Goal: Task Accomplishment & Management: Use online tool/utility

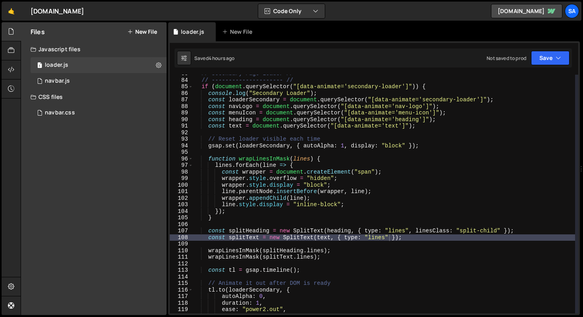
scroll to position [541, 0]
click at [11, 13] on link "🤙" at bounding box center [11, 11] width 19 height 19
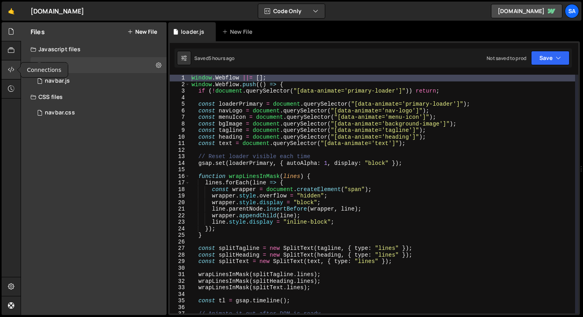
click at [15, 67] on div at bounding box center [11, 69] width 19 height 19
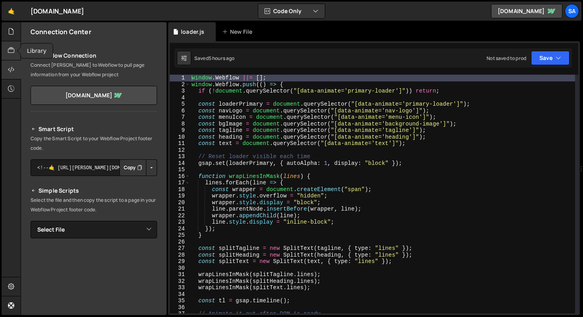
click at [12, 56] on div at bounding box center [11, 50] width 19 height 19
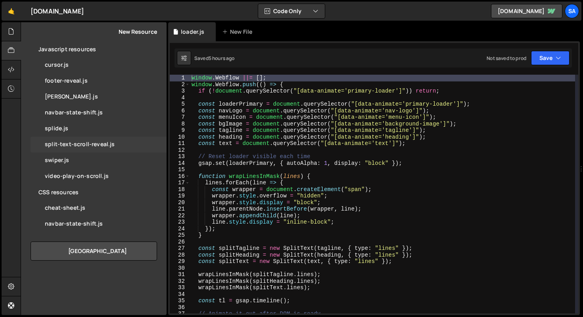
click at [86, 144] on div "split-text-scroll-reveal.js" at bounding box center [80, 144] width 70 height 7
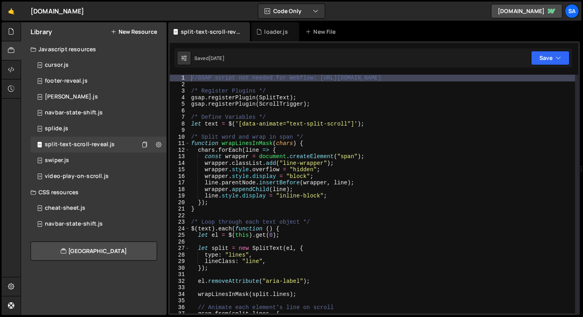
type textarea "/* Register Plugins */"
click at [315, 92] on div "//GSAP script not needed for Webflow: https://cdn.jsdelivr.net/npm/gsap@3.13.0/…" at bounding box center [383, 200] width 386 height 251
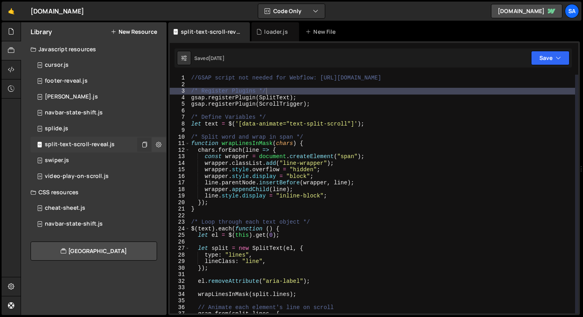
click at [142, 145] on icon at bounding box center [145, 144] width 6 height 8
click at [143, 143] on icon at bounding box center [145, 144] width 6 height 8
click at [10, 27] on icon at bounding box center [11, 31] width 6 height 9
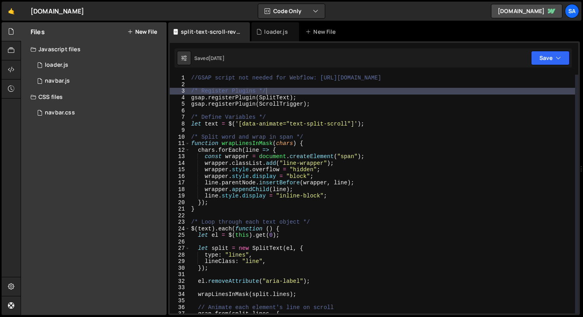
click at [148, 34] on button "New File" at bounding box center [142, 32] width 30 height 6
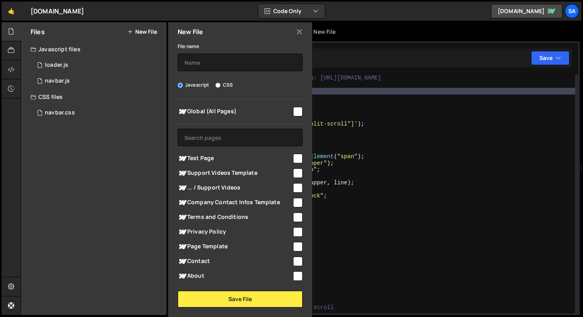
click at [295, 112] on input "checkbox" at bounding box center [298, 112] width 10 height 10
checkbox input "true"
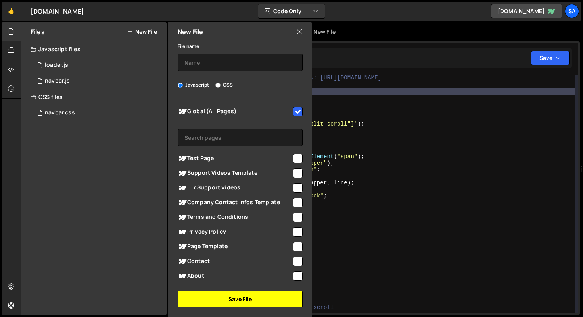
click at [248, 299] on button "Save File" at bounding box center [240, 298] width 125 height 17
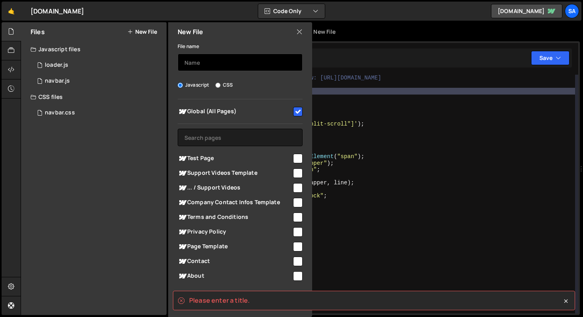
click at [199, 63] on input "text" at bounding box center [240, 62] width 125 height 17
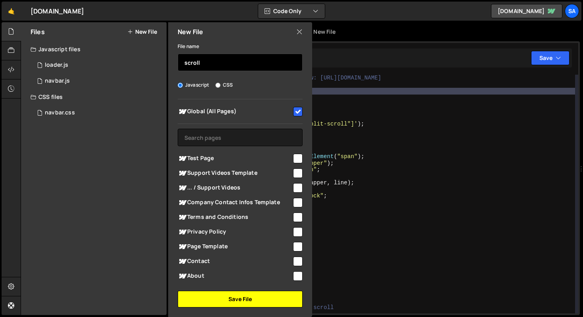
type input "scroll"
click at [237, 301] on button "Save File" at bounding box center [240, 298] width 125 height 17
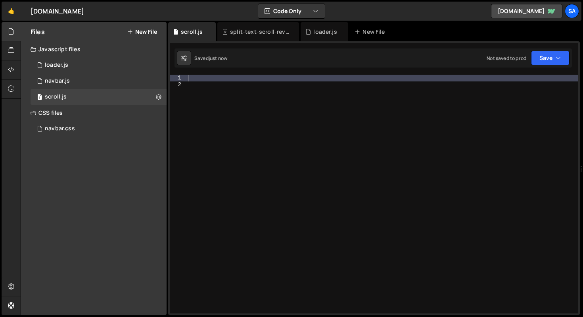
click at [217, 80] on div at bounding box center [382, 200] width 392 height 251
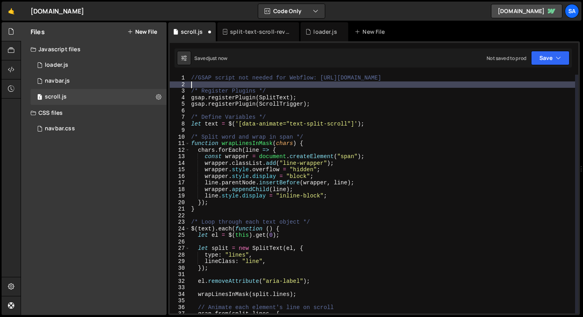
click at [247, 87] on div "//GSAP script not needed for Webflow: https://cdn.jsdelivr.net/npm/gsap@3.13.0/…" at bounding box center [383, 200] width 386 height 251
click at [295, 89] on div "//GSAP script not needed for Webflow: https://cdn.jsdelivr.net/npm/gsap@3.13.0/…" at bounding box center [383, 200] width 386 height 251
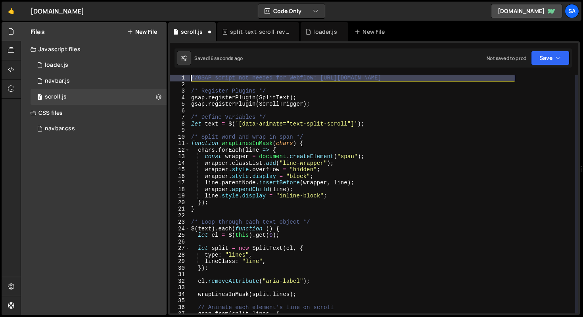
drag, startPoint x: 517, startPoint y: 77, endPoint x: 175, endPoint y: 78, distance: 342.3
click at [175, 78] on div "/* Register Plugins */ 1 2 3 4 5 6 7 8 9 10 11 12 13 14 15 16 17 18 19 20 21 22…" at bounding box center [374, 194] width 409 height 238
type textarea "//GSAP script not needed for Webflow: https://cdn.jsdelivr.net/npm/gsap@3.13.0/…"
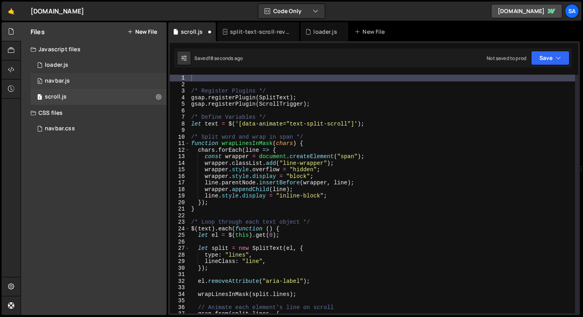
click at [86, 79] on div "0 navbar.js 0" at bounding box center [99, 81] width 136 height 16
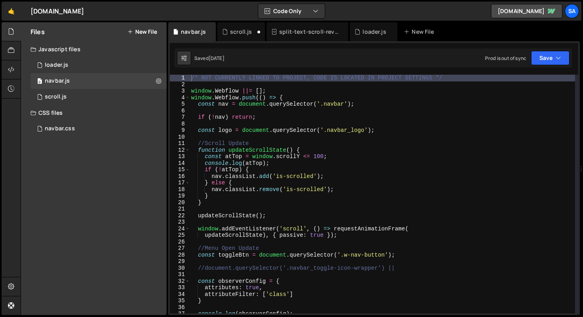
scroll to position [4391, 0]
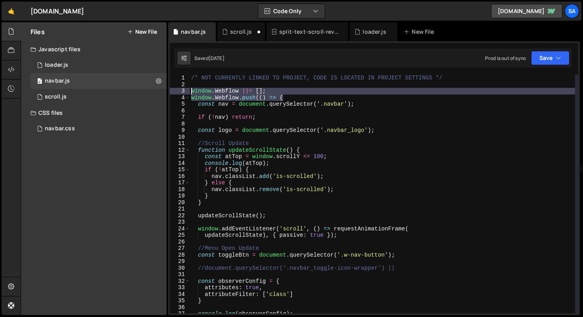
drag, startPoint x: 287, startPoint y: 100, endPoint x: 189, endPoint y: 92, distance: 98.2
click at [189, 92] on div "window.Webflow.push(() => { 1 2 3 4 5 6 7 8 9 10 11 12 13 14 15 16 17 18 19 20 …" at bounding box center [374, 194] width 409 height 238
type textarea "window.Webflow ||= []; window.Webflow.push(() => {"
click at [237, 31] on div "scroll.js" at bounding box center [241, 32] width 22 height 8
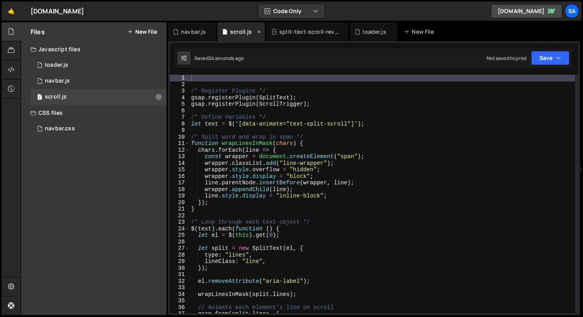
scroll to position [0, 0]
click at [217, 85] on div "/* Register Plugins */ gsap . registerPlugin ( SplitText ) ; gsap . registerPlu…" at bounding box center [383, 200] width 386 height 251
click at [214, 76] on div "/* Register Plugins */ gsap . registerPlugin ( SplitText ) ; gsap . registerPlu…" at bounding box center [383, 200] width 386 height 251
paste textarea "window.Webflow.push(() => {"
type textarea "window.Webflow.push(() => {"
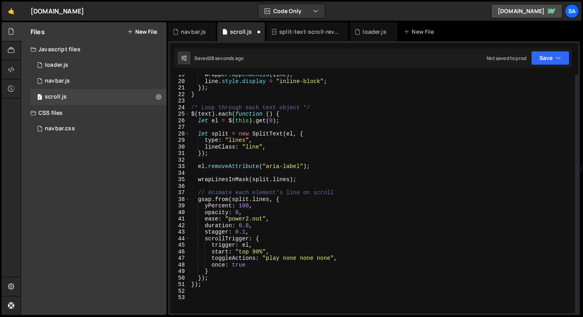
scroll to position [173, 0]
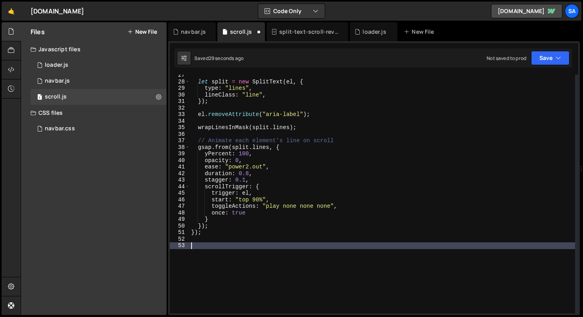
click at [209, 244] on div "let split = new SplitText ( el , { type : "lines" , lineClass : "line" , }) ; e…" at bounding box center [383, 197] width 386 height 251
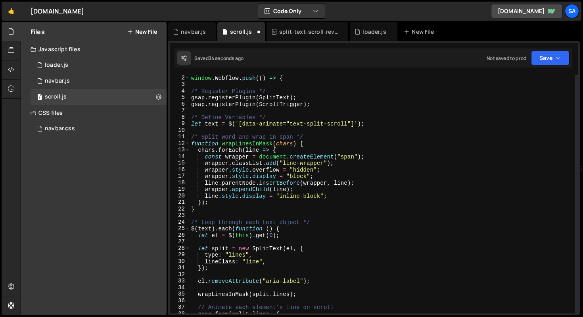
scroll to position [0, 0]
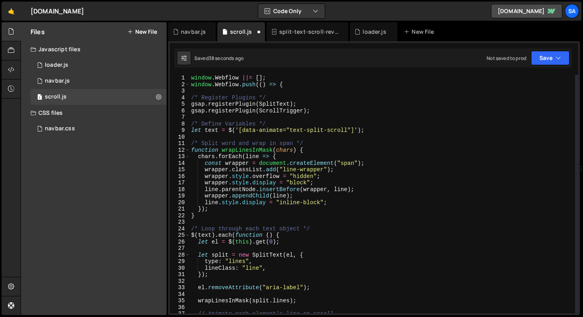
click at [321, 103] on div "window . Webflow ||= [ ] ; window . Webflow . push (( ) => { /* Register Plugin…" at bounding box center [383, 200] width 386 height 251
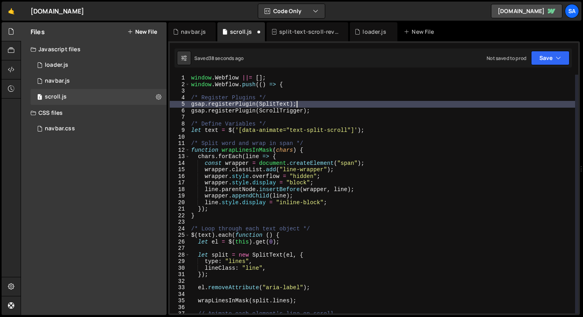
click at [283, 98] on div "window . Webflow ||= [ ] ; window . Webflow . push (( ) => { /* Register Plugin…" at bounding box center [383, 200] width 386 height 251
type textarea "/* Register Plugins */"
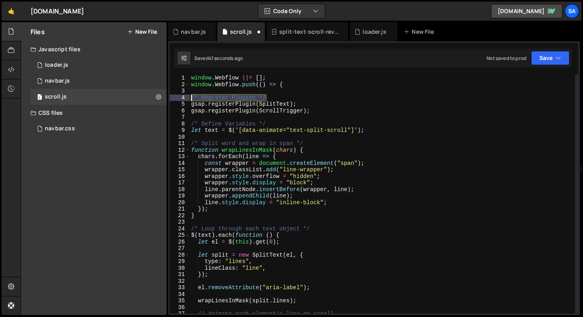
drag, startPoint x: 280, startPoint y: 98, endPoint x: 185, endPoint y: 98, distance: 95.2
click at [185, 98] on div "/* Register Plugins */ 1 2 3 4 5 6 7 8 9 10 11 12 13 14 15 16 17 18 19 20 21 22…" at bounding box center [374, 194] width 409 height 238
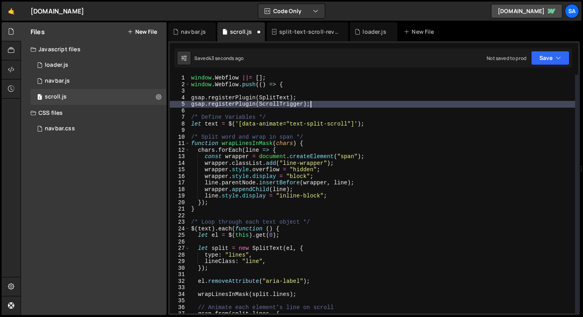
click at [326, 105] on div "window . Webflow ||= [ ] ; window . Webflow . push (( ) => { gsap . registerPlu…" at bounding box center [383, 200] width 386 height 251
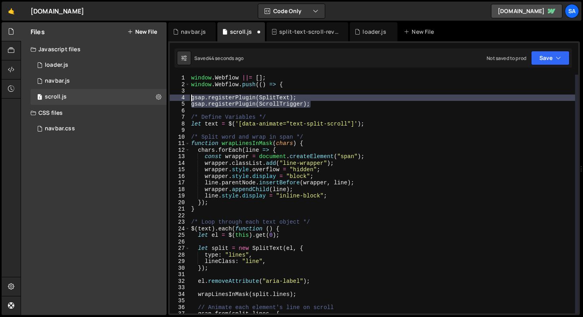
drag, startPoint x: 322, startPoint y: 105, endPoint x: 169, endPoint y: 100, distance: 153.2
click at [170, 100] on div "gsap.registerPlugin(ScrollTrigger); 1 2 3 4 5 6 7 8 9 10 11 12 13 14 15 16 17 1…" at bounding box center [374, 194] width 409 height 238
type textarea "gsap.registerPlugin(SplitText); gsap.registerPlugin(ScrollTrigger);"
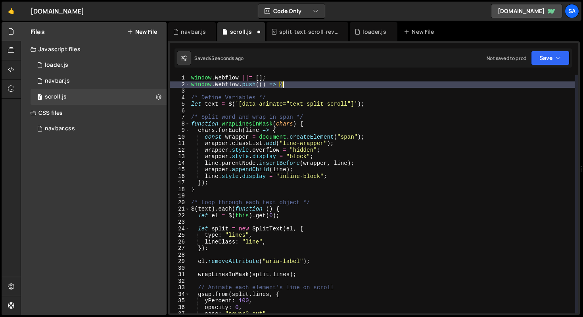
click at [288, 100] on div "window . Webflow ||= [ ] ; window . Webflow . push (( ) => { /* Define Variable…" at bounding box center [383, 200] width 386 height 251
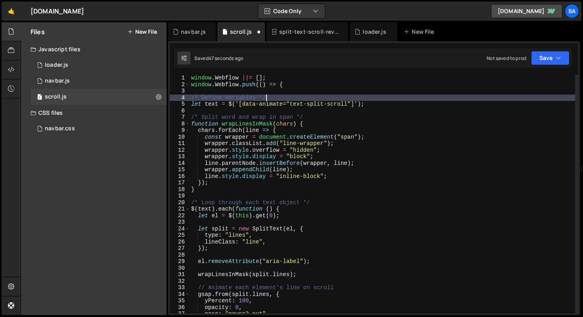
click at [232, 104] on div "window . Webflow ||= [ ] ; window . Webflow . push (( ) => { /* Define Variable…" at bounding box center [383, 200] width 386 height 251
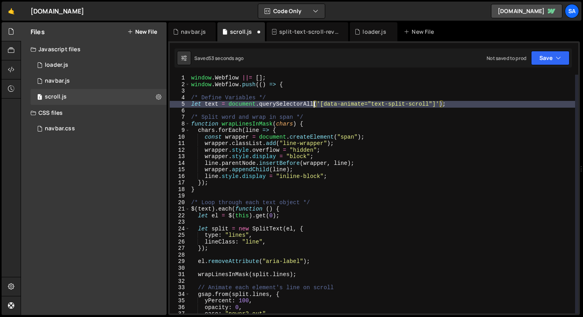
scroll to position [0, 9]
click at [451, 104] on div "window . Webflow ||= [ ] ; window . Webflow . push (( ) => { /* Define Variable…" at bounding box center [383, 200] width 386 height 251
click at [326, 122] on div "window . Webflow ||= [ ] ; window . Webflow . push (( ) => { /* Define Variable…" at bounding box center [383, 200] width 386 height 251
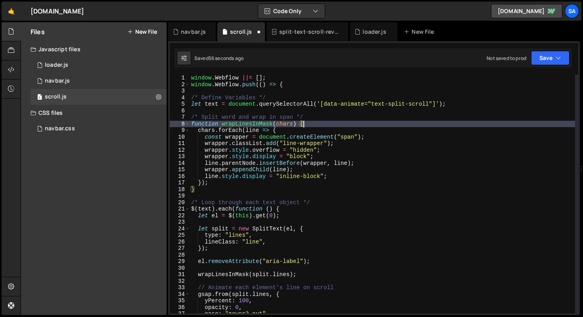
scroll to position [0, 8]
click at [481, 105] on div "window . Webflow ||= [ ] ; window . Webflow . push (( ) => { /* Define Variable…" at bounding box center [383, 200] width 386 height 251
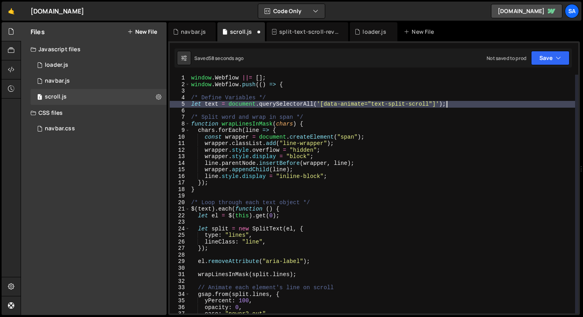
click at [370, 121] on div "window . Webflow ||= [ ] ; window . Webflow . push (( ) => { /* Define Variable…" at bounding box center [383, 200] width 386 height 251
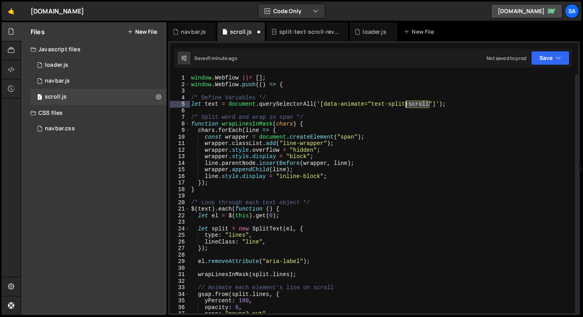
drag, startPoint x: 430, startPoint y: 104, endPoint x: 407, endPoint y: 103, distance: 23.4
click at [407, 103] on div "window . Webflow ||= [ ] ; window . Webflow . push (( ) => { /* Define Variable…" at bounding box center [383, 200] width 386 height 251
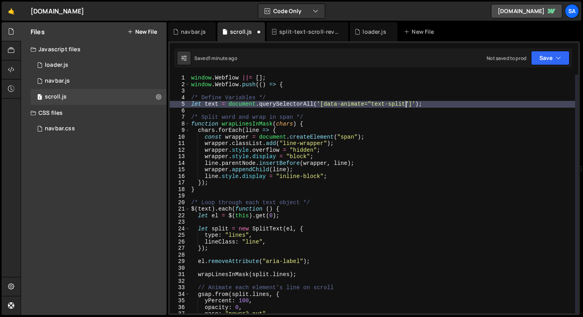
click at [458, 104] on div "window . Webflow ||= [ ] ; window . Webflow . push (( ) => { /* Define Variable…" at bounding box center [383, 200] width 386 height 251
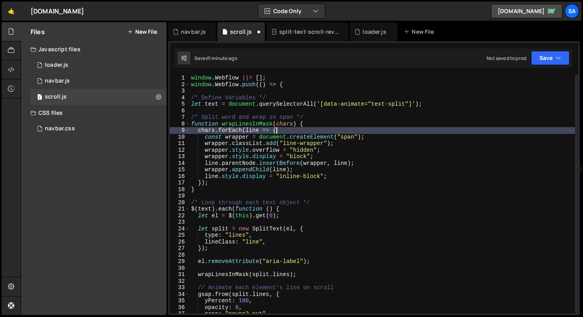
click at [356, 130] on div "window . Webflow ||= [ ] ; window . Webflow . push (( ) => { /* Define Variable…" at bounding box center [383, 200] width 386 height 251
click at [217, 103] on div "window . Webflow ||= [ ] ; window . Webflow . push (( ) => { /* Define Variable…" at bounding box center [383, 200] width 386 height 251
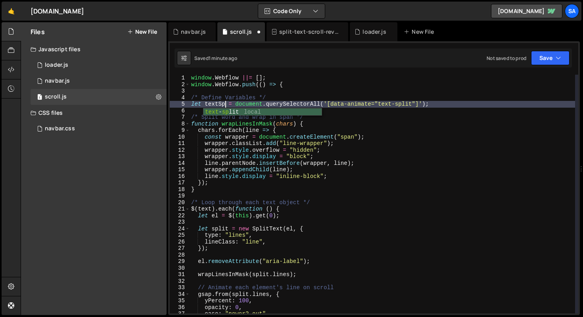
scroll to position [0, 2]
type textarea "let textSplit = document.querySelectorAll('[data-animate="text-split"]');"
click at [449, 102] on div "window . Webflow ||= [ ] ; window . Webflow . push (( ) => { /* Define Variable…" at bounding box center [383, 200] width 386 height 251
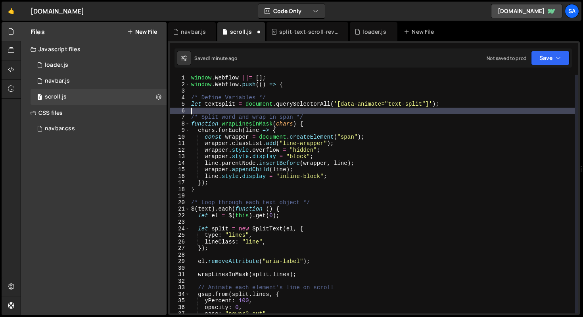
click at [322, 112] on div "window . Webflow ||= [ ] ; window . Webflow . push (( ) => { /* Define Variable…" at bounding box center [383, 200] width 386 height 251
click at [319, 123] on div "window . Webflow ||= [ ] ; window . Webflow . push (( ) => { /* Define Variable…" at bounding box center [383, 200] width 386 height 251
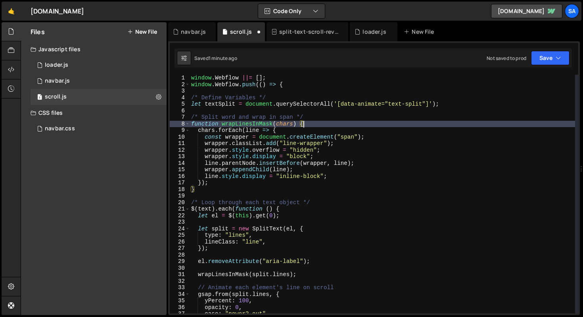
click at [448, 102] on div "window . Webflow ||= [ ] ; window . Webflow . push (( ) => { /* Define Variable…" at bounding box center [383, 200] width 386 height 251
click at [315, 126] on div "window . Webflow ||= [ ] ; window . Webflow . push (( ) => { /* Define Variable…" at bounding box center [383, 200] width 386 height 251
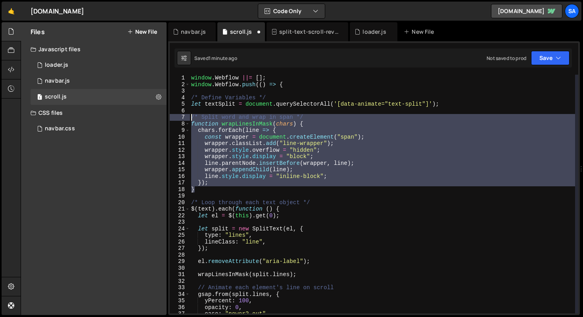
drag, startPoint x: 210, startPoint y: 190, endPoint x: 172, endPoint y: 120, distance: 80.2
click at [172, 120] on div "function wrapLinesInMask(chars) { 1 2 3 4 5 6 7 8 9 10 11 12 13 14 15 16 17 18 …" at bounding box center [374, 194] width 409 height 238
type textarea "/* Split word and wrap in span */ function wrapLinesInMask(chars) {"
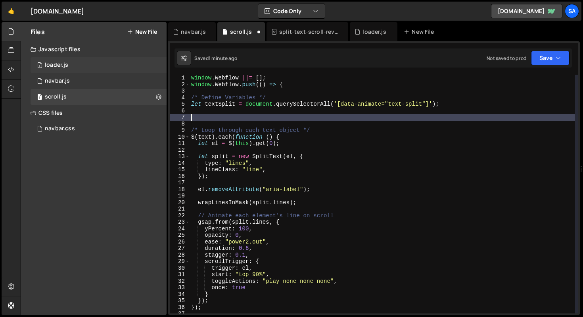
click at [82, 66] on div "1 loader.js 0" at bounding box center [99, 65] width 136 height 16
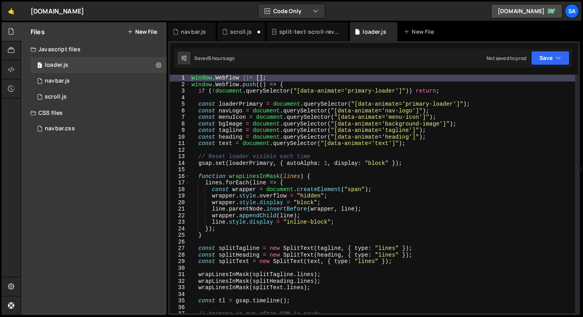
scroll to position [3, 0]
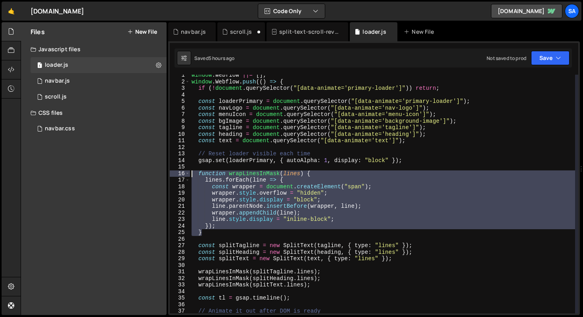
drag, startPoint x: 211, startPoint y: 232, endPoint x: 168, endPoint y: 173, distance: 73.5
click at [168, 173] on div "} 1 2 3 4 5 6 7 8 9 10 11 12 13 14 15 16 17 18 19 20 21 22 23 24 25 26 27 28 29…" at bounding box center [374, 177] width 412 height 273
type textarea "function wrapLinesInMask(lines) { lines.forEach(line => {"
click at [82, 94] on div "1 scroll.js 0" at bounding box center [99, 97] width 136 height 16
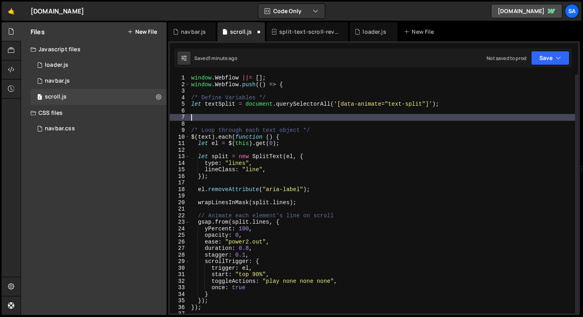
click at [210, 118] on div "window . Webflow ||= [ ] ; window . Webflow . push (( ) => { /* Define Variable…" at bounding box center [383, 200] width 386 height 251
paste textarea "}"
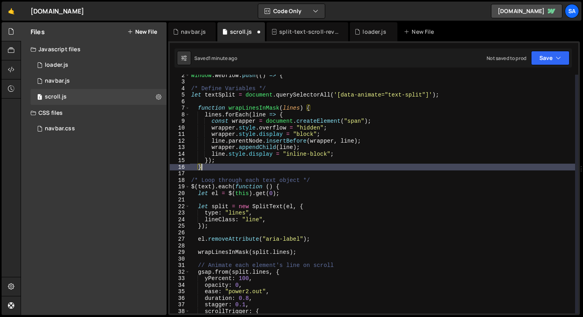
scroll to position [12, 0]
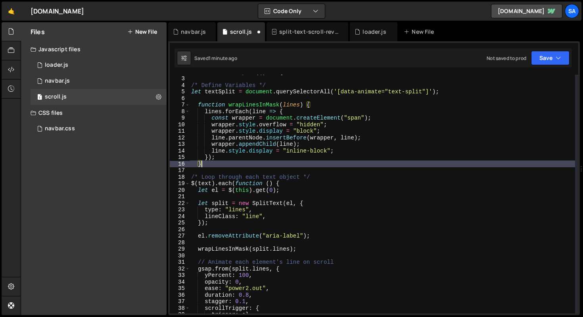
click at [194, 182] on div "window . Webflow . push (( ) => { /* Define Variables */ let textSplit = docume…" at bounding box center [383, 194] width 386 height 251
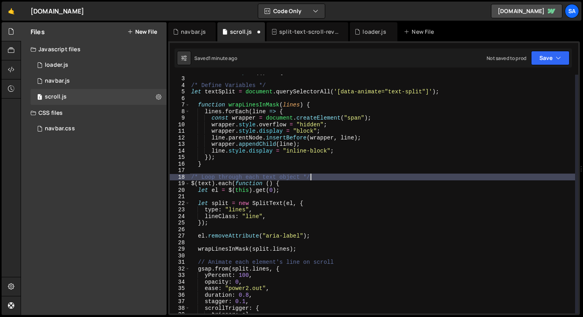
click at [314, 177] on div "window . Webflow . push (( ) => { /* Define Variables */ let textSplit = docume…" at bounding box center [383, 194] width 386 height 251
type textarea "/* Loop through each text object */"
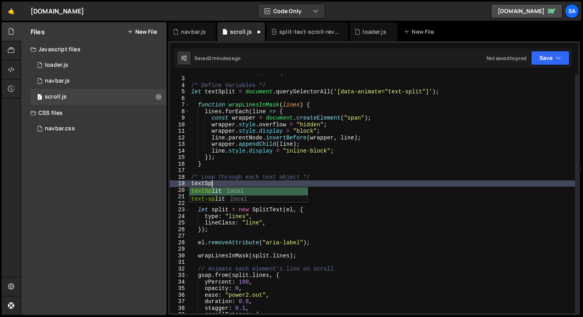
scroll to position [0, 2]
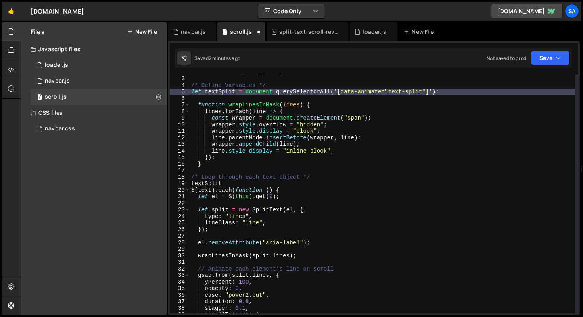
click at [234, 90] on div "window . Webflow . push (( ) => { /* Define Variables */ let textSplit = docume…" at bounding box center [383, 194] width 386 height 251
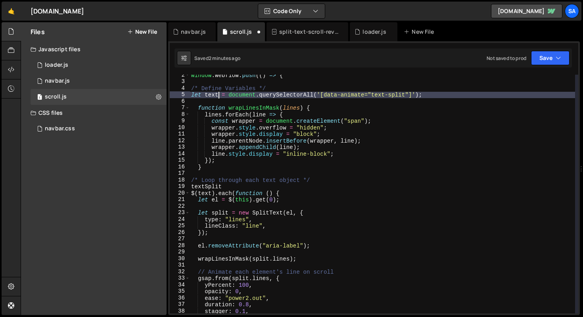
scroll to position [0, 0]
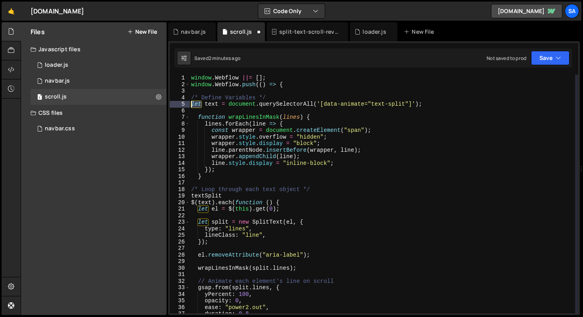
drag, startPoint x: 201, startPoint y: 104, endPoint x: 191, endPoint y: 104, distance: 9.9
click at [191, 104] on div "window . Webflow ||= [ ] ; window . Webflow . push (( ) => { /* Define Variable…" at bounding box center [383, 200] width 386 height 251
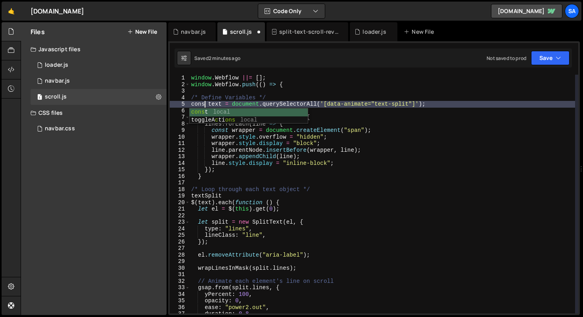
scroll to position [0, 1]
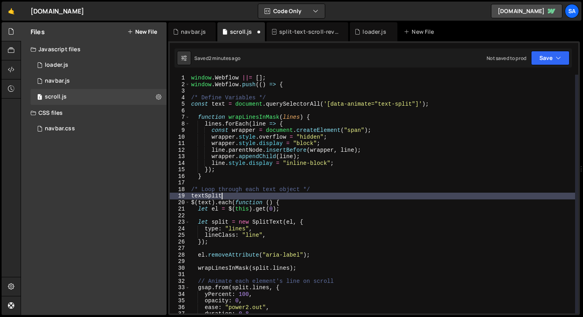
click at [226, 194] on div "window . Webflow ||= [ ] ; window . Webflow . push (( ) => { /* Define Variable…" at bounding box center [383, 200] width 386 height 251
type textarea "text.forEach(funcion( {)"
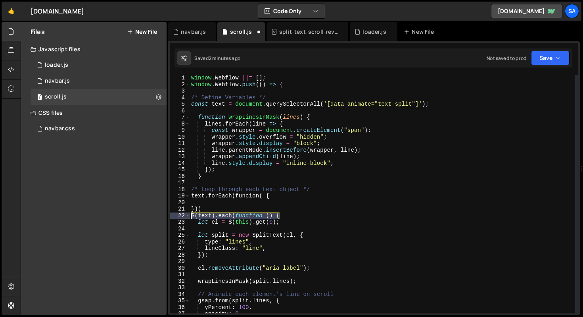
drag, startPoint x: 255, startPoint y: 218, endPoint x: 182, endPoint y: 218, distance: 73.4
click at [182, 218] on div "1 2 3 4 5 6 7 8 9 10 11 12 13 14 15 16 17 18 19 20 21 22 23 24 25 26 27 28 29 3…" at bounding box center [374, 194] width 409 height 238
type textarea "$(text).each(function () {"
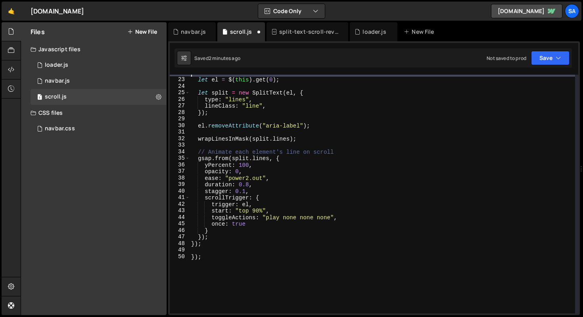
scroll to position [137, 0]
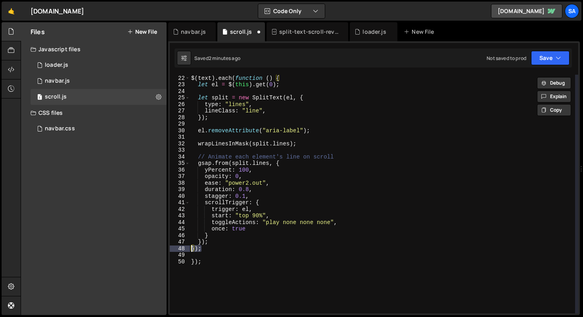
drag, startPoint x: 214, startPoint y: 248, endPoint x: 176, endPoint y: 249, distance: 38.1
click at [176, 249] on div "$(text).each(function () { 22 23 24 25 26 27 28 29 30 31 32 33 34 35 36 37 38 3…" at bounding box center [374, 194] width 409 height 238
type textarea "});"
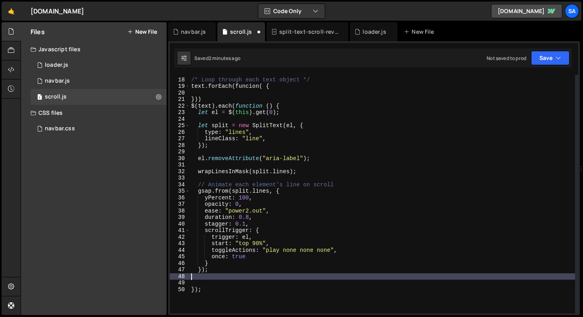
scroll to position [106, 0]
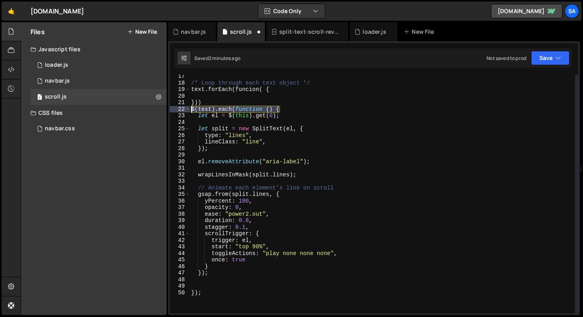
drag, startPoint x: 282, startPoint y: 108, endPoint x: 172, endPoint y: 107, distance: 110.3
click at [172, 107] on div "17 18 19 20 21 22 23 24 25 26 27 28 29 30 31 32 33 34 35 36 37 38 39 40 41 42 4…" at bounding box center [374, 194] width 409 height 238
type textarea "$(text).each(function () {"
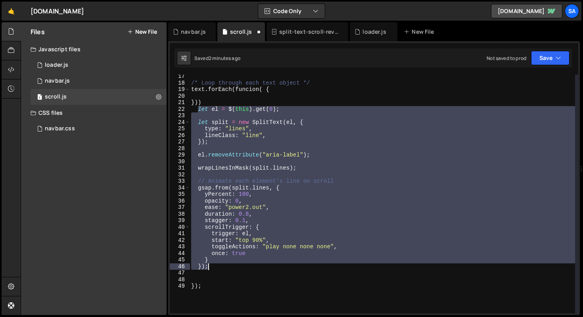
drag, startPoint x: 198, startPoint y: 110, endPoint x: 240, endPoint y: 263, distance: 159.1
click at [240, 263] on div "/* Loop through each text object */ text . forEach ( funcion ( { })) let el = $…" at bounding box center [383, 198] width 386 height 251
type textarea "} });"
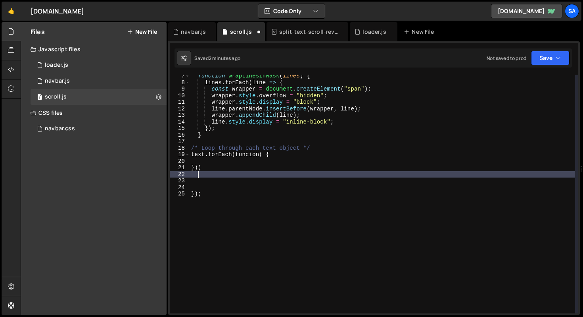
scroll to position [41, 0]
click at [253, 163] on div "function wrapLinesInMask ( lines ) { lines . forEach ( line => { const wrapper …" at bounding box center [383, 198] width 386 height 251
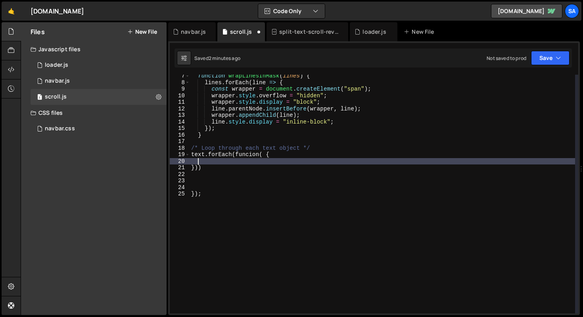
paste textarea "});"
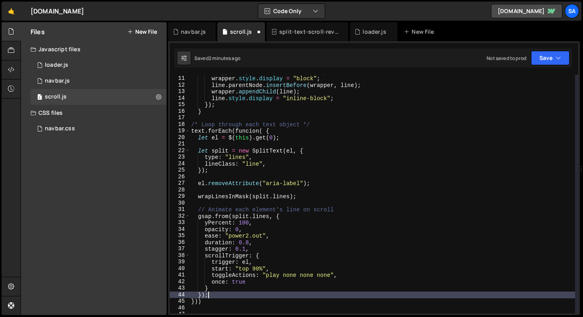
scroll to position [65, 0]
click at [246, 132] on div "wrapper . style . overflow = "hidden" ; wrapper . style . display = "block" ; l…" at bounding box center [383, 194] width 386 height 251
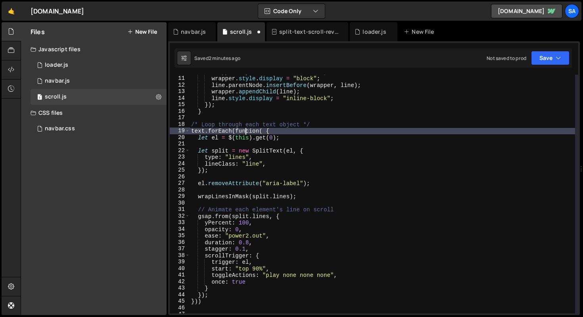
drag, startPoint x: 249, startPoint y: 132, endPoint x: 281, endPoint y: 129, distance: 32.3
click at [249, 132] on div "wrapper . style . overflow = "hidden" ; wrapper . style . display = "block" ; l…" at bounding box center [383, 194] width 386 height 251
click at [300, 129] on div "wrapper . style . overflow = "hidden" ; wrapper . style . display = "block" ; l…" at bounding box center [383, 194] width 386 height 251
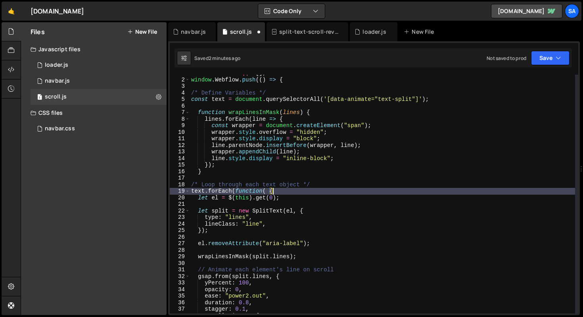
scroll to position [0, 0]
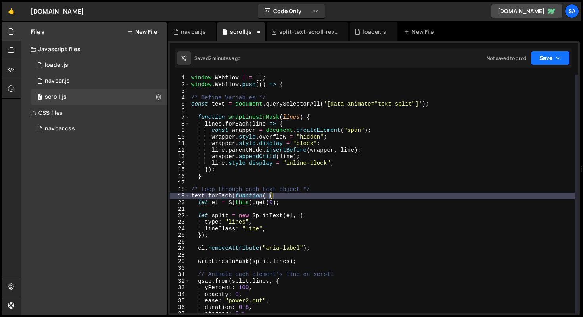
click at [538, 61] on button "Save" at bounding box center [550, 58] width 38 height 14
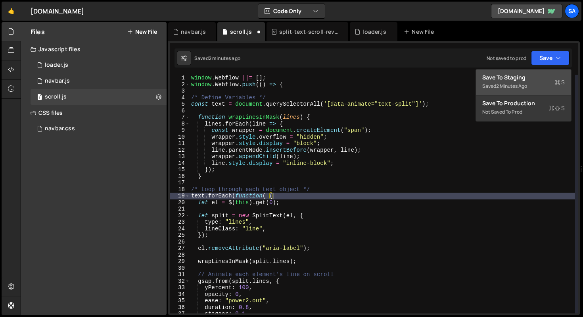
click at [527, 79] on div "Save to Staging S" at bounding box center [523, 77] width 82 height 8
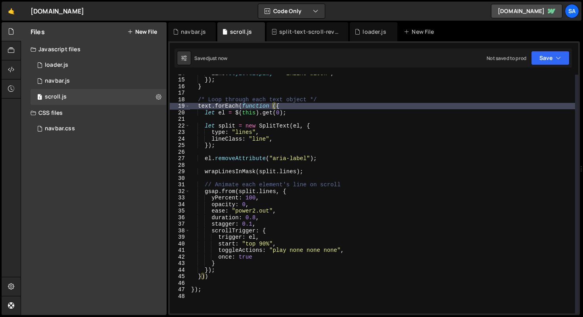
scroll to position [90, 0]
click at [230, 275] on div "line . style . display = "inline-block" ; }) ; } /* Loop through each text obje…" at bounding box center [383, 195] width 386 height 251
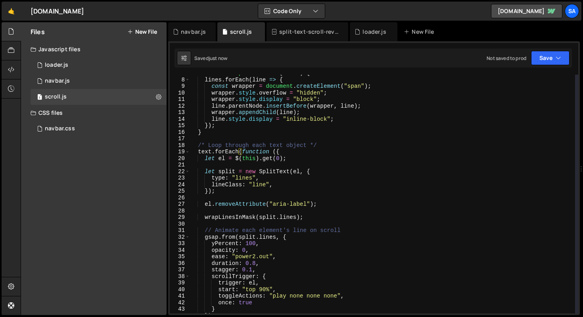
scroll to position [0, 0]
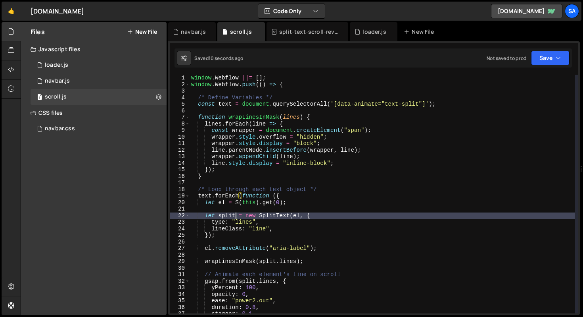
click at [235, 214] on div "window . Webflow ||= [ ] ; window . Webflow . push (( ) => { /* Define Variable…" at bounding box center [383, 200] width 386 height 251
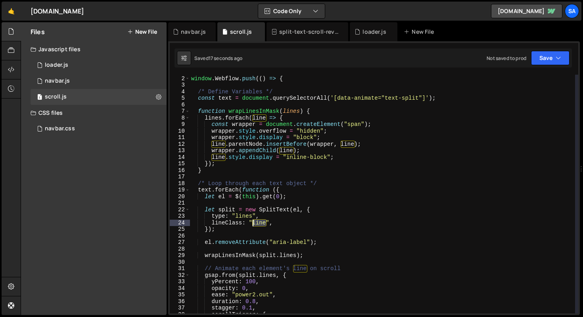
drag, startPoint x: 265, startPoint y: 223, endPoint x: 253, endPoint y: 223, distance: 12.3
click at [253, 223] on div "window . Webflow ||= [ ] ; window . Webflow . push (( ) => { /* Define Variable…" at bounding box center [383, 194] width 386 height 251
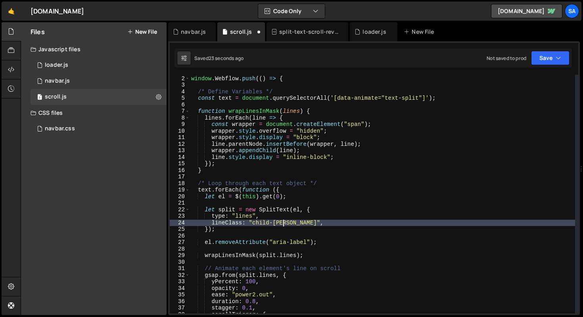
scroll to position [0, 6]
type textarea "lineClass: "child-line","
click at [84, 60] on div "1 loader.js 0" at bounding box center [99, 65] width 136 height 16
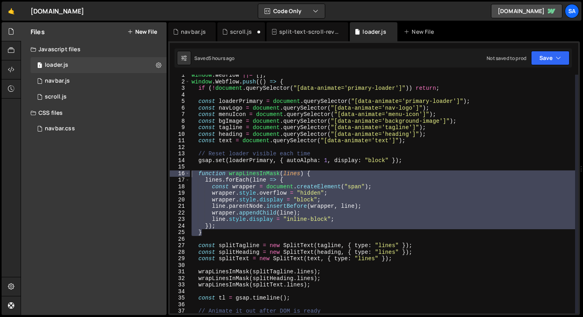
click at [332, 189] on div "window . Webflow ||= [ ] ; window . Webflow . push (( ) => { if ( ! document . …" at bounding box center [382, 194] width 385 height 238
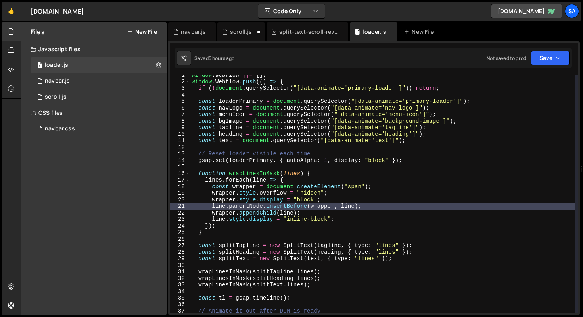
click at [395, 208] on div "window . Webflow ||= [ ] ; window . Webflow . push (( ) => { if ( ! document . …" at bounding box center [382, 197] width 385 height 251
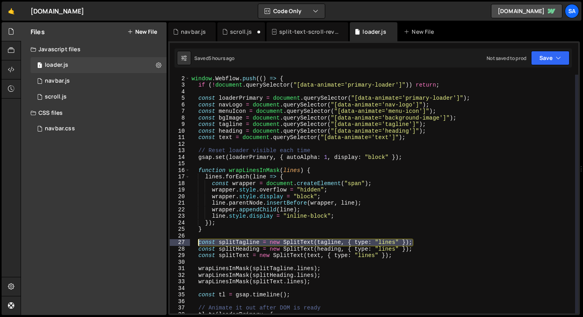
drag, startPoint x: 424, startPoint y: 242, endPoint x: 198, endPoint y: 243, distance: 225.7
click at [198, 243] on div "window . Webflow ||= [ ] ; window . Webflow . push (( ) => { if ( ! document . …" at bounding box center [382, 194] width 385 height 251
type textarea "const splitTagline = new SplitText(tagline, { type: "lines" });"
click at [74, 79] on div "0 navbar.js 0" at bounding box center [99, 81] width 136 height 16
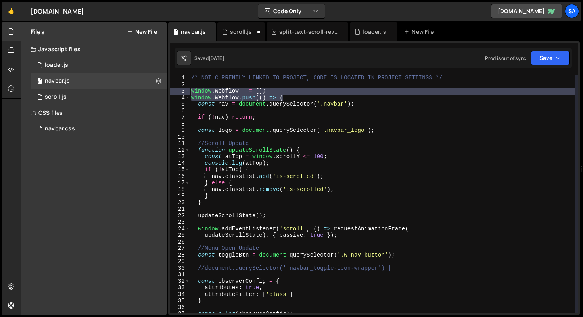
scroll to position [4391, 0]
type textarea "}"
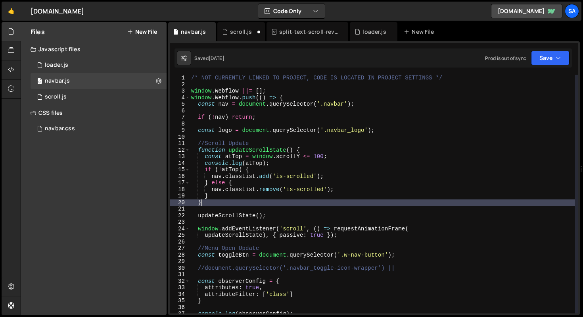
click at [282, 205] on div "/* NOT CURRENTLY LINKED TO PROJECT, CODE IS LOCATED IN PROJECT SETTINGS */ wind…" at bounding box center [383, 200] width 386 height 251
click at [75, 100] on div "1 scroll.js 0" at bounding box center [99, 97] width 136 height 16
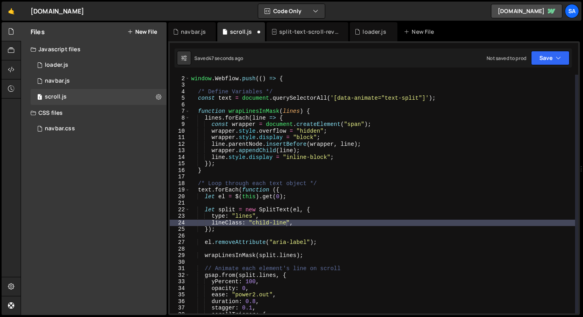
click at [329, 185] on div "window . Webflow ||= [ ] ; window . Webflow . push (( ) => { /* Define Variable…" at bounding box center [383, 194] width 386 height 251
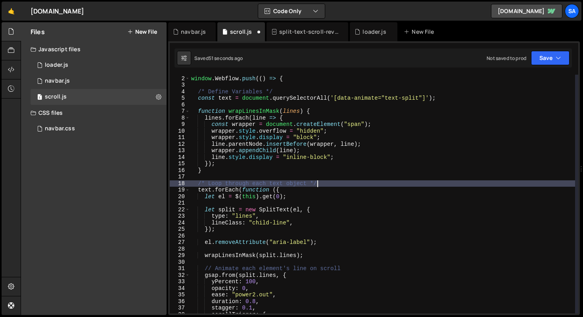
click at [313, 194] on div "window . Webflow ||= [ ] ; window . Webflow . push (( ) => { /* Define Variable…" at bounding box center [383, 194] width 386 height 251
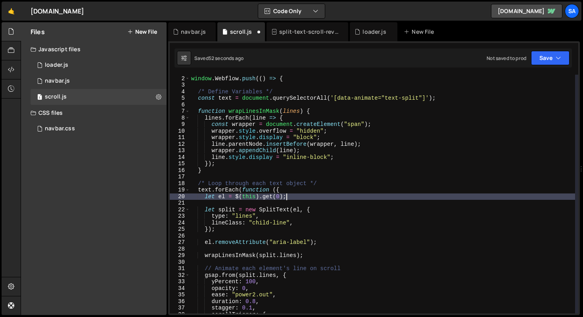
scroll to position [0, 6]
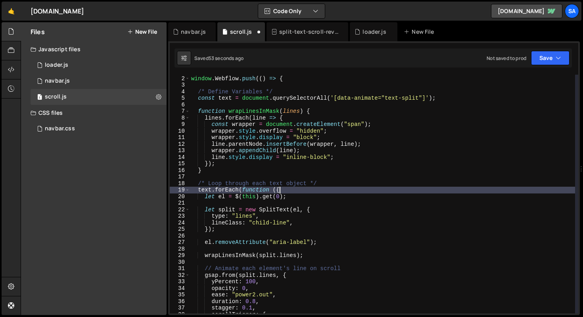
click at [299, 188] on div "window . Webflow ||= [ ] ; window . Webflow . push (( ) => { /* Define Variable…" at bounding box center [383, 194] width 386 height 251
click at [330, 191] on div "window . Webflow ||= [ ] ; window . Webflow . push (( ) => { /* Define Variable…" at bounding box center [383, 194] width 386 height 251
click at [326, 192] on div "window . Webflow ||= [ ] ; window . Webflow . push (( ) => { /* Define Variable…" at bounding box center [383, 194] width 386 height 251
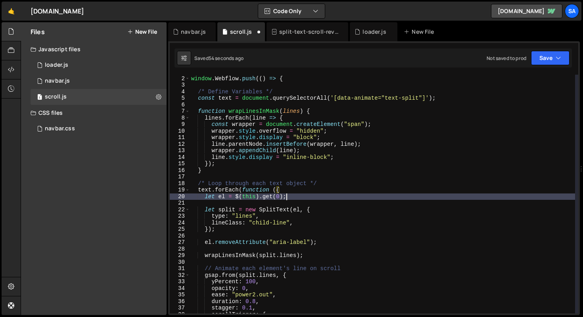
click at [318, 194] on div "window . Webflow ||= [ ] ; window . Webflow . push (( ) => { /* Define Variable…" at bounding box center [383, 194] width 386 height 251
type textarea "let el = $(this).get(0);"
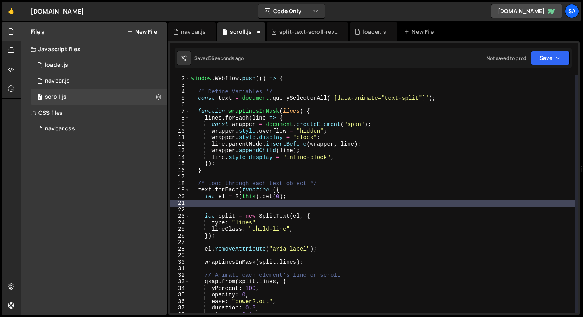
scroll to position [0, 0]
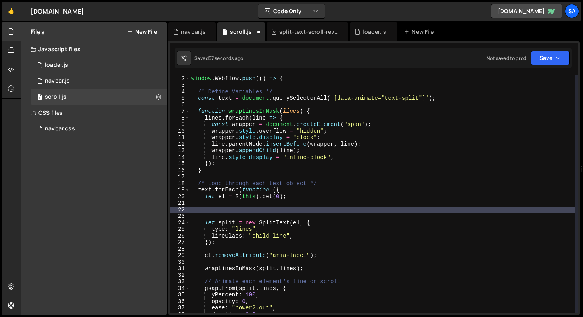
paste textarea "const splitTagline = new SplitText(tagline, { type: "lines" });"
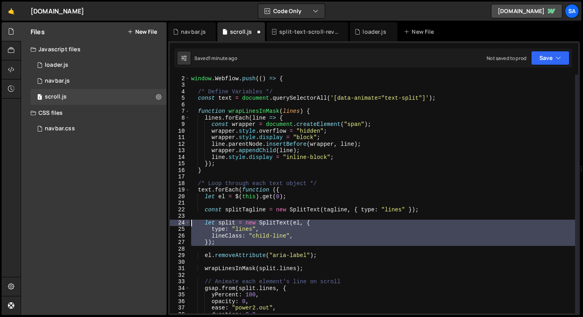
drag, startPoint x: 226, startPoint y: 245, endPoint x: 175, endPoint y: 222, distance: 56.6
click at [175, 222] on div "const splitTagline = new SplitText(tagline, { type: "lines" }); 1 2 3 4 5 6 7 8…" at bounding box center [374, 194] width 409 height 238
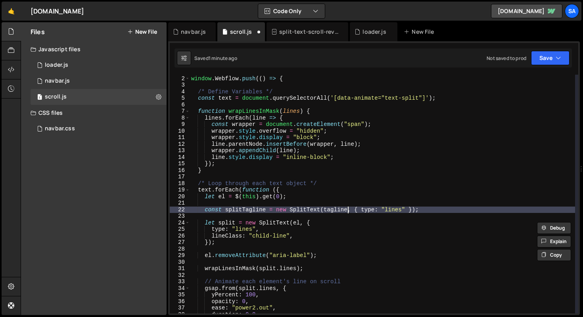
click at [347, 209] on div "window . Webflow ||= [ ] ; window . Webflow . push (( ) => { /* Define Variable…" at bounding box center [383, 194] width 386 height 251
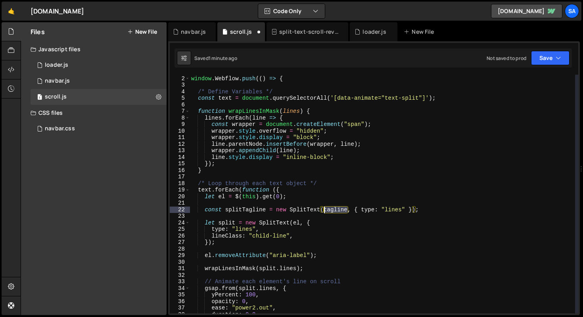
drag, startPoint x: 347, startPoint y: 209, endPoint x: 325, endPoint y: 210, distance: 22.2
click at [325, 210] on div "window . Webflow ||= [ ] ; window . Webflow . push (( ) => { /* Define Variable…" at bounding box center [383, 194] width 386 height 251
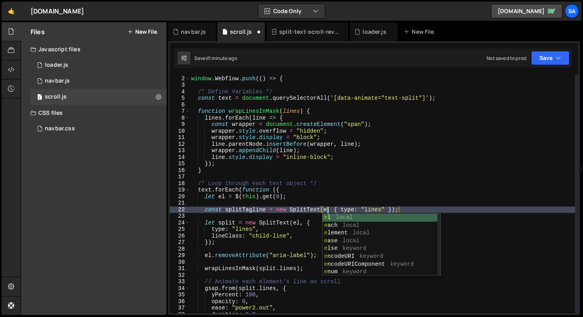
scroll to position [0, 10]
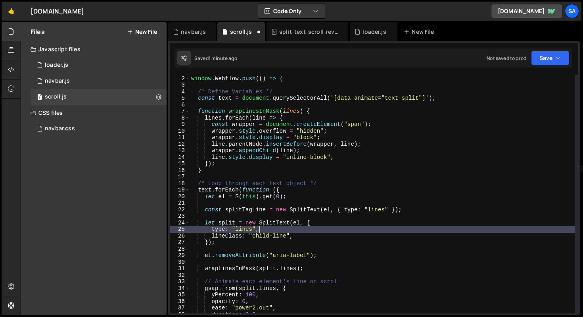
click at [282, 229] on div "window . Webflow ||= [ ] ; window . Webflow . push (( ) => { /* Define Variable…" at bounding box center [383, 194] width 386 height 251
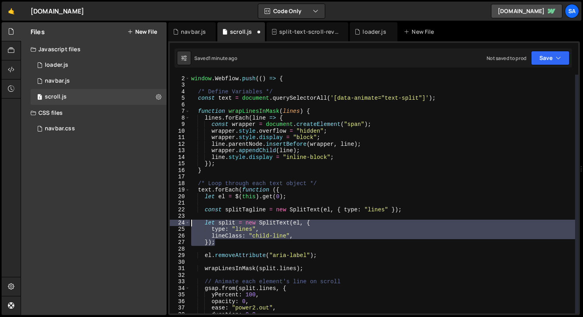
drag, startPoint x: 229, startPoint y: 242, endPoint x: 175, endPoint y: 221, distance: 57.9
click at [175, 221] on div "type: "lines", 1 2 3 4 5 6 7 8 9 10 11 12 13 14 15 16 17 18 19 20 21 22 23 24 2…" at bounding box center [374, 194] width 409 height 238
click at [253, 236] on div "window . Webflow ||= [ ] ; window . Webflow . push (( ) => { /* Define Variable…" at bounding box center [383, 194] width 386 height 238
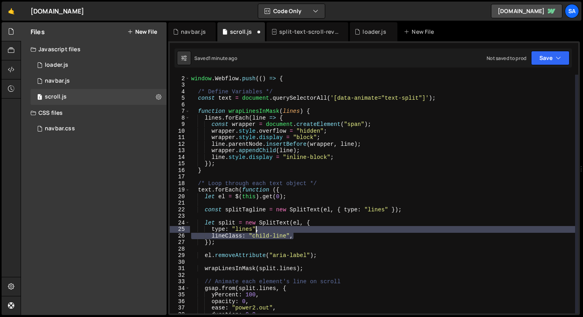
drag, startPoint x: 294, startPoint y: 236, endPoint x: 255, endPoint y: 230, distance: 39.6
click at [255, 230] on div "window . Webflow ||= [ ] ; window . Webflow . push (( ) => { /* Define Variable…" at bounding box center [383, 194] width 386 height 251
click at [297, 244] on div "window . Webflow ||= [ ] ; window . Webflow . push (( ) => { /* Define Variable…" at bounding box center [383, 194] width 386 height 251
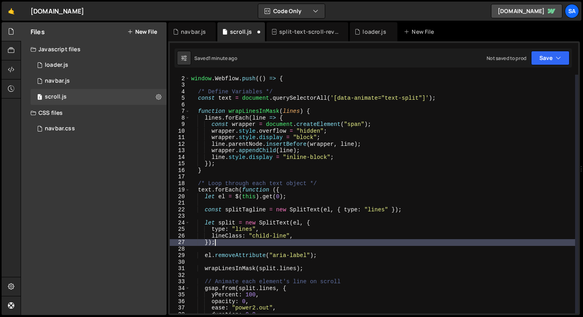
scroll to position [0, 1]
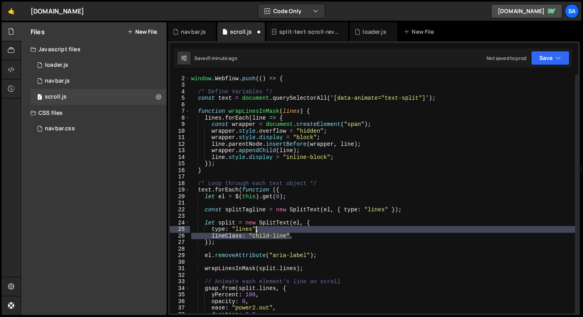
drag, startPoint x: 289, startPoint y: 237, endPoint x: 255, endPoint y: 228, distance: 35.1
click at [255, 228] on div "window . Webflow ||= [ ] ; window . Webflow . push (( ) => { /* Define Variable…" at bounding box center [383, 194] width 386 height 251
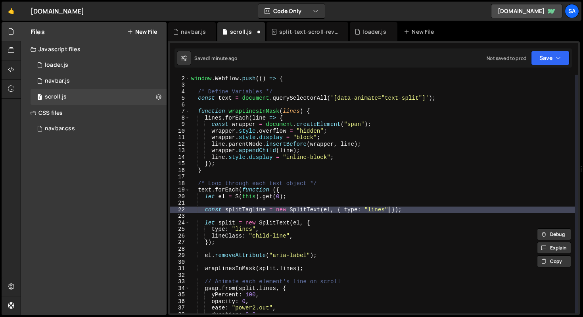
click at [388, 209] on div "window . Webflow ||= [ ] ; window . Webflow . push (( ) => { /* Define Variable…" at bounding box center [383, 194] width 386 height 251
paste textarea "lineClass: "child-line"
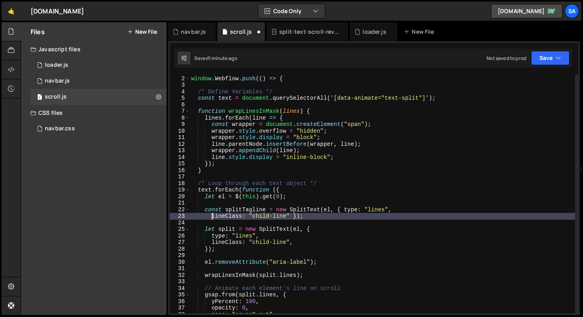
click at [213, 216] on div "window . Webflow ||= [ ] ; window . Webflow . push (( ) => { /* Define Variable…" at bounding box center [383, 194] width 386 height 251
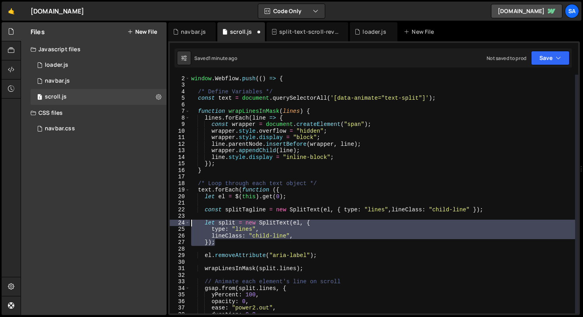
drag, startPoint x: 224, startPoint y: 244, endPoint x: 161, endPoint y: 223, distance: 66.5
click at [161, 223] on div "Files New File Javascript files 1 loader.js 0 0 navbar.js 0 1 scroll.js 0 CSS f…" at bounding box center [302, 168] width 562 height 293
type textarea "let split = new SplitText(el, { type: "lines","
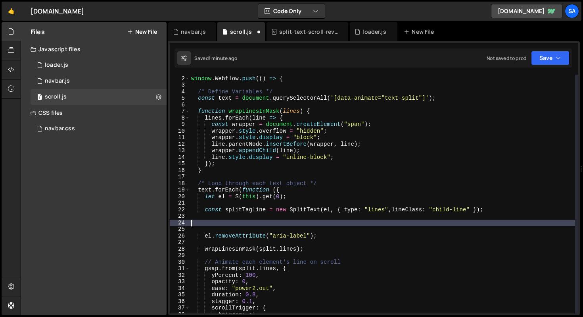
scroll to position [0, 0]
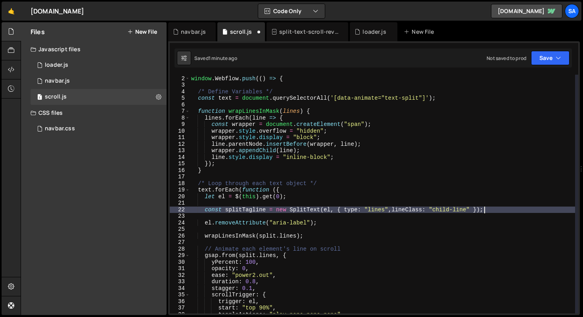
click at [497, 210] on div "window . Webflow ||= [ ] ; window . Webflow . push (( ) => { /* Define Variable…" at bounding box center [383, 194] width 386 height 251
click at [335, 221] on div "window . Webflow ||= [ ] ; window . Webflow . push (( ) => { /* Define Variable…" at bounding box center [383, 194] width 386 height 251
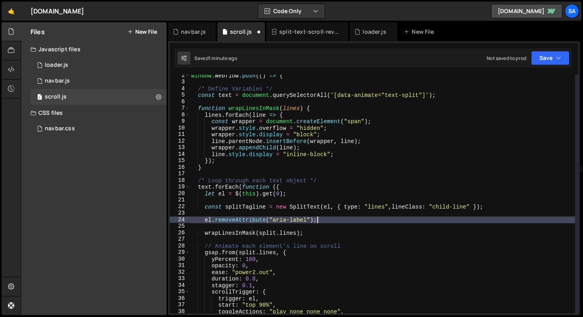
scroll to position [12, 0]
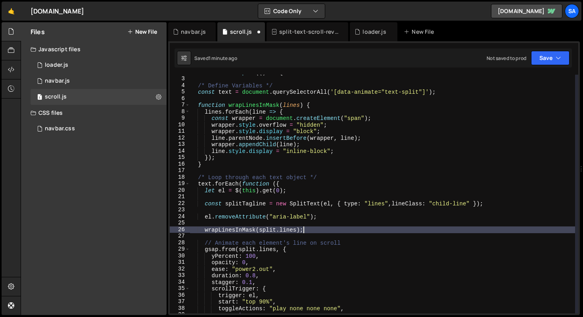
click at [324, 230] on div "window . Webflow . push (( ) => { /* Define Variables */ const text = document …" at bounding box center [383, 194] width 386 height 251
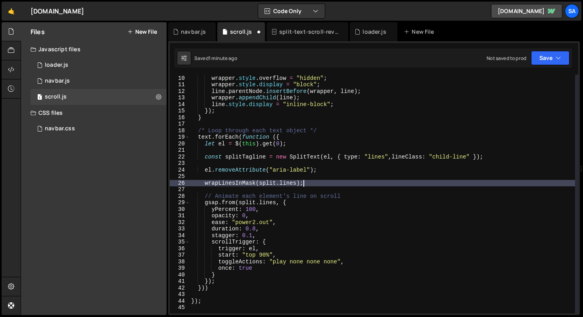
scroll to position [52, 0]
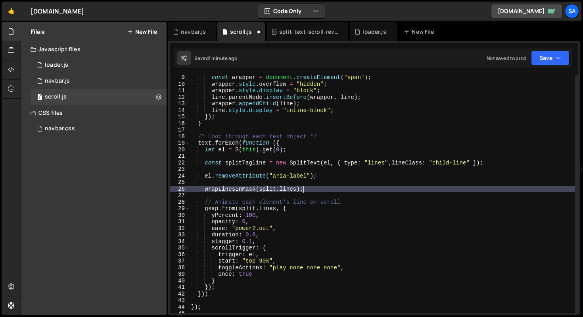
click at [325, 190] on div "const wrapper = document . createElement ( "span" ) ; wrapper . style . overflo…" at bounding box center [383, 199] width 386 height 251
click at [332, 173] on div "const wrapper = document . createElement ( "span" ) ; wrapper . style . overflo…" at bounding box center [383, 199] width 386 height 251
click at [317, 188] on div "const wrapper = document . createElement ( "span" ) ; wrapper . style . overflo…" at bounding box center [383, 199] width 386 height 251
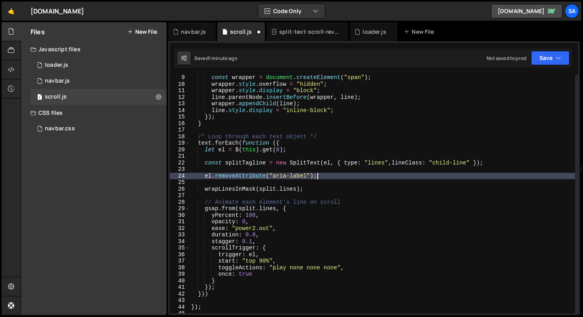
click at [328, 178] on div "const wrapper = document . createElement ( "span" ) ; wrapper . style . overflo…" at bounding box center [383, 199] width 386 height 251
type textarea "el.removeAttribute("aria-label");"
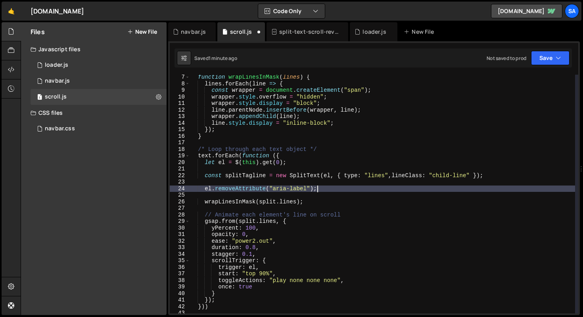
scroll to position [34, 0]
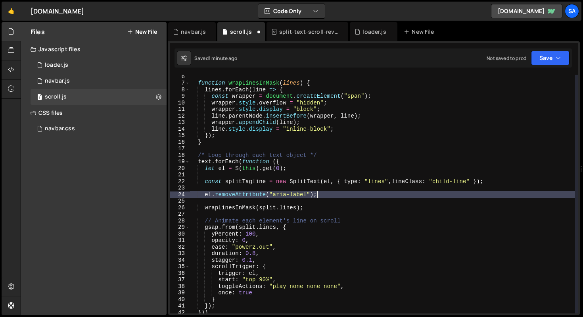
click at [314, 203] on div "function wrapLinesInMask ( lines ) { lines . forEach ( line => { const wrapper …" at bounding box center [383, 198] width 386 height 251
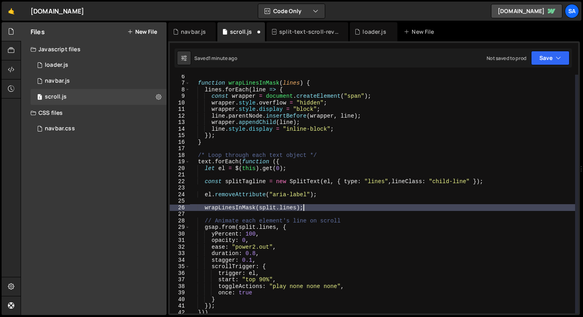
click at [313, 206] on div "function wrapLinesInMask ( lines ) { lines . forEach ( line => { const wrapper …" at bounding box center [383, 198] width 386 height 251
click at [277, 208] on div "function wrapLinesInMask ( lines ) { lines . forEach ( line => { const wrapper …" at bounding box center [383, 198] width 386 height 251
click at [326, 208] on div "function wrapLinesInMask ( lines ) { lines . forEach ( line => { const wrapper …" at bounding box center [383, 198] width 386 height 251
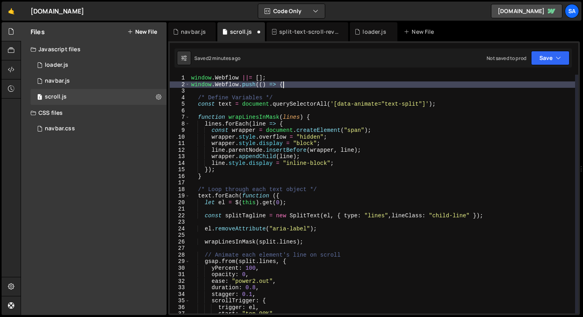
click at [295, 83] on div "window . Webflow ||= [ ] ; window . Webflow . push (( ) => { /* Define Variable…" at bounding box center [383, 200] width 386 height 251
click at [290, 99] on div "window . Webflow ||= [ ] ; window . Webflow . push (( ) => { /* Define Variable…" at bounding box center [383, 200] width 386 height 251
type textarea "/* Define Variables */"
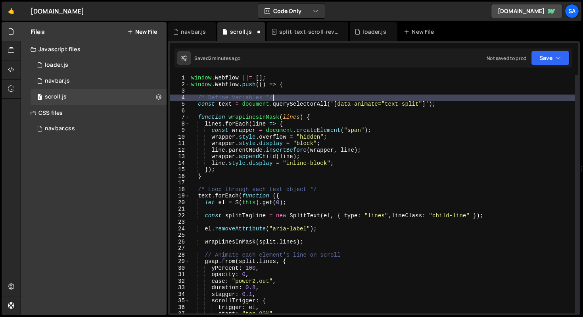
click at [312, 88] on div "window . Webflow ||= [ ] ; window . Webflow . push (( ) => { /* Define Variable…" at bounding box center [383, 200] width 386 height 251
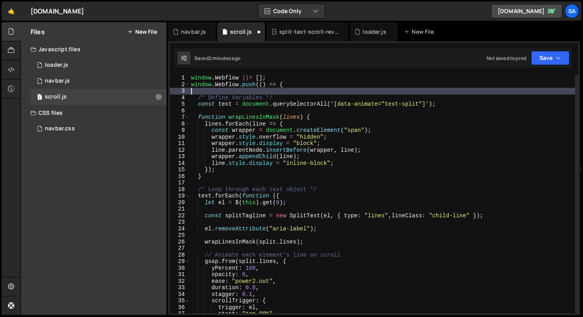
click at [310, 86] on div "window . Webflow ||= [ ] ; window . Webflow . push (( ) => { /* Define Variable…" at bounding box center [383, 200] width 386 height 251
type textarea "window.Webflow.push(() => {"
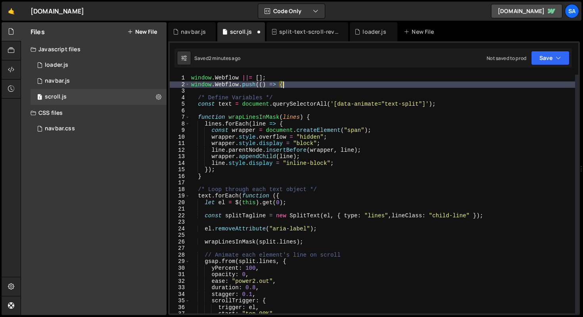
click at [304, 93] on div "window . Webflow ||= [ ] ; window . Webflow . push (( ) => { /* Define Variable…" at bounding box center [383, 200] width 386 height 251
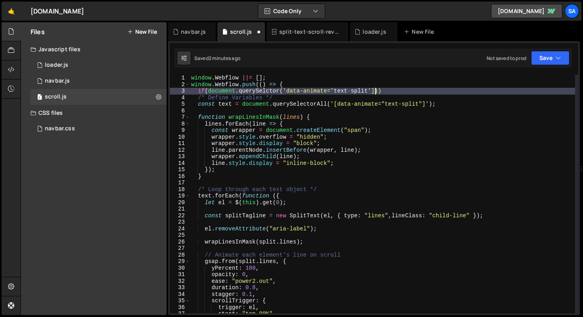
scroll to position [0, 13]
click at [287, 90] on div "window . Webflow ||= [ ] ; window . Webflow . push (( ) => { if ( document . qu…" at bounding box center [383, 200] width 386 height 251
click at [399, 91] on div "window . Webflow ||= [ ] ; window . Webflow . push (( ) => { if ( document . qu…" at bounding box center [383, 200] width 386 height 251
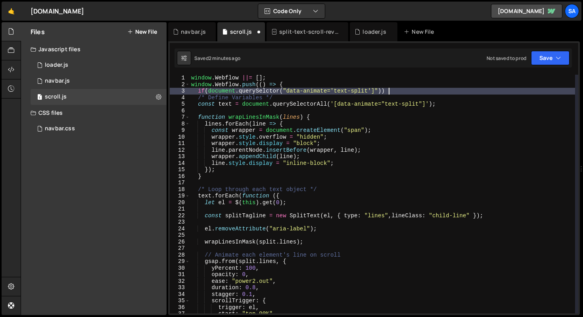
type textarea "if(document.querySelctor("data-animate='text-split']")) {"
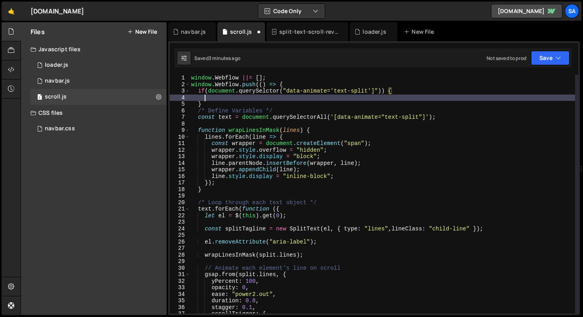
scroll to position [0, 0]
drag, startPoint x: 209, startPoint y: 105, endPoint x: 179, endPoint y: 96, distance: 30.6
click at [179, 96] on div "1 2 3 4 5 6 7 8 9 10 11 12 13 14 15 16 17 18 19 20 21 22 23 24 25 26 27 28 29 3…" at bounding box center [374, 194] width 409 height 238
type textarea "}"
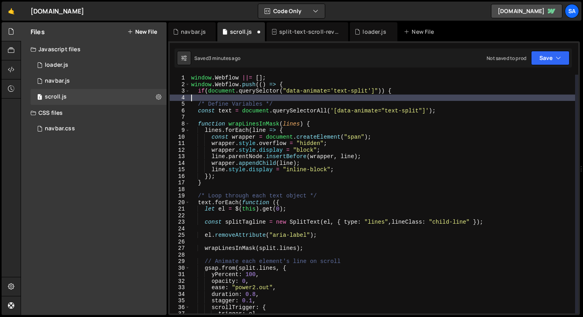
scroll to position [104, 0]
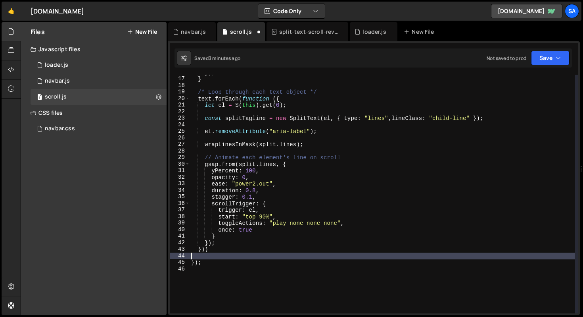
click at [215, 252] on div "}) ; } /* Loop through each text object */ text . forEach ( function ({ let el …" at bounding box center [383, 194] width 386 height 251
type textarea "}"
click at [551, 57] on button "Save" at bounding box center [550, 58] width 38 height 14
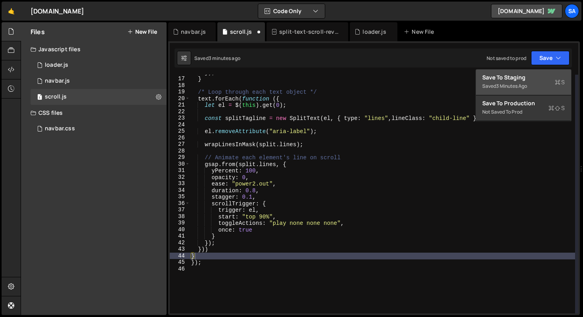
click at [524, 75] on div "Save to Staging S" at bounding box center [523, 77] width 82 height 8
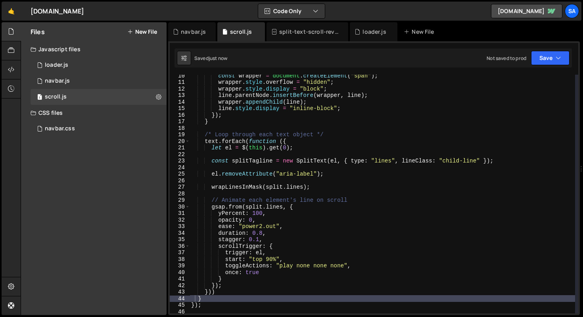
scroll to position [0, 0]
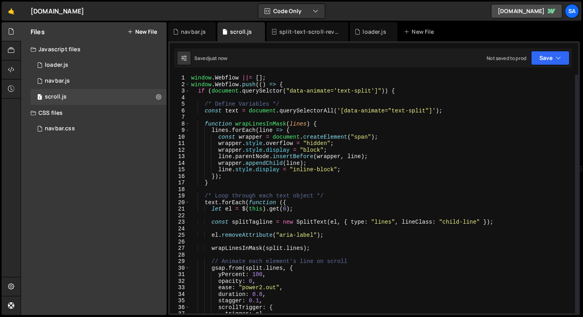
click at [308, 96] on div "window . Webflow ||= [ ] ; window . Webflow . push (( ) => { if ( document . qu…" at bounding box center [383, 200] width 386 height 251
drag, startPoint x: 293, startPoint y: 101, endPoint x: 181, endPoint y: 99, distance: 112.3
click at [178, 102] on div "1 2 3 4 5 6 7 8 9 10 11 12 13 14 15 16 17 18 19 20 21 22 23 24 25 26 27 28 29 3…" at bounding box center [374, 194] width 409 height 238
type textarea "/* Define Variables */"
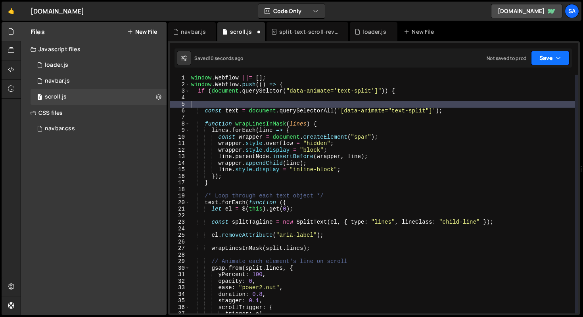
click at [539, 56] on button "Save" at bounding box center [550, 58] width 38 height 14
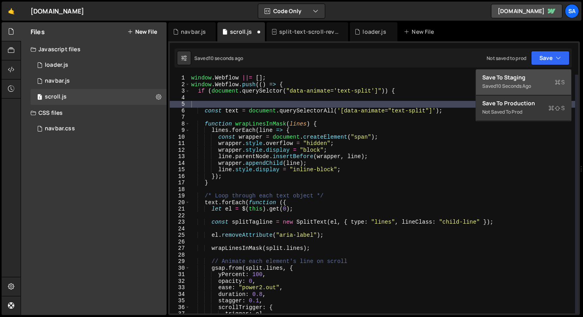
click at [510, 78] on div "Save to Staging S" at bounding box center [523, 77] width 82 height 8
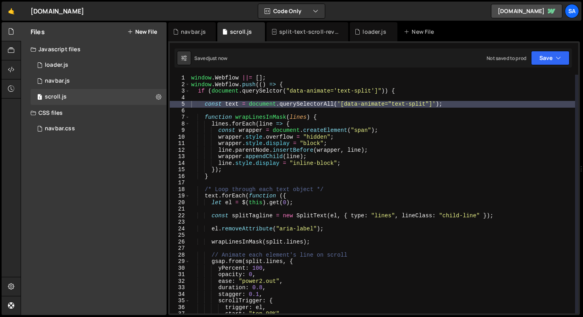
click at [255, 183] on div "window . Webflow ||= [ ] ; window . Webflow . push (( ) => { if ( document . qu…" at bounding box center [383, 200] width 386 height 251
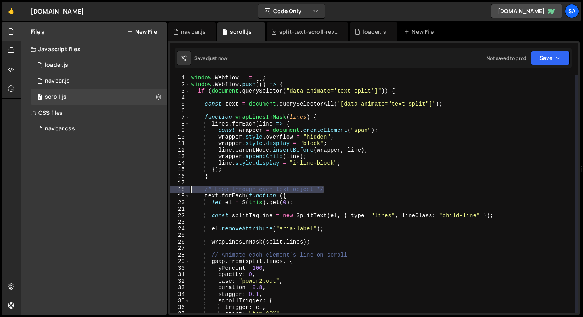
drag, startPoint x: 340, startPoint y: 188, endPoint x: 178, endPoint y: 189, distance: 161.0
click at [178, 189] on div "1 2 3 4 5 6 7 8 9 10 11 12 13 14 15 16 17 18 19 20 21 22 23 24 25 26 27 28 29 3…" at bounding box center [374, 194] width 409 height 238
type textarea "/* Loop through each text object */"
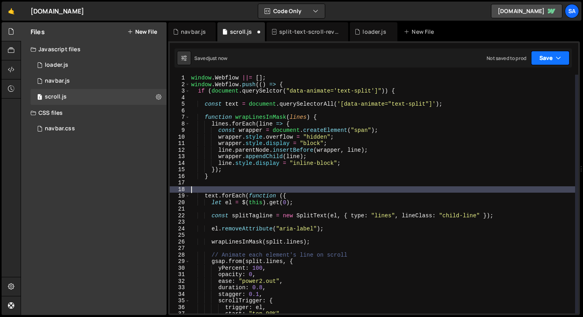
click at [538, 58] on button "Save" at bounding box center [550, 58] width 38 height 14
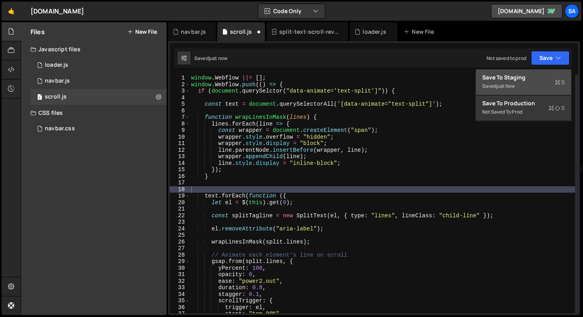
click at [511, 87] on div "just now" at bounding box center [505, 85] width 19 height 7
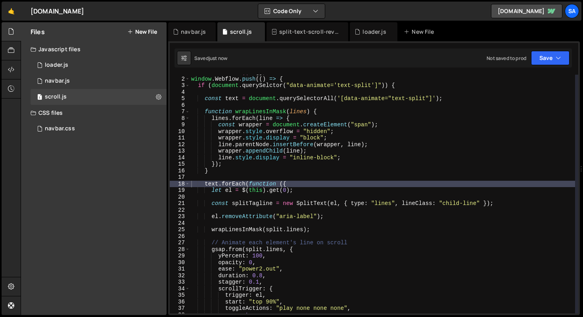
scroll to position [12, 0]
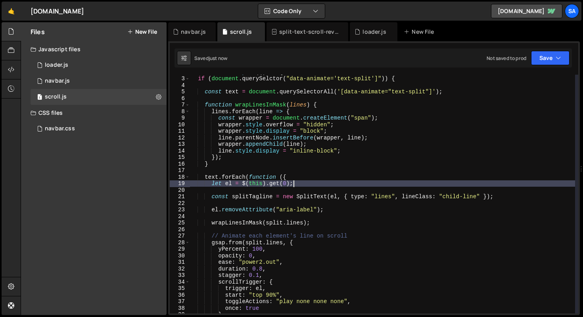
click at [339, 180] on div "window . Webflow . push (( ) => { if ( document . querySelctor ( "data-animate=…" at bounding box center [383, 194] width 386 height 251
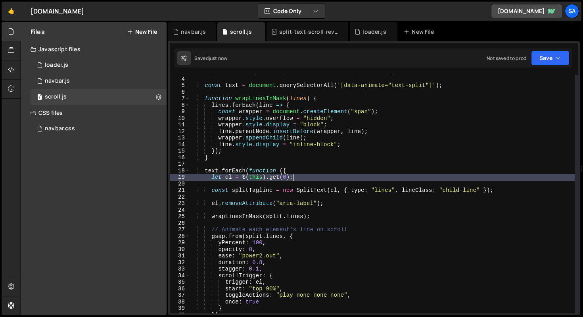
scroll to position [25, 0]
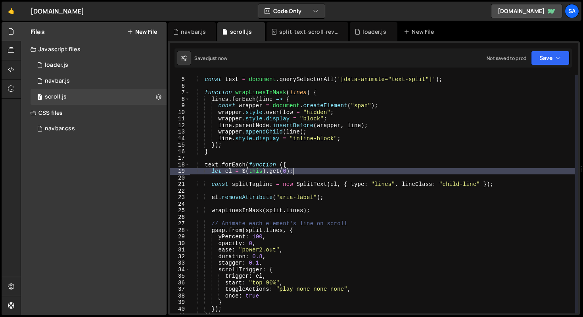
click at [244, 171] on div "const text = document . querySelectorAll ( '[data-animate="text-split"]' ) ; fu…" at bounding box center [383, 194] width 386 height 251
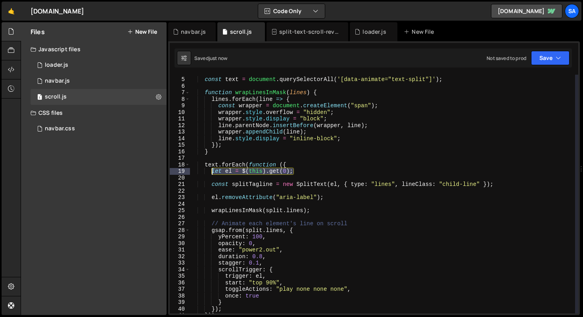
drag, startPoint x: 295, startPoint y: 170, endPoint x: 212, endPoint y: 170, distance: 83.3
click at [212, 170] on div "const text = document . querySelectorAll ( '[data-animate="text-split"]' ) ; fu…" at bounding box center [383, 194] width 386 height 251
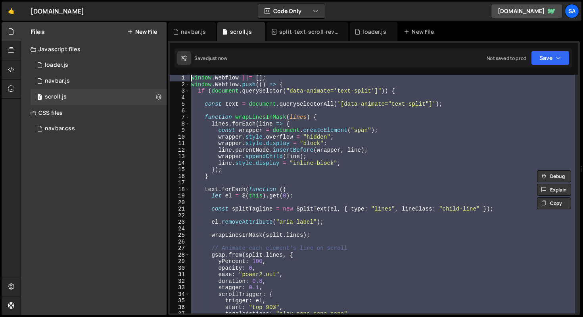
scroll to position [0, 0]
drag, startPoint x: 223, startPoint y: 241, endPoint x: 146, endPoint y: 38, distance: 216.6
click at [146, 38] on div "Files New File Javascript files 1 loader.js 0 0 navbar.js 0 1 scroll.js 0 CSS f…" at bounding box center [302, 168] width 562 height 293
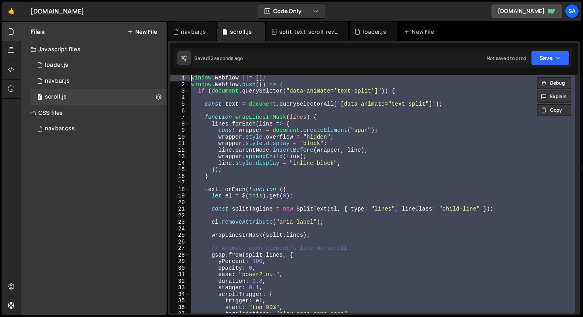
click at [301, 208] on div "window . Webflow ||= [ ] ; window . Webflow . push (( ) => { if ( document . qu…" at bounding box center [383, 194] width 386 height 238
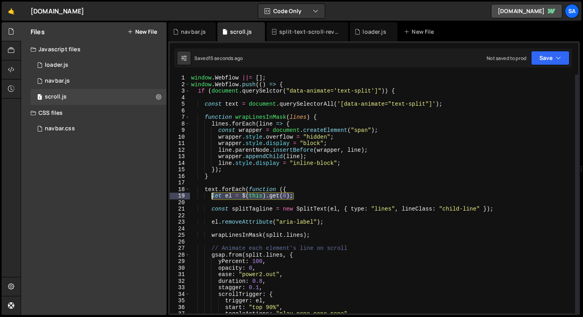
drag, startPoint x: 299, startPoint y: 196, endPoint x: 210, endPoint y: 195, distance: 88.5
click at [210, 195] on div "window . Webflow ||= [ ] ; window . Webflow . push (( ) => { if ( document . qu…" at bounding box center [383, 200] width 386 height 251
type textarea "let el = $(this).get(0);"
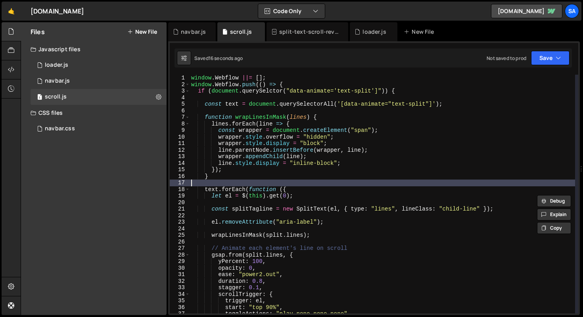
click at [320, 182] on div "window . Webflow ||= [ ] ; window . Webflow . push (( ) => { if ( document . qu…" at bounding box center [383, 200] width 386 height 251
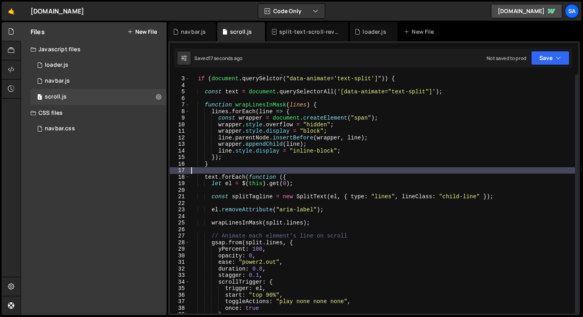
scroll to position [19, 0]
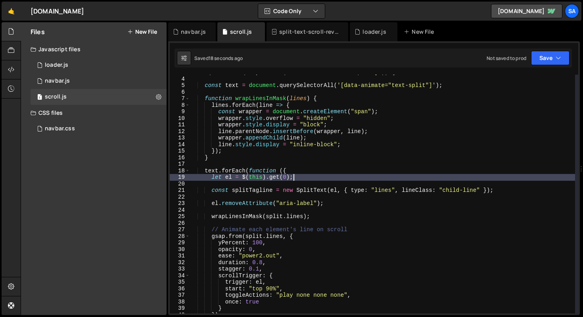
click at [302, 175] on div "if ( document . querySelctor ( "data-animate='text-split']" )) { const text = d…" at bounding box center [383, 194] width 386 height 251
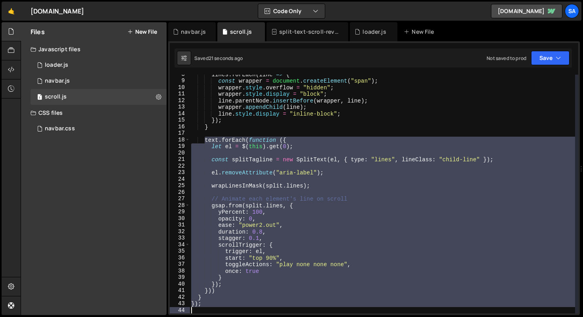
scroll to position [50, 0]
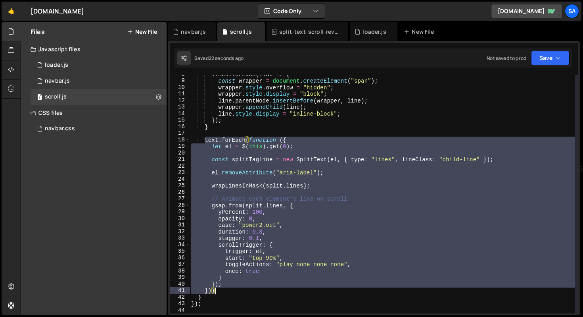
drag, startPoint x: 205, startPoint y: 146, endPoint x: 238, endPoint y: 292, distance: 149.3
click at [238, 292] on div "lines . forEach ( line => { const wrapper = document . createElement ( "span" )…" at bounding box center [383, 196] width 386 height 251
click at [217, 283] on div "lines . forEach ( line => { const wrapper = document . createElement ( "span" )…" at bounding box center [383, 194] width 386 height 238
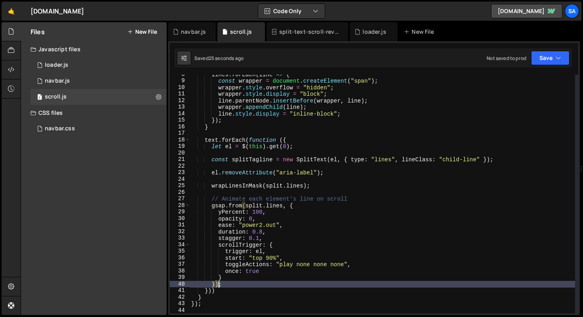
click at [220, 284] on div "lines . forEach ( line => { const wrapper = document . createElement ( "span" )…" at bounding box center [383, 196] width 386 height 251
click at [246, 139] on div "lines . forEach ( line => { const wrapper = document . createElement ( "span" )…" at bounding box center [383, 196] width 386 height 251
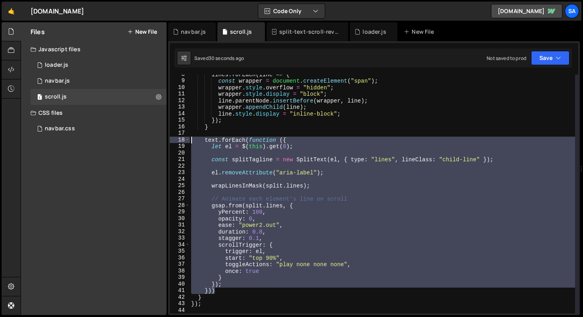
drag, startPoint x: 215, startPoint y: 291, endPoint x: 184, endPoint y: 141, distance: 152.7
click at [184, 141] on div "text.forEach(function ({ 8 9 10 11 12 13 14 15 16 17 18 19 20 21 22 23 24 25 26…" at bounding box center [374, 194] width 409 height 238
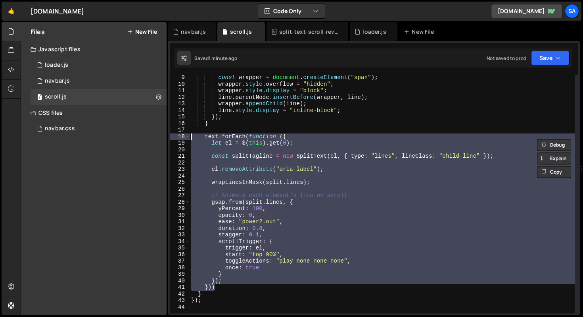
scroll to position [69, 0]
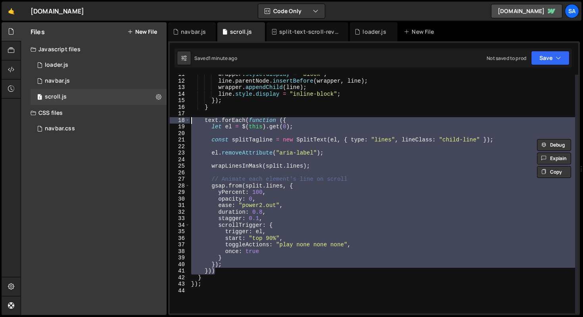
click at [221, 268] on div "wrapper . style . display = "block" ; line . parentNode . insertBefore ( wrappe…" at bounding box center [383, 194] width 386 height 238
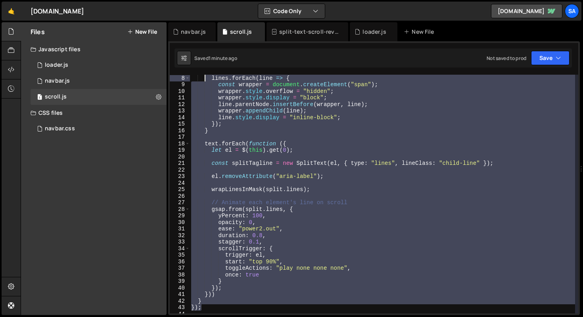
scroll to position [0, 0]
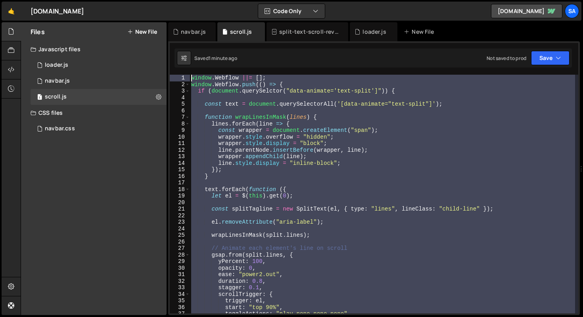
drag, startPoint x: 216, startPoint y: 284, endPoint x: 163, endPoint y: -49, distance: 336.5
click at [163, 0] on html "Projects Community Library Blog SA Your current team is SAMCOM DESIGN Projects …" at bounding box center [291, 158] width 583 height 317
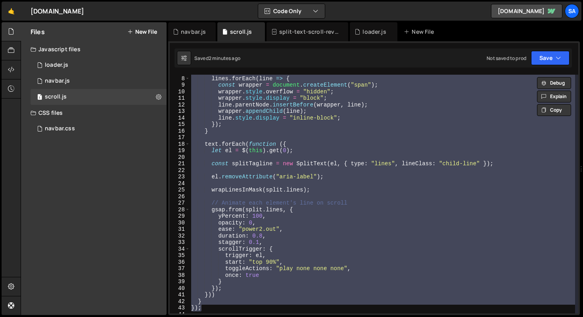
scroll to position [119, 0]
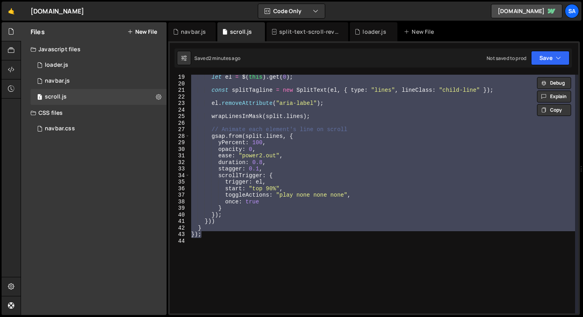
click at [289, 232] on div "let el = $ ( this ) . get ( 0 ) ; const splitTagline = new SplitText ( el , { t…" at bounding box center [383, 194] width 386 height 238
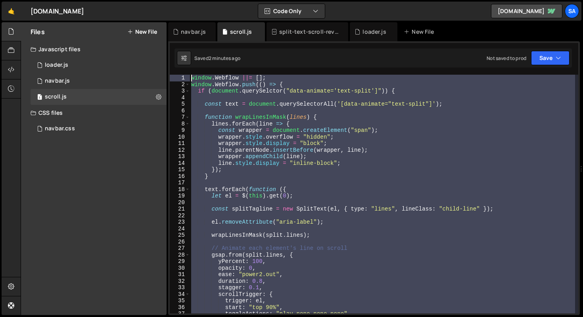
scroll to position [0, 0]
drag, startPoint x: 213, startPoint y: 249, endPoint x: 128, endPoint y: -8, distance: 269.8
click at [128, 0] on html "Projects Community Library Blog SA Your current team is SAMCOM DESIGN Projects …" at bounding box center [291, 158] width 583 height 317
type textarea "window.Webflow ||= []; window.Webflow.push(() => {"
paste textarea
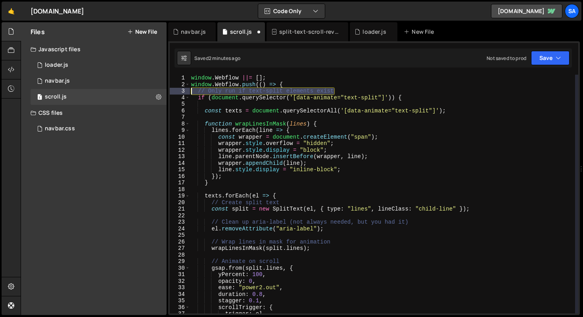
drag, startPoint x: 355, startPoint y: 91, endPoint x: 179, endPoint y: 88, distance: 175.3
click at [179, 88] on div "1 2 3 4 5 6 7 8 9 10 11 12 13 14 15 16 17 18 19 20 21 22 23 24 25 26 27 28 29 3…" at bounding box center [374, 194] width 409 height 238
click at [443, 94] on div "window . Webflow ||= [ ] ; window . Webflow . push (( ) => { // Only run if tex…" at bounding box center [383, 194] width 386 height 238
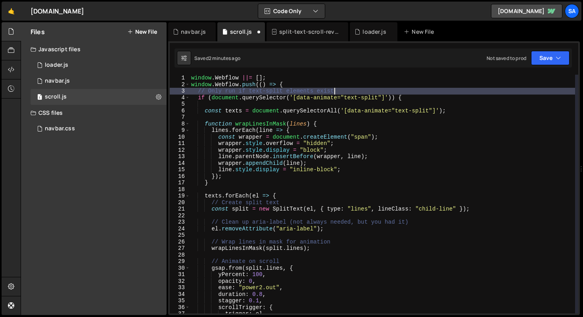
click at [437, 94] on div "window . Webflow ||= [ ] ; window . Webflow . push (( ) => { // Only run if tex…" at bounding box center [383, 200] width 386 height 251
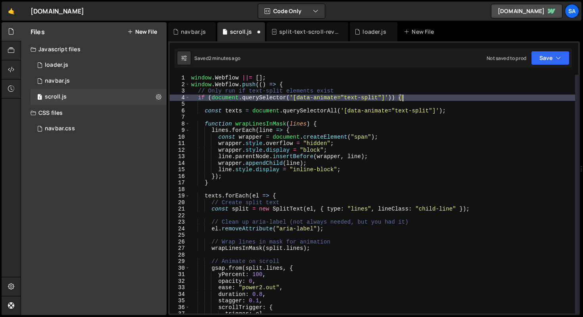
click at [467, 109] on div "window . Webflow ||= [ ] ; window . Webflow . push (( ) => { // Only run if tex…" at bounding box center [383, 200] width 386 height 251
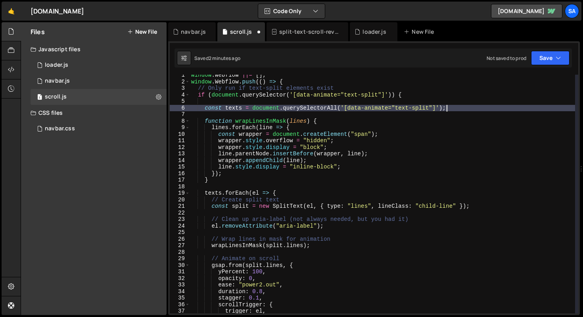
scroll to position [6, 0]
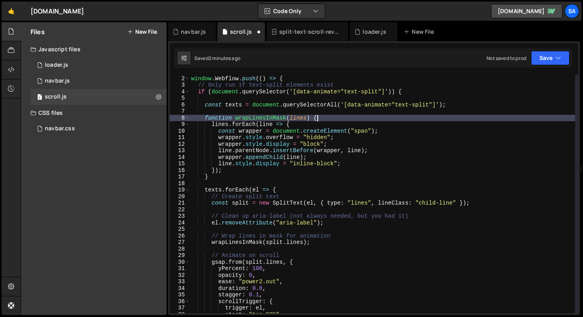
click at [333, 120] on div "window . Webflow ||= [ ] ; window . Webflow . push (( ) => { // Only run if tex…" at bounding box center [383, 194] width 386 height 251
click at [415, 127] on div "window . Webflow ||= [ ] ; window . Webflow . push (( ) => { // Only run if tex…" at bounding box center [383, 194] width 386 height 251
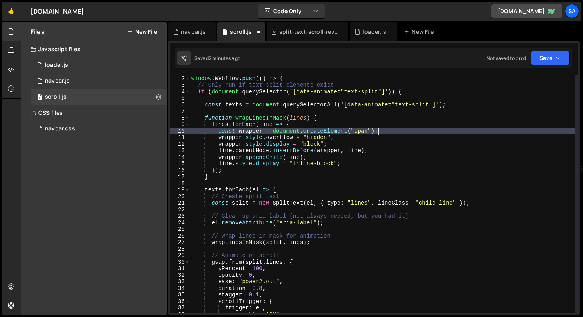
click at [400, 130] on div "window . Webflow ||= [ ] ; window . Webflow . push (( ) => { // Only run if tex…" at bounding box center [383, 194] width 386 height 251
click at [355, 137] on div "window . Webflow ||= [ ] ; window . Webflow . push (( ) => { // Only run if tex…" at bounding box center [383, 194] width 386 height 251
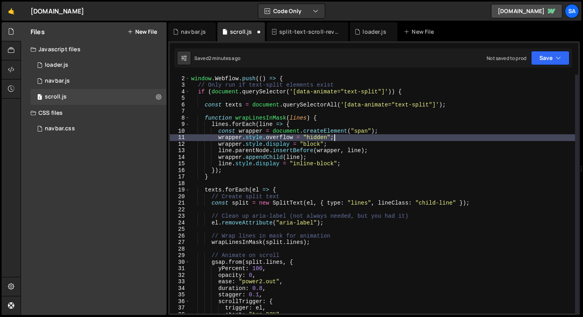
click at [349, 164] on div "window . Webflow ||= [ ] ; window . Webflow . push (( ) => { // Only run if tex…" at bounding box center [383, 194] width 386 height 251
type textarea "line.style.display = "inline-block";"
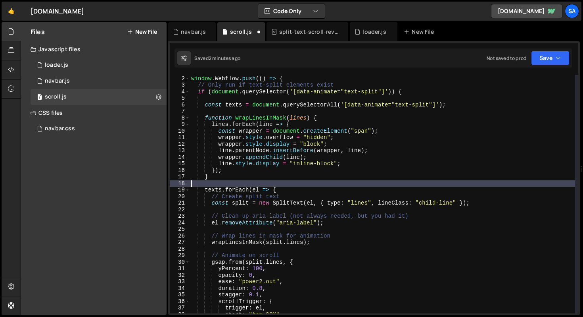
click at [304, 186] on div "window . Webflow ||= [ ] ; window . Webflow . push (( ) => { // Only run if tex…" at bounding box center [383, 194] width 386 height 251
click at [313, 180] on div "window . Webflow ||= [ ] ; window . Webflow . push (( ) => { // Only run if tex…" at bounding box center [383, 194] width 386 height 251
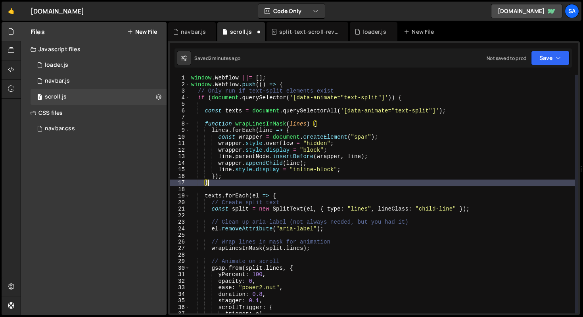
scroll to position [58, 0]
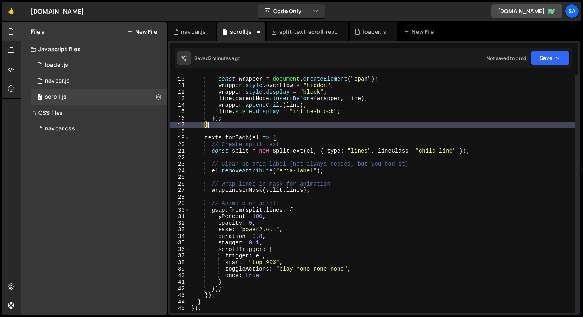
click at [292, 142] on div "lines . forEach ( line => { const wrapper = document . createElement ( "span" )…" at bounding box center [383, 194] width 386 height 251
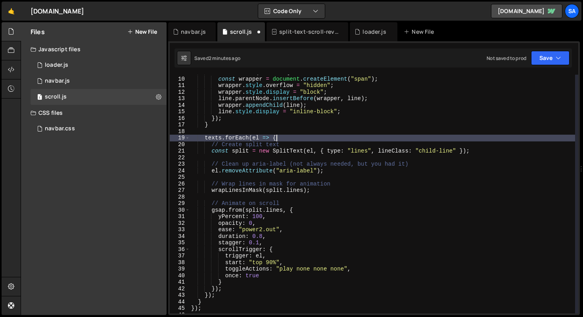
click at [293, 139] on div "lines . forEach ( line => { const wrapper = document . createElement ( "span" )…" at bounding box center [383, 194] width 386 height 251
click at [240, 150] on div "lines . forEach ( line => { const wrapper = document . createElement ( "span" )…" at bounding box center [383, 194] width 386 height 251
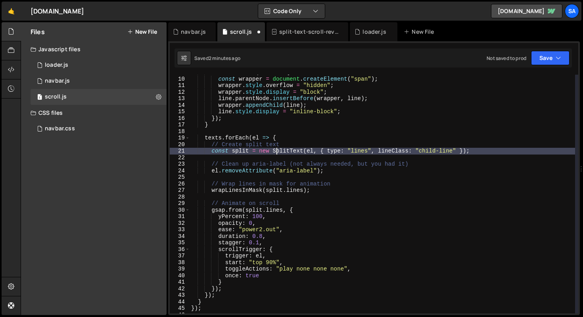
click at [275, 152] on div "lines . forEach ( line => { const wrapper = document . createElement ( "span" )…" at bounding box center [383, 194] width 386 height 251
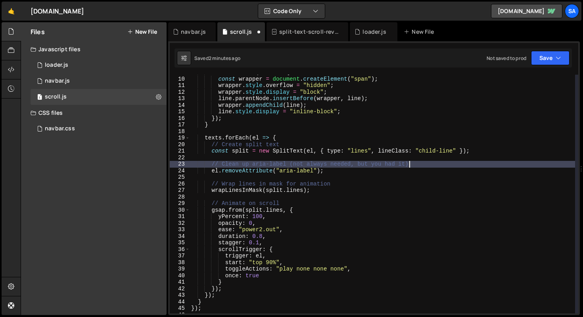
click at [432, 164] on div "lines . forEach ( line => { const wrapper = document . createElement ( "span" )…" at bounding box center [383, 194] width 386 height 251
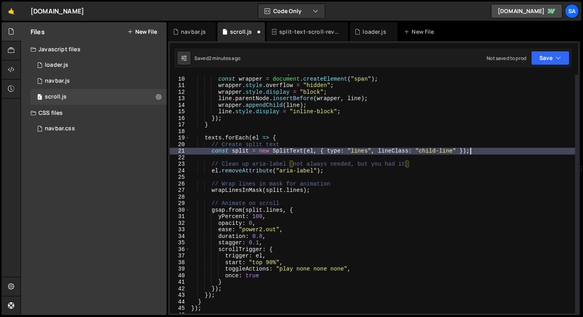
click at [487, 150] on div "lines . forEach ( line => { const wrapper = document . createElement ( "span" )…" at bounding box center [383, 194] width 386 height 251
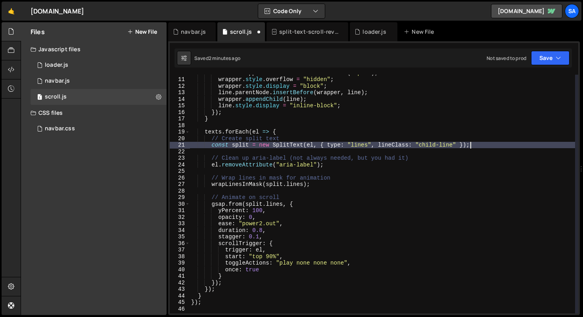
scroll to position [64, 0]
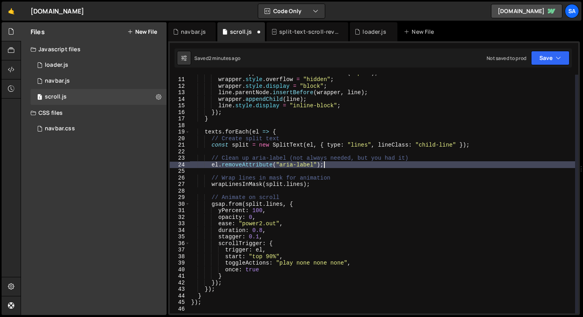
click at [365, 166] on div "const wrapper = document . createElement ( "span" ) ; wrapper . style . overflo…" at bounding box center [383, 194] width 386 height 251
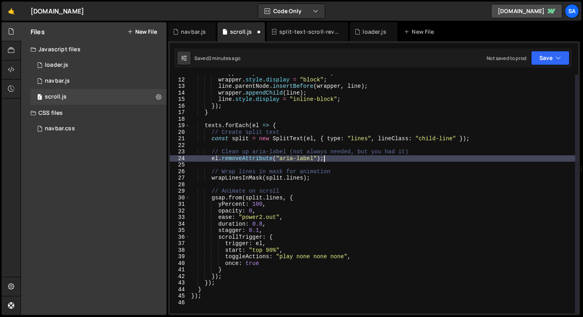
scroll to position [70, 0]
click at [336, 160] on div "wrapper . style . overflow = "hidden" ; wrapper . style . display = "block" ; l…" at bounding box center [383, 195] width 386 height 251
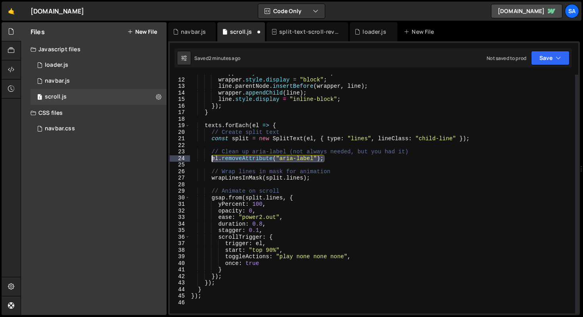
drag, startPoint x: 330, startPoint y: 160, endPoint x: 211, endPoint y: 159, distance: 119.0
click at [211, 159] on div "wrapper . style . overflow = "hidden" ; wrapper . style . display = "block" ; l…" at bounding box center [383, 195] width 386 height 251
click at [341, 175] on div "wrapper . style . overflow = "hidden" ; wrapper . style . display = "block" ; l…" at bounding box center [383, 195] width 386 height 251
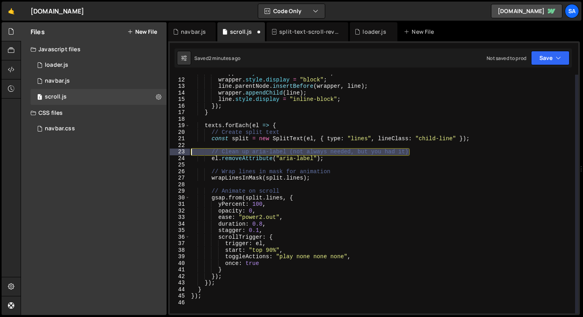
drag, startPoint x: 424, startPoint y: 150, endPoint x: 230, endPoint y: 152, distance: 194.0
click at [174, 154] on div "wrapLinesInMask(split.lines); 11 12 13 14 15 16 17 18 19 20 21 22 23 24 25 26 2…" at bounding box center [374, 194] width 409 height 238
click at [317, 152] on div "wrapper . style . overflow = "hidden" ; wrapper . style . display = "block" ; l…" at bounding box center [383, 195] width 386 height 251
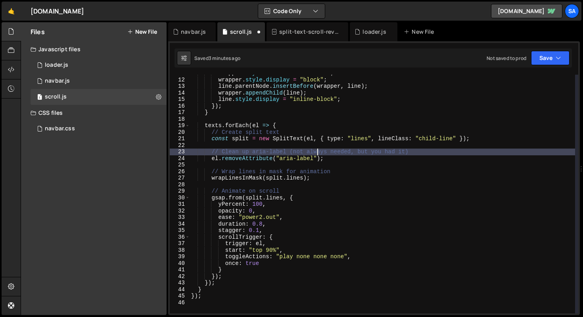
click at [293, 152] on div "wrapper . style . overflow = "hidden" ; wrapper . style . display = "block" ; l…" at bounding box center [383, 195] width 386 height 251
click at [290, 152] on div "wrapper . style . overflow = "hidden" ; wrapper . style . display = "block" ; l…" at bounding box center [383, 195] width 386 height 251
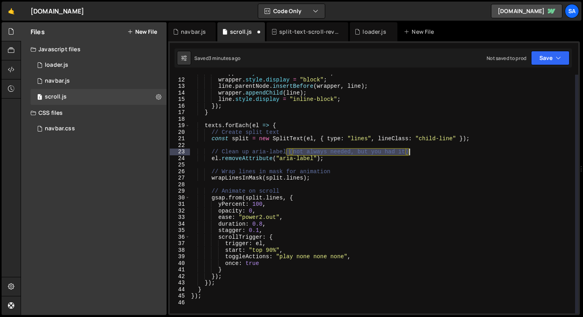
drag, startPoint x: 288, startPoint y: 152, endPoint x: 432, endPoint y: 148, distance: 144.0
click at [432, 148] on div "wrapper . style . overflow = "hidden" ; wrapper . style . display = "block" ; l…" at bounding box center [383, 195] width 386 height 251
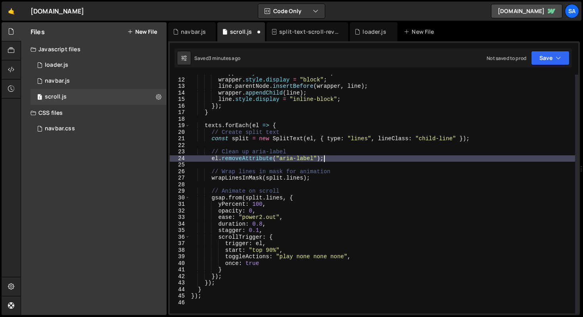
click at [331, 157] on div "wrapper . style . overflow = "hidden" ; wrapper . style . display = "block" ; l…" at bounding box center [383, 195] width 386 height 251
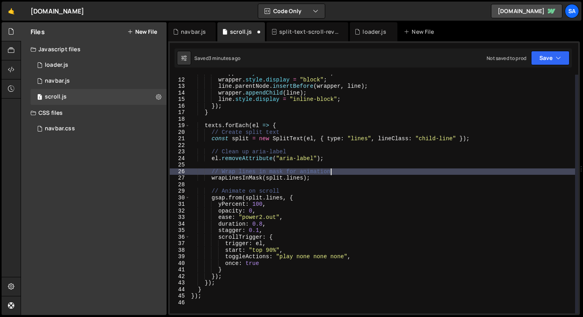
click at [335, 173] on div "wrapper . style . overflow = "hidden" ; wrapper . style . display = "block" ; l…" at bounding box center [383, 195] width 386 height 251
click at [332, 176] on div "wrapper . style . overflow = "hidden" ; wrapper . style . display = "block" ; l…" at bounding box center [383, 195] width 386 height 251
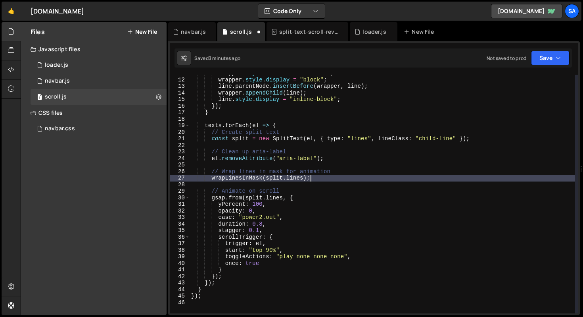
click at [304, 197] on div "wrapper . style . overflow = "hidden" ; wrapper . style . display = "block" ; l…" at bounding box center [383, 195] width 386 height 251
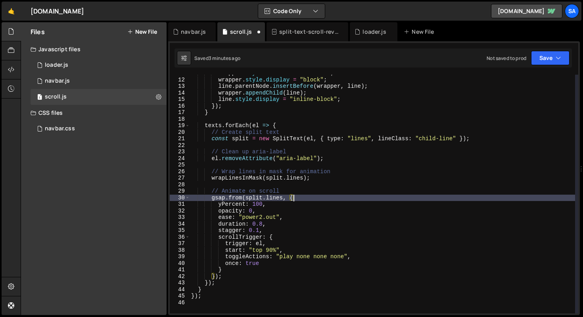
click at [299, 202] on div "wrapper . style . overflow = "hidden" ; wrapper . style . display = "block" ; l…" at bounding box center [383, 195] width 386 height 251
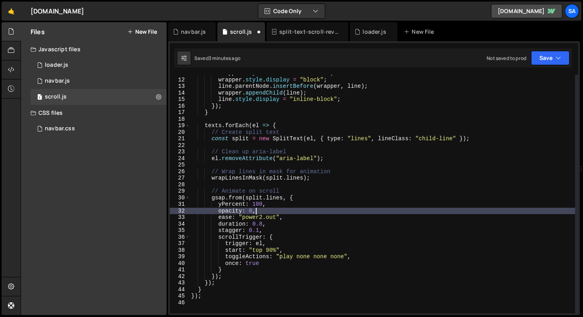
click at [295, 208] on div "wrapper . style . overflow = "hidden" ; wrapper . style . display = "block" ; l…" at bounding box center [383, 195] width 386 height 251
click at [294, 215] on div "wrapper . style . overflow = "hidden" ; wrapper . style . display = "block" ; l…" at bounding box center [383, 195] width 386 height 251
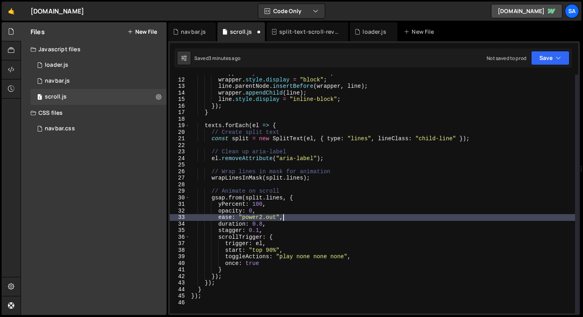
click at [292, 221] on div "wrapper . style . overflow = "hidden" ; wrapper . style . display = "block" ; l…" at bounding box center [383, 195] width 386 height 251
type textarea "duration: 0.8,"
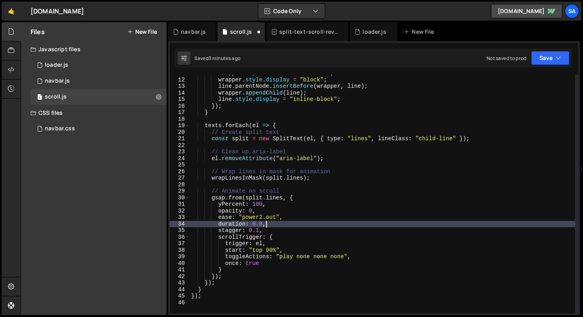
scroll to position [73, 0]
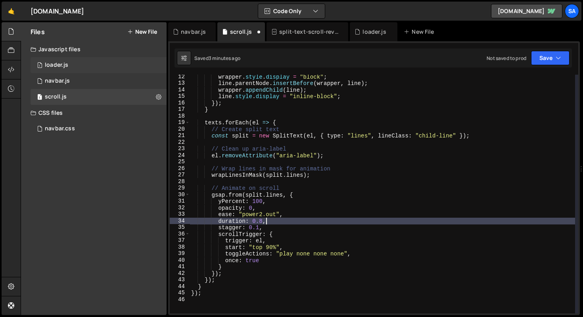
click at [79, 65] on div "1 loader.js 0" at bounding box center [99, 65] width 136 height 16
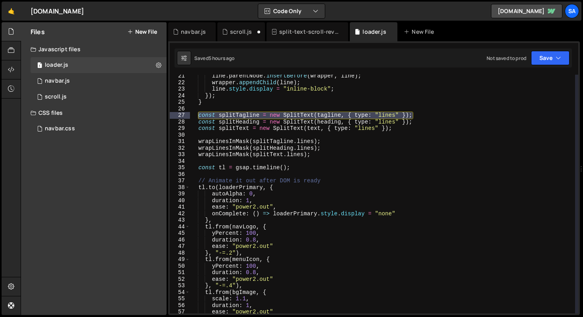
scroll to position [258, 0]
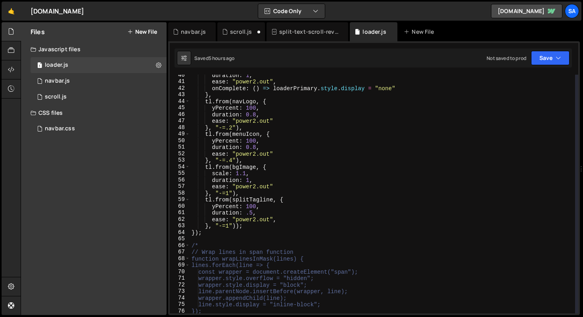
click at [284, 210] on div "duration : 1 , ease : "power2.out" , onComplete : ( ) => loaderPrimary . style …" at bounding box center [382, 197] width 385 height 251
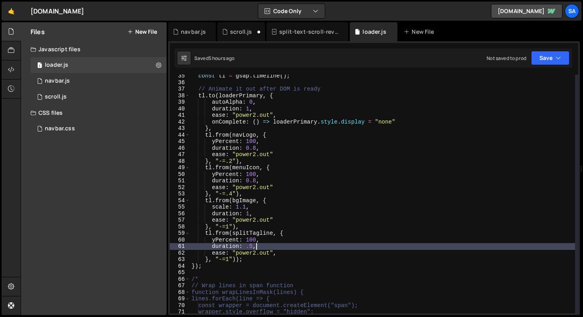
scroll to position [224, 0]
click at [270, 180] on div "const tl = gsap . timeline ( ) ; // Animate it out after DOM is ready tl . to (…" at bounding box center [382, 198] width 385 height 251
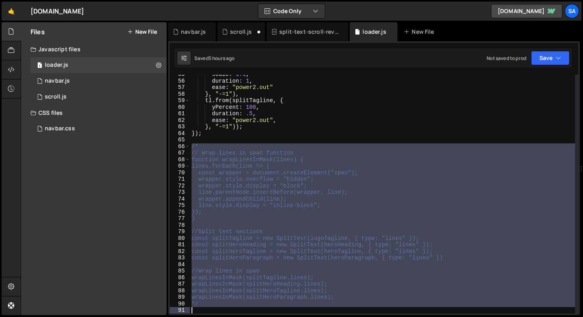
scroll to position [357, 0]
drag, startPoint x: 193, startPoint y: 161, endPoint x: 261, endPoint y: 311, distance: 164.7
click at [261, 311] on div "scale : 1.1 , duration : 1 , ease : "power2.out" } , "-=1" ) , tl . from ( spli…" at bounding box center [382, 196] width 385 height 251
type textarea "*/"
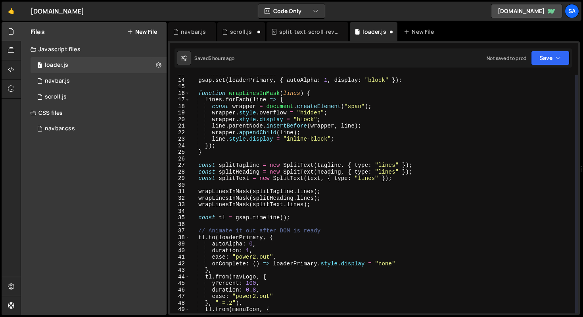
scroll to position [0, 0]
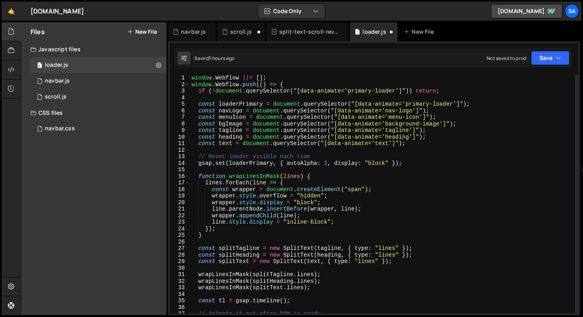
click at [446, 93] on div "window . Webflow ||= [ ] ; window . Webflow . push (( ) => { if ( ! document . …" at bounding box center [382, 200] width 385 height 251
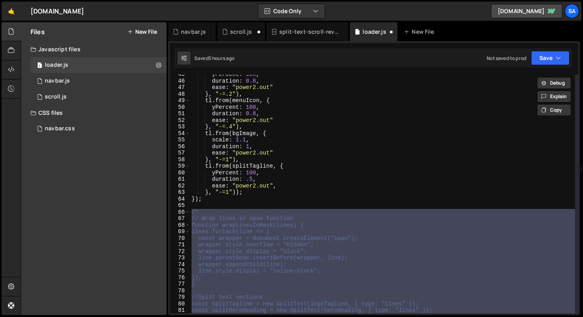
scroll to position [368, 0]
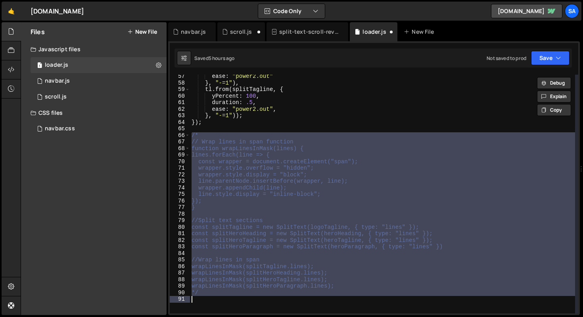
click at [386, 118] on div "ease : "power2.out" } , "-=1" ) , tl . from ( splitTagline , { yPercent : 100 ,…" at bounding box center [382, 198] width 385 height 251
type textarea "}, "-=1"));"
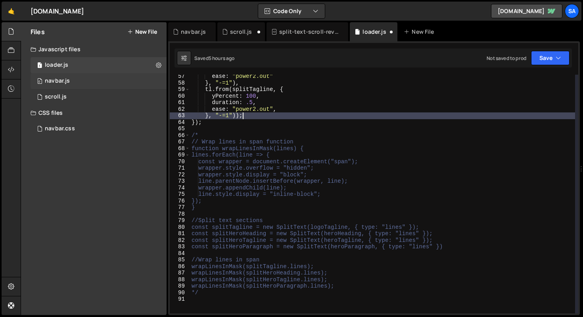
click at [86, 81] on div "0 navbar.js 0" at bounding box center [99, 81] width 136 height 16
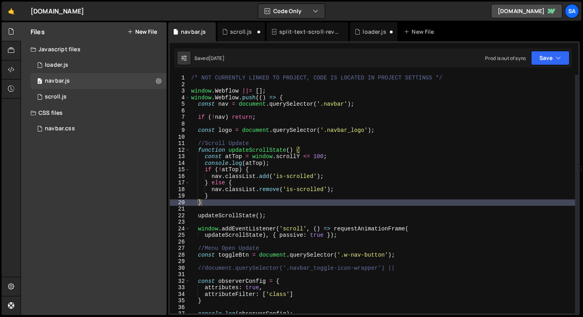
scroll to position [4391, 0]
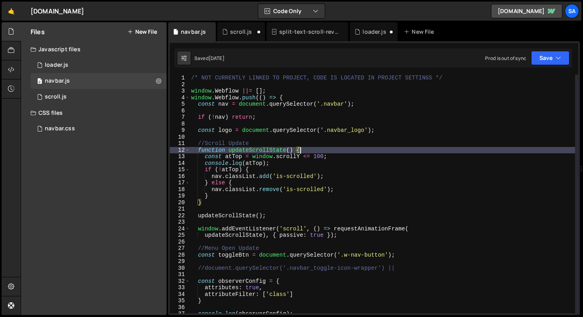
click at [384, 151] on div "/* NOT CURRENTLY LINKED TO PROJECT, CODE IS LOCATED IN PROJECT SETTINGS */ wind…" at bounding box center [383, 200] width 386 height 251
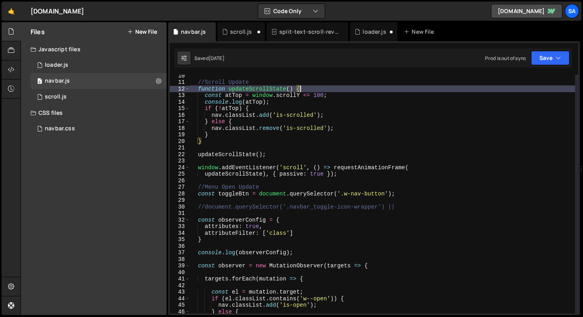
scroll to position [0, 0]
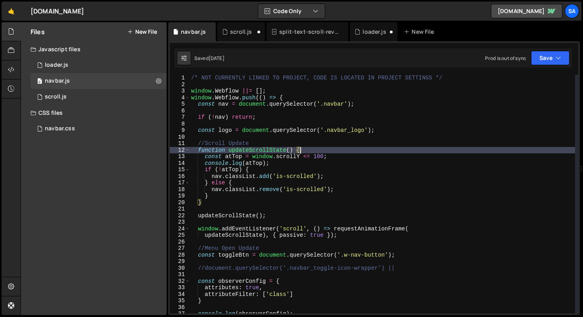
click at [434, 119] on div "/* NOT CURRENTLY LINKED TO PROJECT, CODE IS LOCATED IN PROJECT SETTINGS */ wind…" at bounding box center [383, 200] width 386 height 251
type textarea "if (!nav) return;"
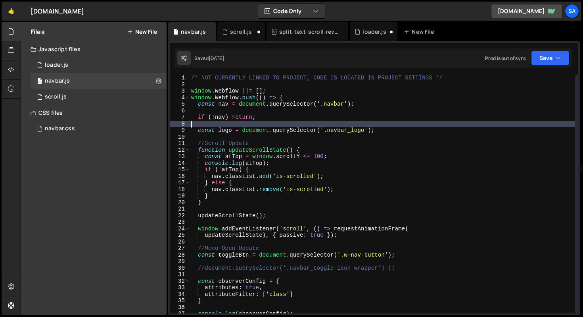
click at [430, 123] on div "/* NOT CURRENTLY LINKED TO PROJECT, CODE IS LOCATED IN PROJECT SETTINGS */ wind…" at bounding box center [383, 200] width 386 height 251
click at [428, 125] on div "/* NOT CURRENTLY LINKED TO PROJECT, CODE IS LOCATED IN PROJECT SETTINGS */ wind…" at bounding box center [383, 200] width 386 height 251
click at [86, 71] on div "1 loader.js 0" at bounding box center [99, 65] width 136 height 16
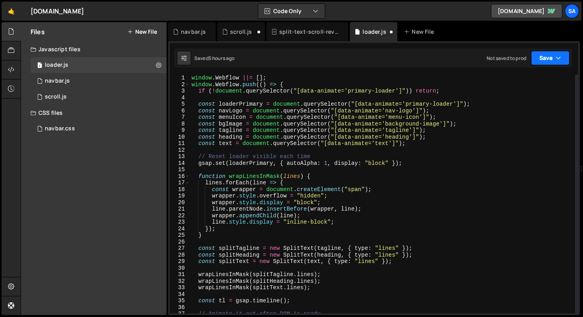
click at [567, 59] on button "Save" at bounding box center [550, 58] width 38 height 14
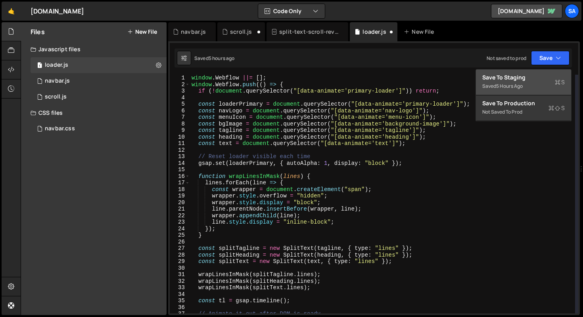
click at [422, 87] on div "window . Webflow ||= [ ] ; window . Webflow . push (( ) => { if ( ! document . …" at bounding box center [382, 200] width 385 height 251
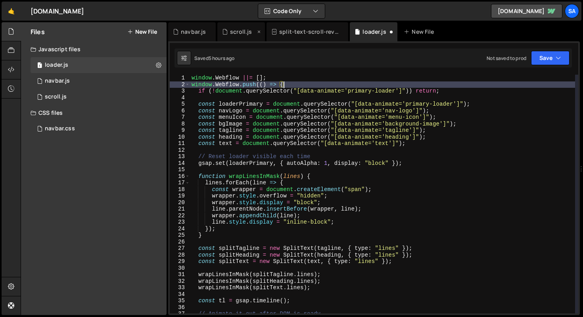
click at [241, 31] on div "scroll.js" at bounding box center [241, 32] width 22 height 8
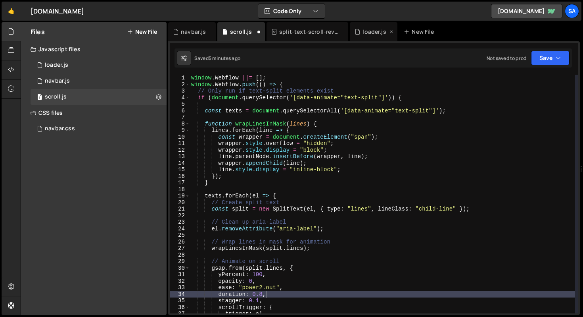
click at [371, 29] on div "loader.js" at bounding box center [374, 32] width 23 height 8
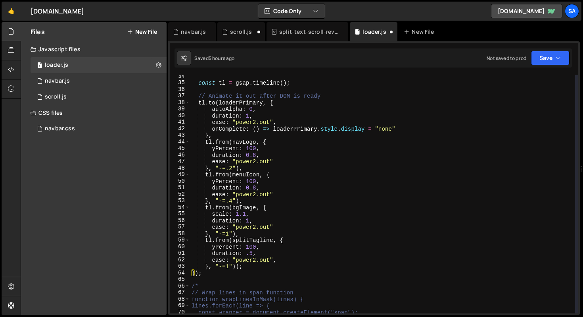
scroll to position [245, 0]
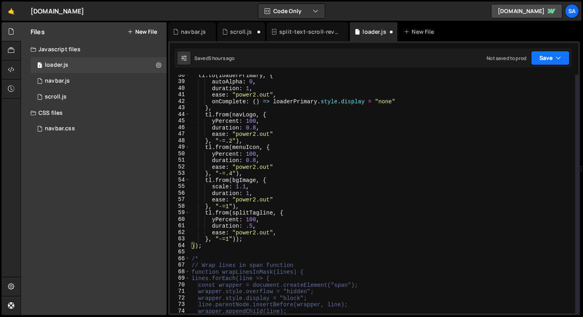
click at [560, 58] on icon "button" at bounding box center [559, 58] width 6 height 8
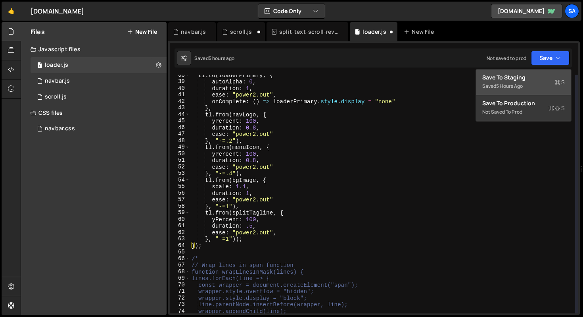
click at [420, 118] on div "tl . to ( loaderPrimary , { autoAlpha : 0 , duration : 1 , ease : "power2.out" …" at bounding box center [382, 197] width 385 height 251
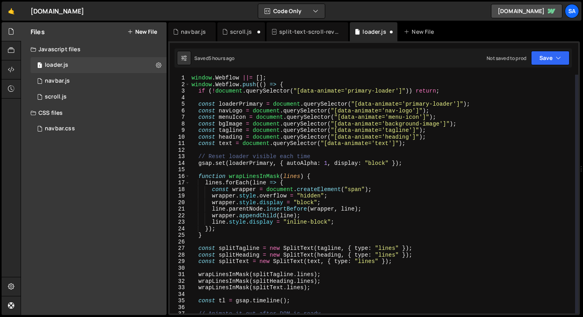
scroll to position [0, 0]
click at [383, 194] on div "window . Webflow ||= [ ] ; window . Webflow . push (( ) => { if ( ! document . …" at bounding box center [382, 200] width 385 height 251
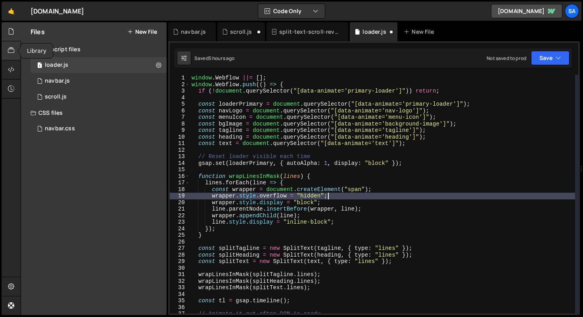
click at [11, 47] on icon at bounding box center [11, 50] width 6 height 9
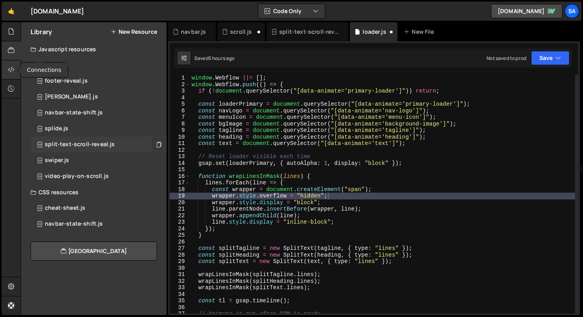
click at [13, 71] on icon at bounding box center [11, 69] width 6 height 9
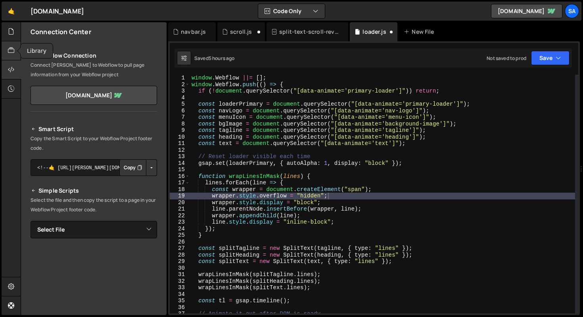
click at [13, 54] on icon at bounding box center [11, 50] width 6 height 9
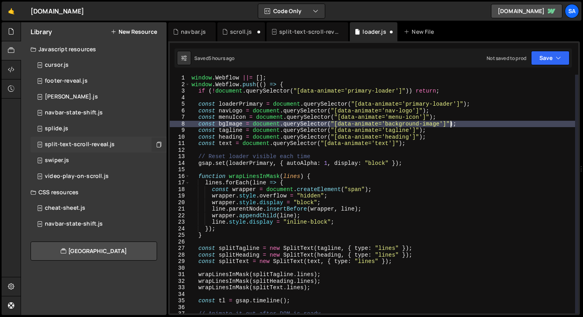
click at [449, 122] on div "window . Webflow ||= [ ] ; window . Webflow . push (( ) => { if ( ! document . …" at bounding box center [382, 200] width 385 height 251
click at [433, 137] on div "window . Webflow ||= [ ] ; window . Webflow . push (( ) => { if ( ! document . …" at bounding box center [382, 200] width 385 height 251
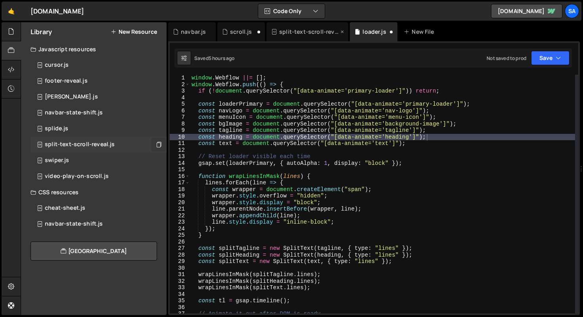
click at [311, 31] on div "split-text-scroll-reveal.js" at bounding box center [308, 32] width 59 height 8
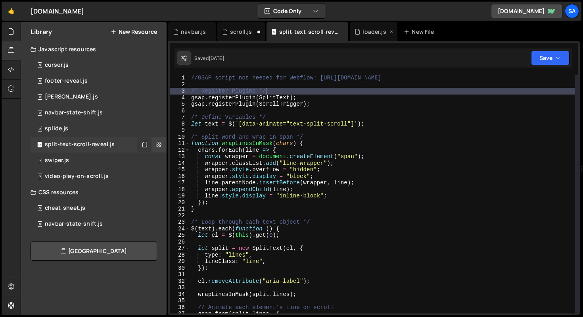
click at [367, 32] on div "loader.js" at bounding box center [374, 32] width 23 height 8
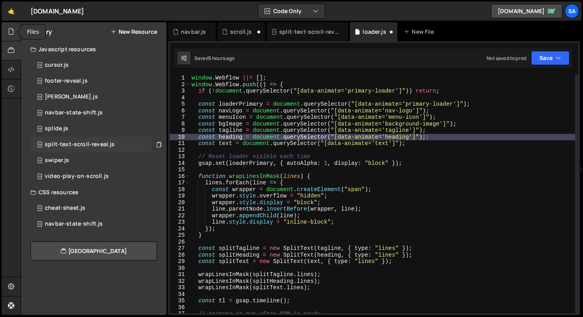
click at [13, 33] on icon at bounding box center [11, 31] width 6 height 9
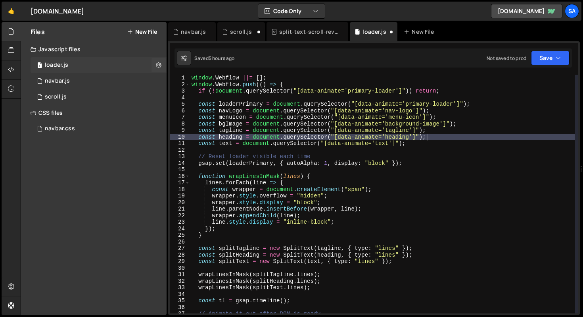
click at [92, 63] on div "1 loader.js 0" at bounding box center [99, 65] width 136 height 16
click at [158, 65] on icon at bounding box center [159, 65] width 6 height 8
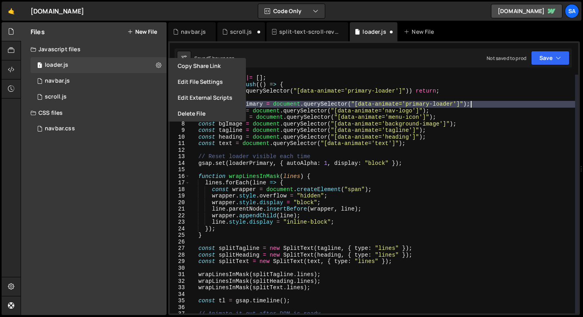
click at [491, 105] on div "window . Webflow ||= [ ] ; window . Webflow . push (( ) => { if ( ! document . …" at bounding box center [382, 200] width 385 height 251
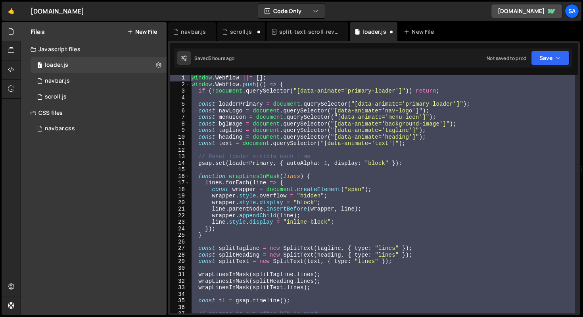
drag, startPoint x: 213, startPoint y: 175, endPoint x: 167, endPoint y: 27, distance: 154.9
click at [167, 27] on div "Files New File Javascript files 1 loader.js 0 0 navbar.js 0 1 scroll.js 0 CSS f…" at bounding box center [302, 168] width 562 height 293
type textarea "window.Webflow ||= []; window.Webflow.push(() => {"
paste textarea
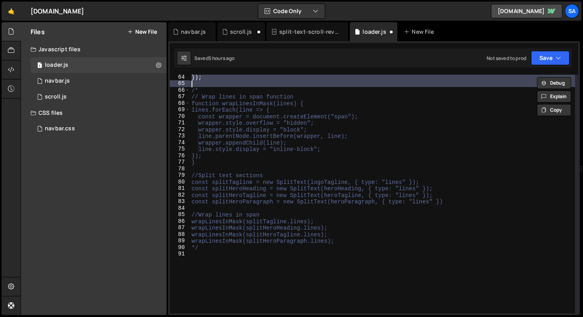
scroll to position [413, 0]
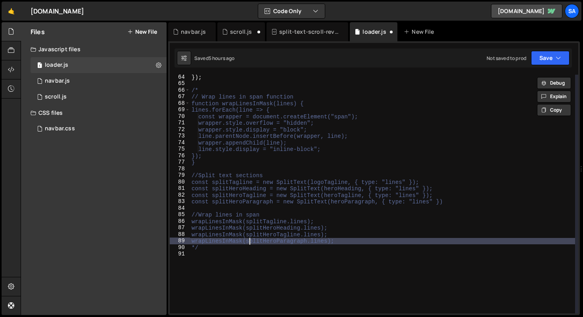
click at [248, 244] on div "}) ; /* // Wrap lines in span function function wrapLinesInMask(lines) { lines.…" at bounding box center [382, 199] width 385 height 251
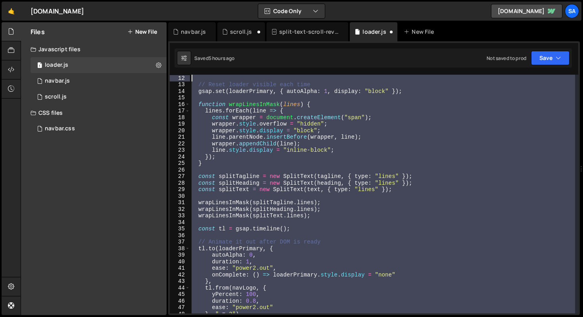
scroll to position [0, 0]
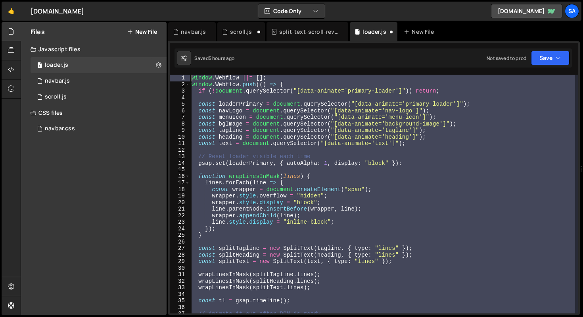
drag, startPoint x: 230, startPoint y: 259, endPoint x: 169, endPoint y: -56, distance: 321.2
click at [169, 0] on html "Projects Community Library Blog SA Your current team is SAMCOM DESIGN Projects …" at bounding box center [291, 158] width 583 height 317
type textarea "window.Webflow ||= []; window.Webflow.push(() => {"
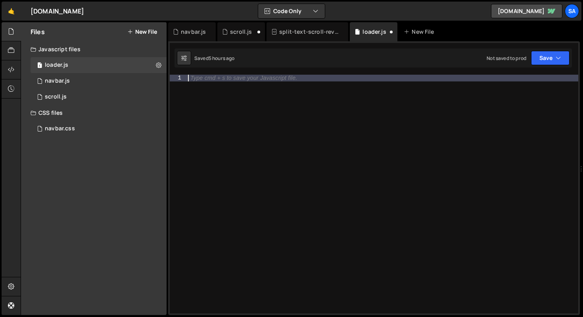
paste textarea
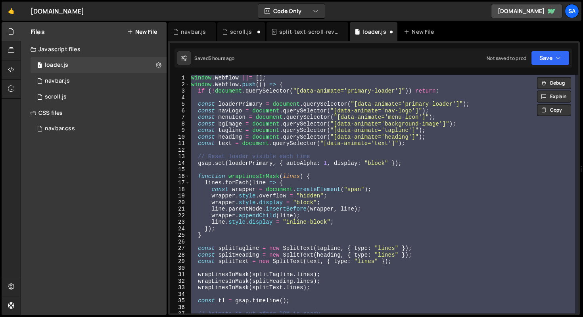
click at [401, 159] on div "window . Webflow ||= [ ] ; window . Webflow . push (( ) => { if ( ! document . …" at bounding box center [383, 194] width 386 height 238
type textarea "// Reset loader visible each time"
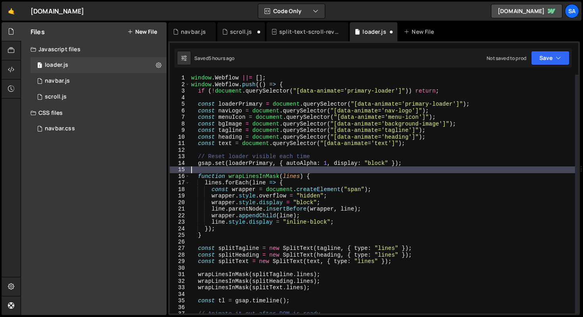
click at [455, 172] on div "window . Webflow ||= [ ] ; window . Webflow . push (( ) => { if ( ! document . …" at bounding box center [383, 200] width 386 height 251
click at [190, 58] on button at bounding box center [184, 58] width 14 height 14
select select "editor"
select select "ace/theme/dracula"
type input "14"
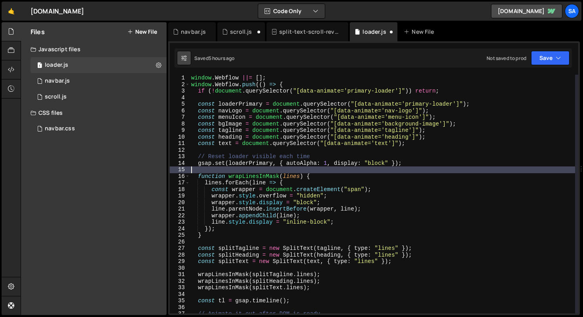
checkbox input "true"
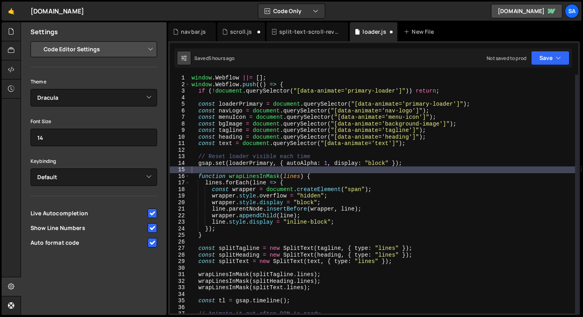
click at [188, 57] on button at bounding box center [184, 58] width 14 height 14
click at [559, 57] on icon "button" at bounding box center [559, 58] width 6 height 8
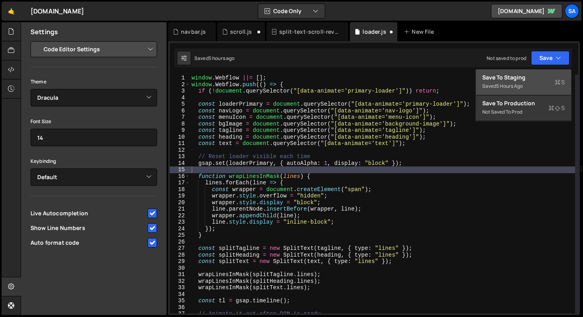
type textarea "if (!document.querySelector("[data-animate='primary-loader']")) return;"
click at [388, 88] on div "window . Webflow ||= [ ] ; window . Webflow . push (( ) => { if ( ! document . …" at bounding box center [382, 200] width 385 height 251
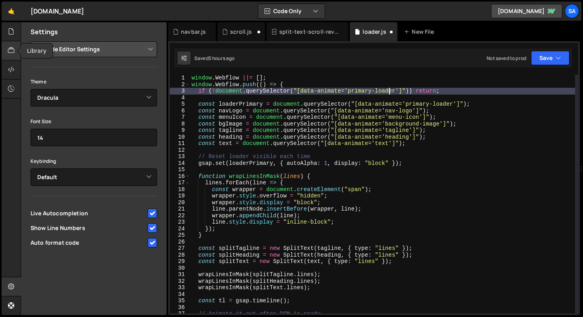
click at [13, 54] on icon at bounding box center [11, 50] width 6 height 9
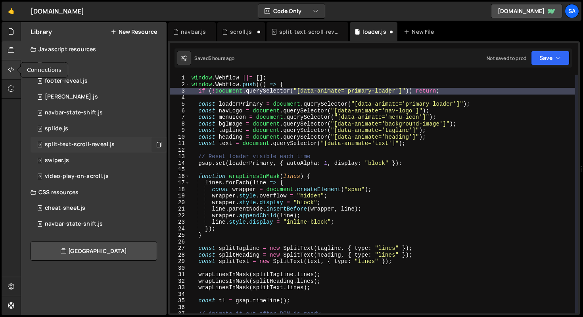
click at [12, 71] on icon at bounding box center [11, 69] width 6 height 9
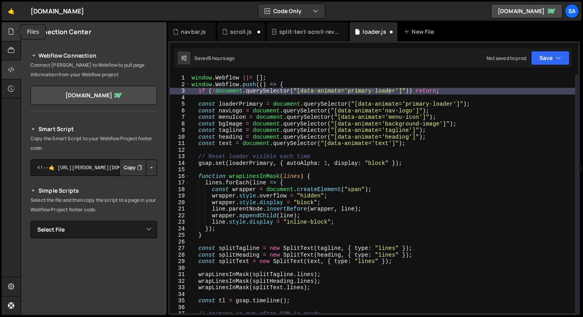
click at [9, 29] on icon at bounding box center [11, 31] width 6 height 9
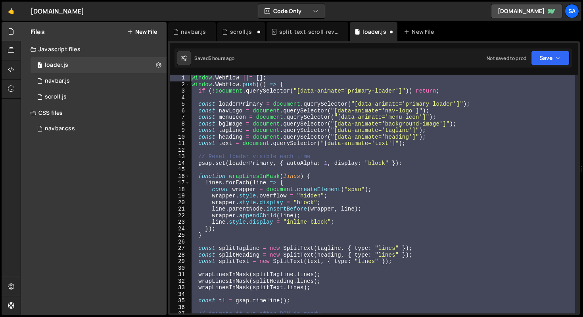
drag, startPoint x: 236, startPoint y: 242, endPoint x: 156, endPoint y: 8, distance: 246.8
click at [156, 8] on div "Hold on a sec... Are you certain you wish to leave this page? Any changes you'v…" at bounding box center [291, 158] width 583 height 317
type textarea "window.Webflow ||= []; window.Webflow.push(() => {"
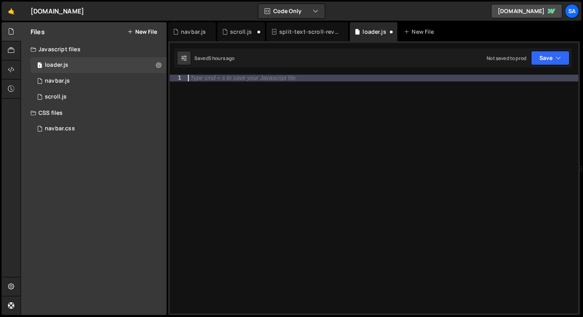
click at [199, 81] on div "Type cmd + s to save your Javascript file." at bounding box center [243, 78] width 107 height 6
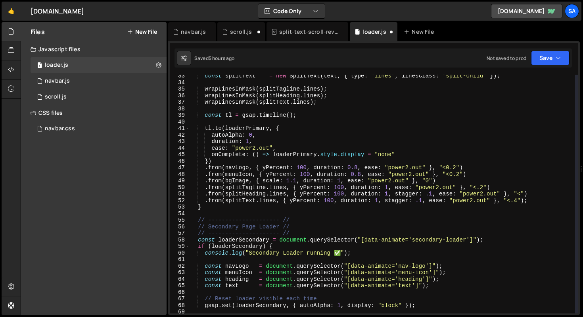
scroll to position [236, 0]
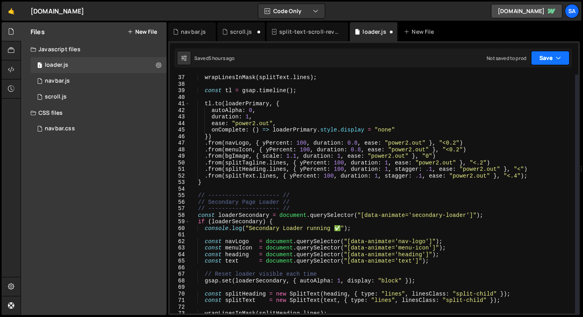
click at [537, 56] on button "Save" at bounding box center [550, 58] width 38 height 14
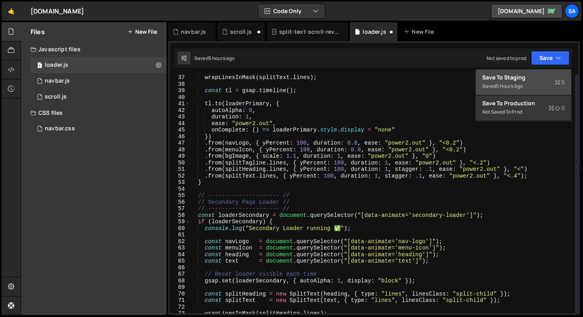
click at [512, 87] on div "5 hours ago" at bounding box center [509, 85] width 27 height 7
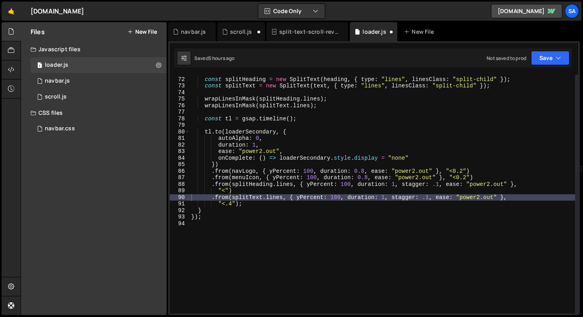
scroll to position [463, 0]
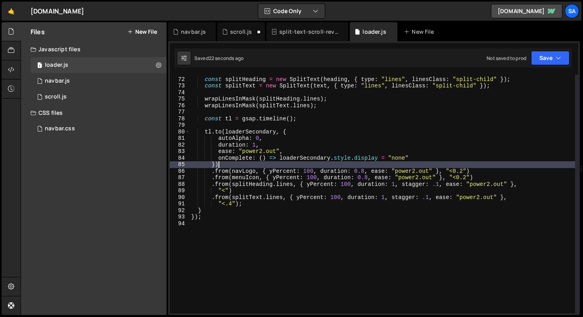
click at [483, 166] on div "const splitHeading = new SplitText ( heading , { type : "lines" , linesClass : …" at bounding box center [383, 194] width 386 height 251
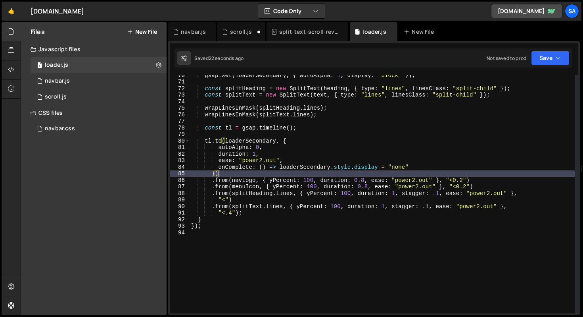
scroll to position [449, 0]
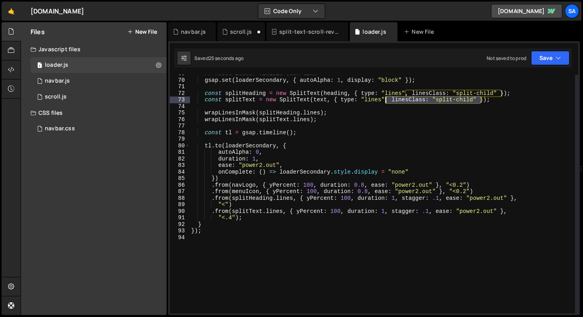
drag, startPoint x: 480, startPoint y: 101, endPoint x: 385, endPoint y: 101, distance: 95.2
click at [385, 101] on div "// Reset loader visible each time gsap . set ( loaderSecondary , { autoAlpha : …" at bounding box center [383, 195] width 386 height 251
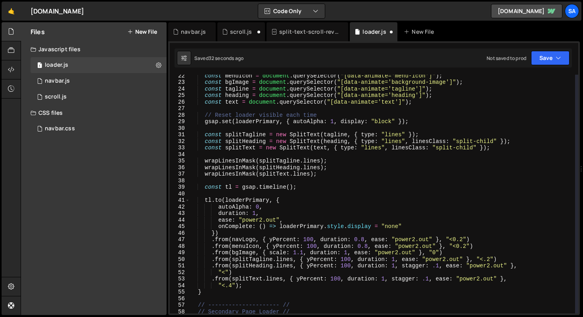
scroll to position [115, 0]
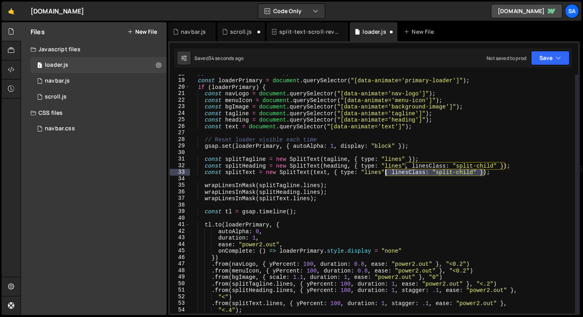
drag, startPoint x: 485, startPoint y: 172, endPoint x: 386, endPoint y: 173, distance: 99.6
click at [386, 173] on div "// --------------------- // const loaderPrimary = document . querySelector ( "[…" at bounding box center [383, 196] width 386 height 251
click at [480, 172] on div "// --------------------- // const loaderPrimary = document . querySelector ( "[…" at bounding box center [383, 194] width 386 height 238
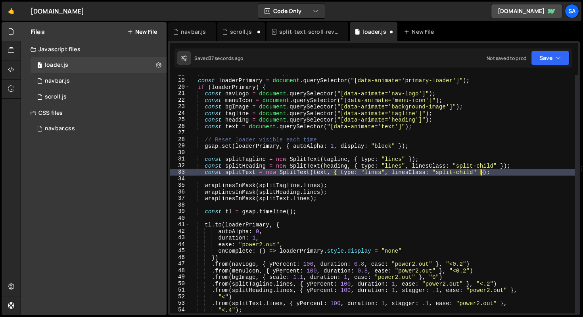
click at [481, 172] on div "// --------------------- // const loaderPrimary = document . querySelector ( "[…" at bounding box center [383, 196] width 386 height 251
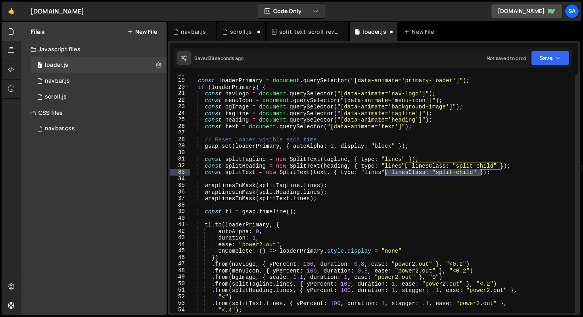
drag, startPoint x: 479, startPoint y: 172, endPoint x: 386, endPoint y: 173, distance: 93.6
click at [386, 173] on div "// --------------------- // const loaderPrimary = document . querySelector ( "[…" at bounding box center [383, 196] width 386 height 251
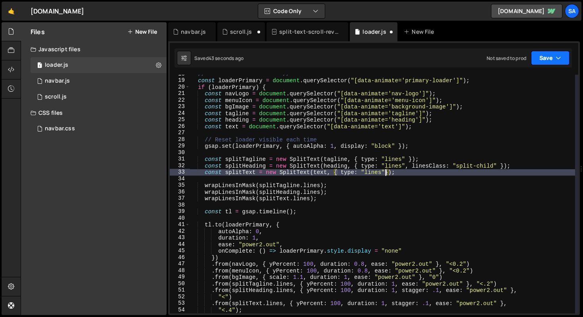
click at [550, 59] on button "Save" at bounding box center [550, 58] width 38 height 14
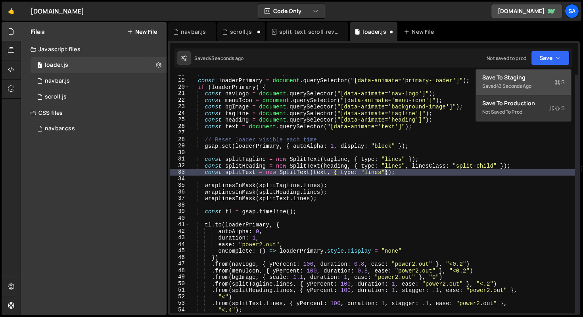
click at [537, 74] on div "Save to Staging S" at bounding box center [523, 77] width 82 height 8
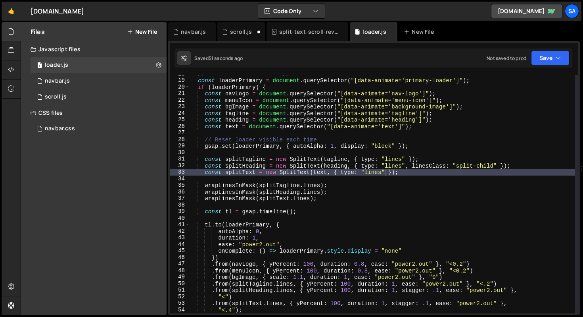
type textarea "const splitText = new SplitText(text, { type: "lines" });"
click at [377, 172] on div "// --------------------- // const loaderPrimary = document . querySelector ( "[…" at bounding box center [383, 196] width 386 height 251
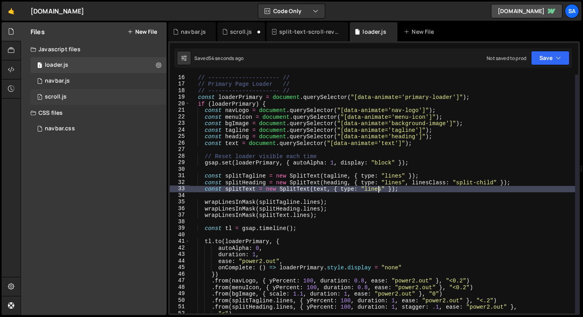
click at [78, 96] on div "1 scroll.js 0" at bounding box center [99, 97] width 136 height 16
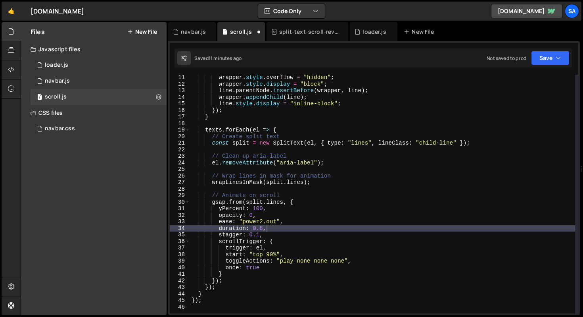
scroll to position [118, 0]
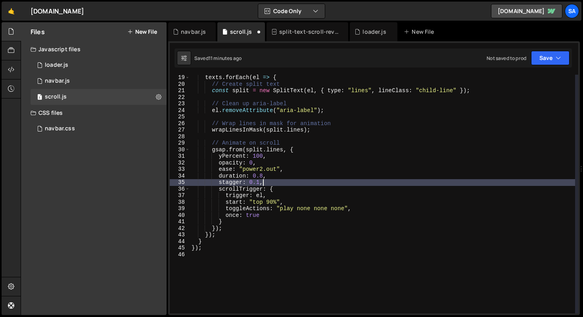
click at [310, 180] on div "texts . forEach ( el => { // Create split text const split = new SplitText ( el…" at bounding box center [382, 199] width 385 height 251
click at [321, 141] on div "texts . forEach ( el => { // Create split text const split = new SplitText ( el…" at bounding box center [382, 199] width 385 height 251
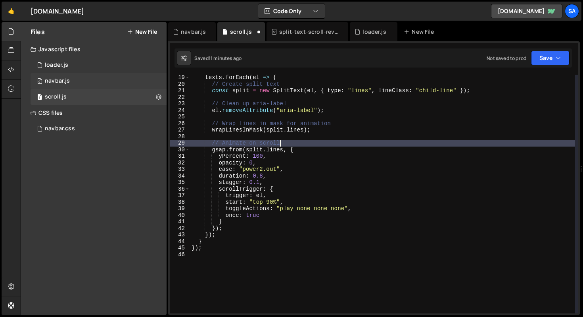
click at [76, 85] on div "0 navbar.js 0" at bounding box center [99, 81] width 136 height 16
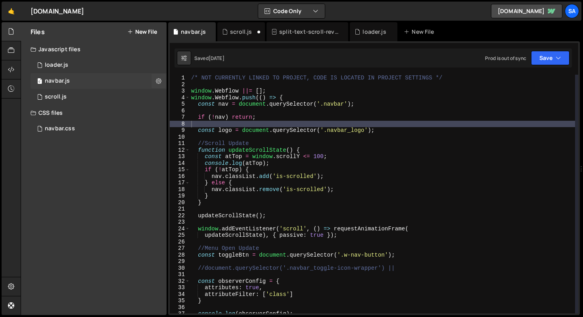
scroll to position [4391, 0]
click at [78, 98] on div "1 scroll.js 0" at bounding box center [99, 97] width 136 height 16
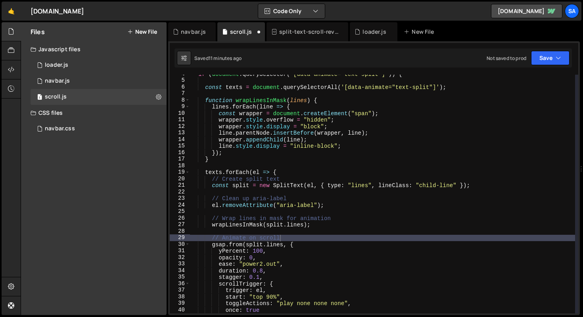
scroll to position [0, 0]
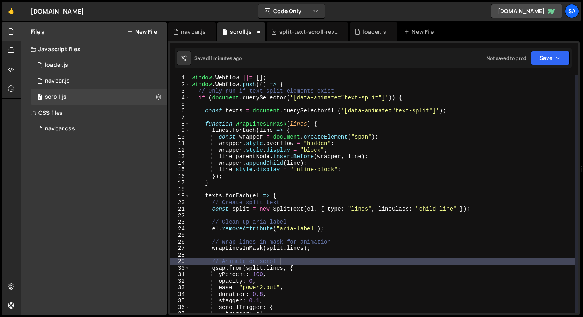
type textarea "el.removeAttribute("aria-label");"
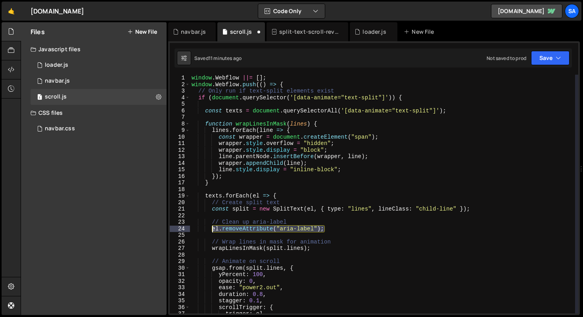
drag, startPoint x: 326, startPoint y: 228, endPoint x: 224, endPoint y: 226, distance: 102.7
click at [213, 228] on div "window . Webflow ||= [ ] ; window . Webflow . push (( ) => { // Only run if tex…" at bounding box center [382, 200] width 385 height 251
click at [83, 69] on div "1 loader.js 0" at bounding box center [99, 65] width 136 height 16
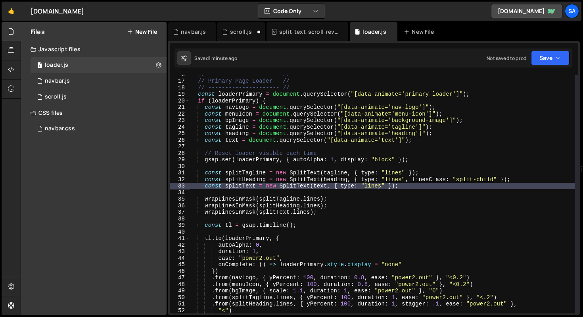
scroll to position [96, 0]
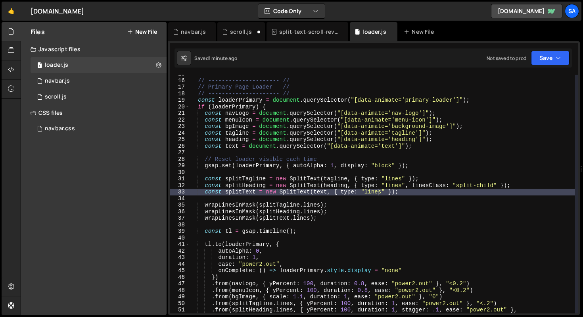
type textarea "gsap.set(loaderPrimary, { autoAlpha: 1, display: "block" });"
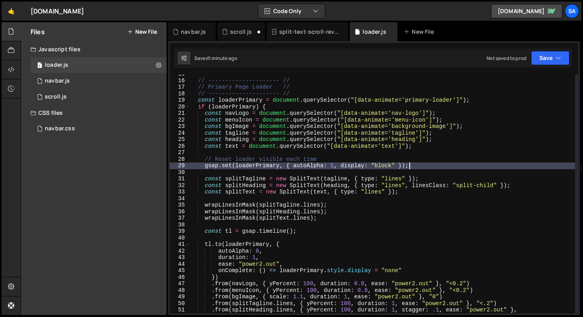
click at [424, 165] on div "// --------------------- // // Primary Page Loader // // --------------------- …" at bounding box center [383, 196] width 386 height 251
click at [77, 95] on div "1 scroll.js 0" at bounding box center [99, 97] width 136 height 16
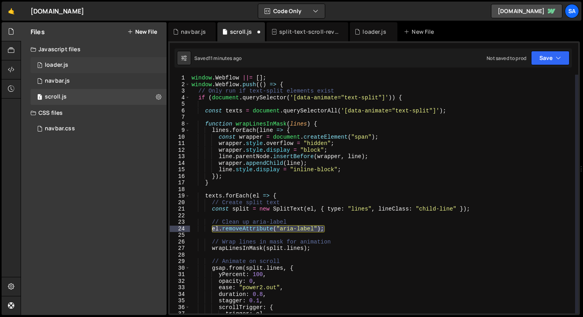
click at [84, 66] on div "1 loader.js 0" at bounding box center [99, 65] width 136 height 16
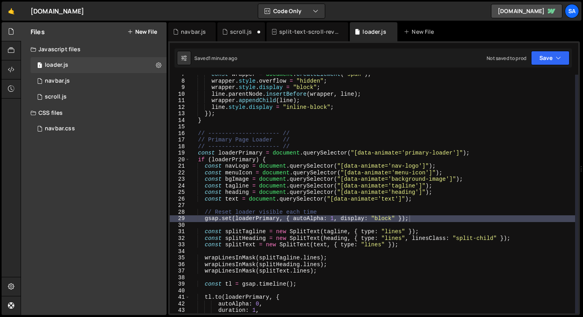
scroll to position [0, 0]
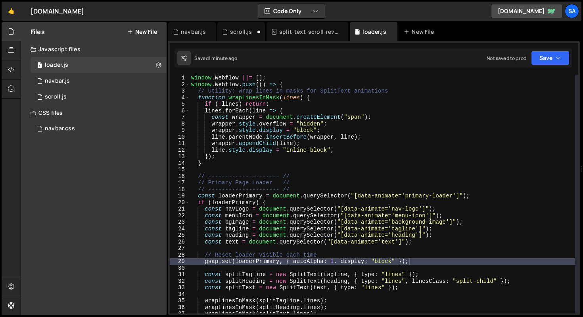
click at [330, 171] on div "window . Webflow ||= [ ] ; window . Webflow . push (( ) => { // Utility: wrap l…" at bounding box center [383, 200] width 386 height 251
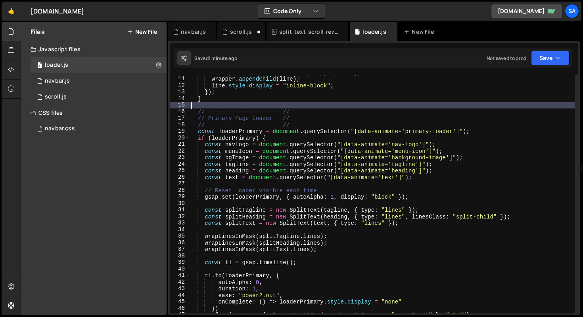
scroll to position [64, 0]
click at [446, 179] on div "line . parentNode . insertBefore ( wrapper , line ) ; wrapper . appendChild ( l…" at bounding box center [383, 194] width 386 height 251
type textarea "const text = document.querySelector("[data-animate='text']");"
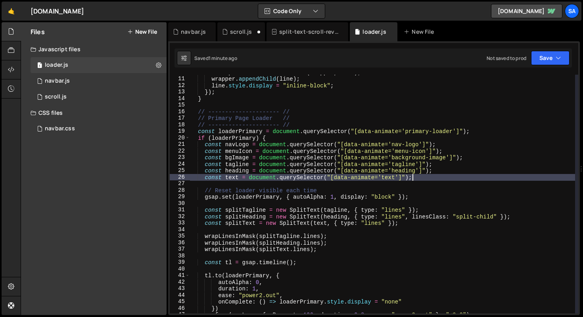
click at [441, 184] on div "line . parentNode . insertBefore ( wrapper , line ) ; wrapper . appendChild ( l…" at bounding box center [383, 194] width 386 height 251
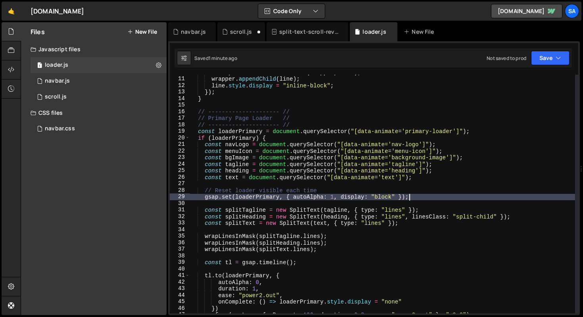
click at [432, 199] on div "line . parentNode . insertBefore ( wrapper , line ) ; wrapper . appendChild ( l…" at bounding box center [383, 194] width 386 height 251
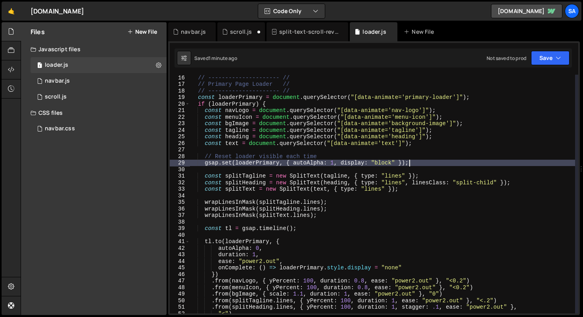
scroll to position [98, 0]
click at [412, 192] on div "// --------------------- // // Primary Page Loader // // --------------------- …" at bounding box center [383, 199] width 386 height 251
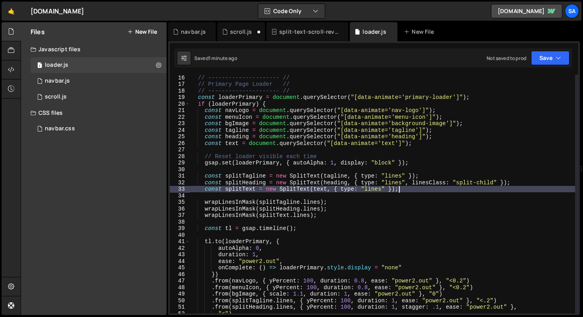
scroll to position [142, 0]
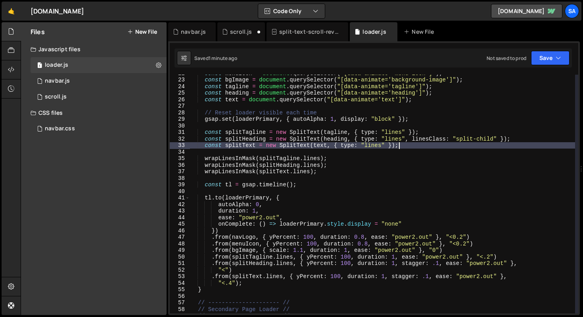
click at [309, 186] on div "const menuIcon = document . querySelector ( "[data-animate='menu-icon']" ) ; co…" at bounding box center [383, 195] width 386 height 251
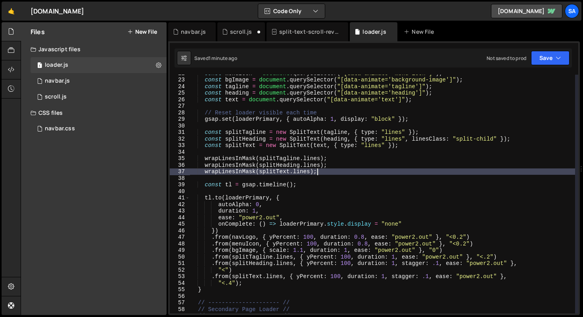
click at [354, 171] on div "const menuIcon = document . querySelector ( "[data-animate='menu-icon']" ) ; co…" at bounding box center [383, 195] width 386 height 251
click at [406, 146] on div "const menuIcon = document . querySelector ( "[data-animate='menu-icon']" ) ; co…" at bounding box center [383, 195] width 386 height 251
type textarea "const splitText = new SplitText(text, { type: "lines" });"
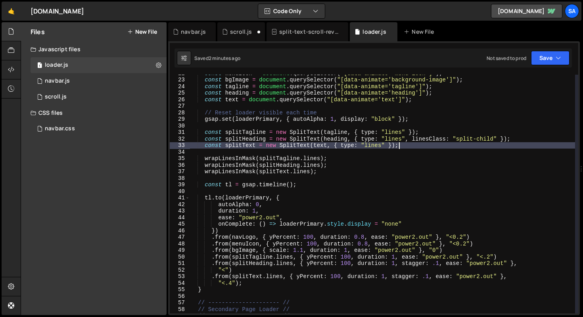
scroll to position [0, 0]
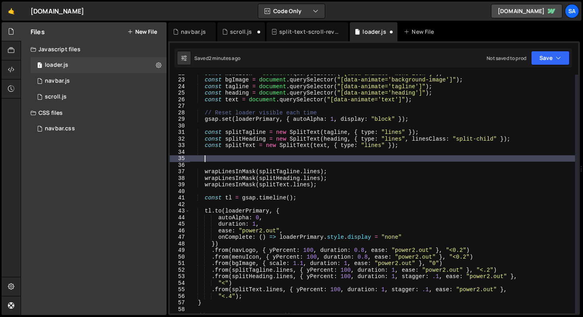
paste textarea "el.removeAttribute("aria-label");"
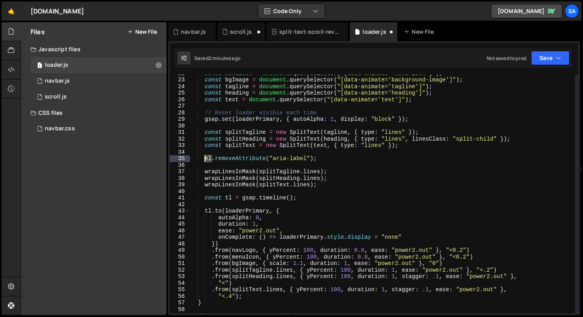
drag, startPoint x: 211, startPoint y: 158, endPoint x: 206, endPoint y: 158, distance: 5.2
click at [206, 158] on div "const menuIcon = document . querySelector ( "[data-animate='menu-icon']" ) ; co…" at bounding box center [383, 195] width 386 height 251
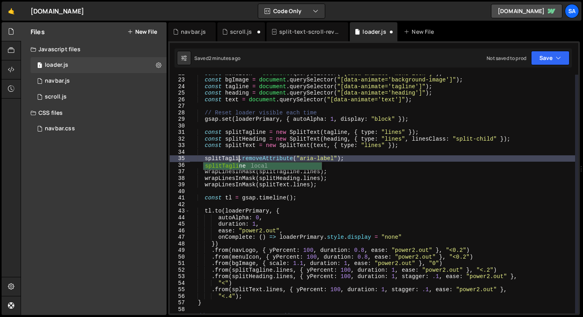
type textarea "splitTagline.removeAttribute("aria-label");"
click at [361, 159] on div "const menuIcon = document . querySelector ( "[data-animate='menu-icon']" ) ; co…" at bounding box center [383, 195] width 386 height 251
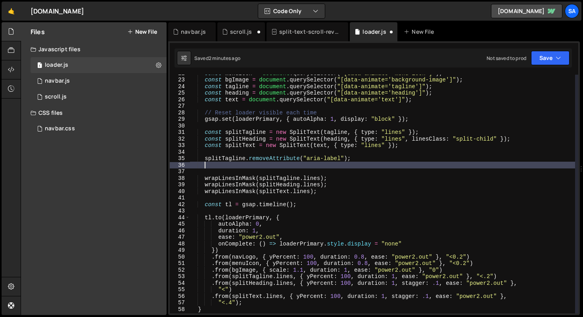
paste textarea "el.removeAttribute("aria-label");"
type textarea "el.removeAttribute("aria-label");"
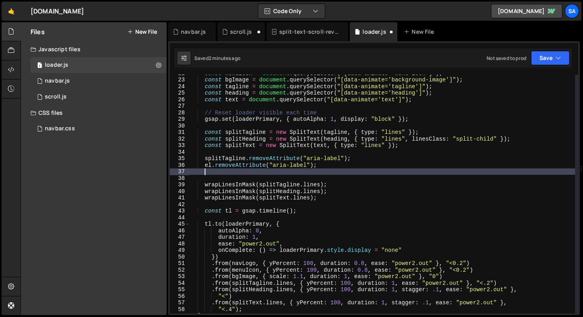
paste textarea "el.removeAttribute("aria-label");"
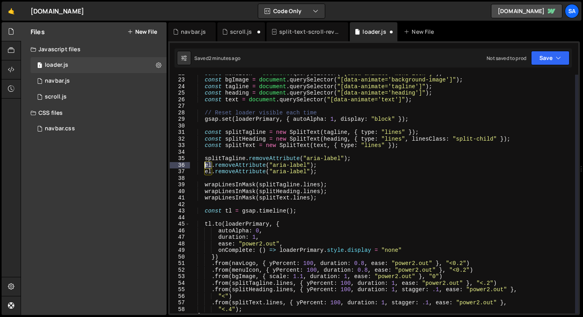
drag, startPoint x: 211, startPoint y: 165, endPoint x: 205, endPoint y: 164, distance: 5.6
click at [205, 164] on div "const menuIcon = document . querySelector ( "[data-animate='menu-icon']" ) ; co…" at bounding box center [383, 195] width 386 height 251
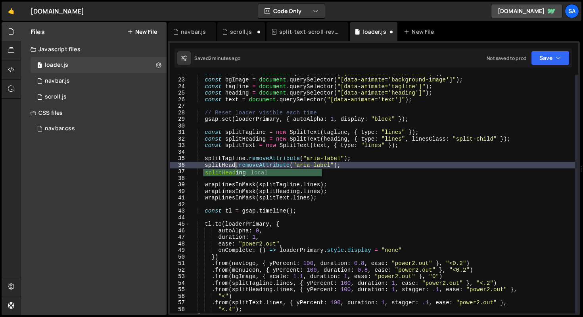
scroll to position [0, 4]
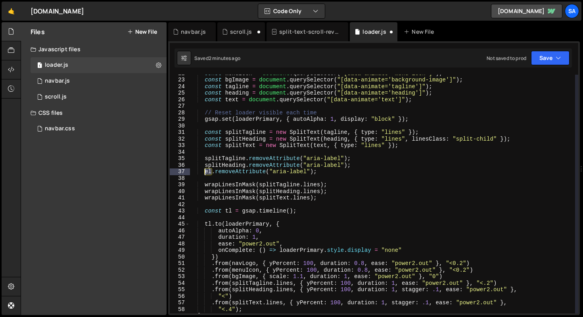
drag, startPoint x: 211, startPoint y: 172, endPoint x: 207, endPoint y: 171, distance: 4.8
click at [207, 171] on div "const menuIcon = document . querySelector ( "[data-animate='menu-icon']" ) ; co…" at bounding box center [383, 195] width 386 height 251
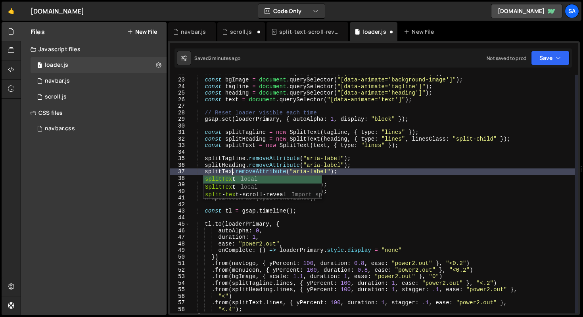
scroll to position [0, 3]
click at [339, 167] on div "const menuIcon = document . querySelector ( "[data-animate='menu-icon']" ) ; co…" at bounding box center [383, 195] width 386 height 251
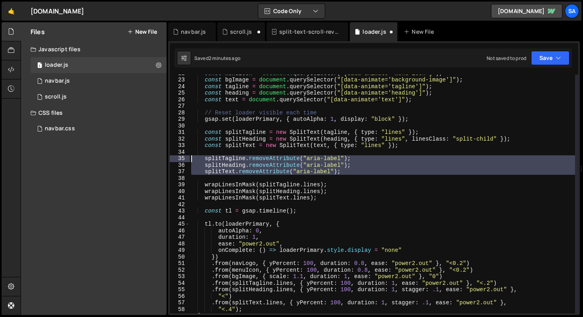
drag, startPoint x: 330, startPoint y: 173, endPoint x: 169, endPoint y: 161, distance: 161.5
click at [169, 161] on div "splitHeading.removeAttribute("aria-label"); 22 23 24 25 26 27 28 29 30 31 32 33…" at bounding box center [374, 177] width 412 height 273
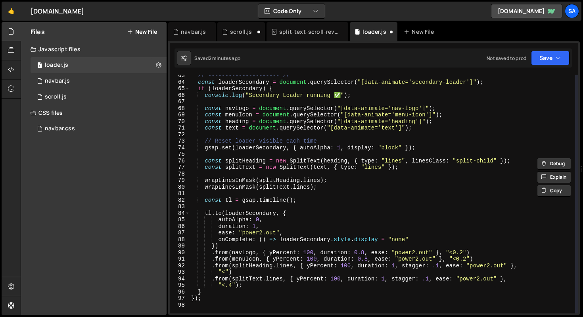
scroll to position [408, 0]
click at [336, 187] on div "// --------------------- // const loaderSecondary = document . querySelector ( …" at bounding box center [383, 197] width 386 height 251
type textarea "wrapLinesInMask(splitText.lines);"
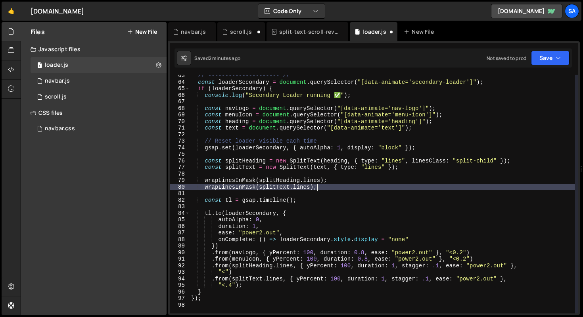
scroll to position [0, 0]
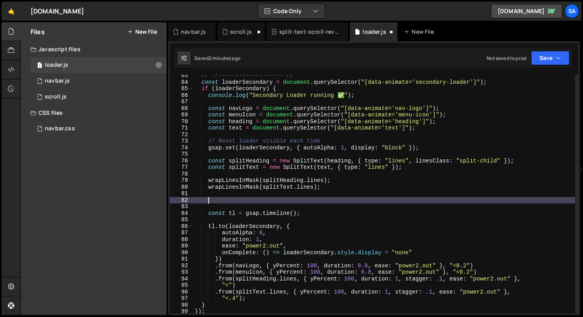
paste textarea
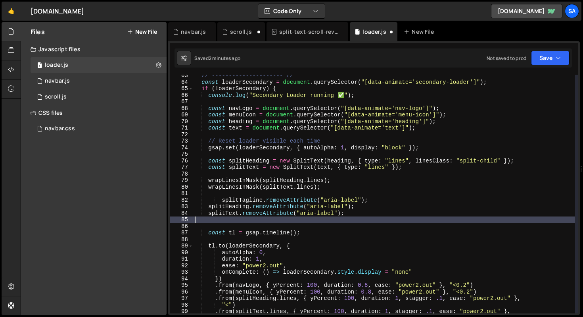
scroll to position [0, 0]
click at [223, 198] on div "// --------------------- // const loaderSecondary = document . querySelector ( …" at bounding box center [384, 197] width 382 height 251
type textarea "splitTagline.removeAttribute("aria-label");"
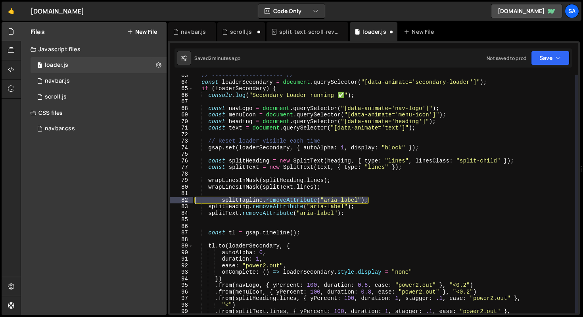
drag, startPoint x: 367, startPoint y: 198, endPoint x: 182, endPoint y: 202, distance: 184.9
click at [182, 202] on div "splitTagline.removeAttribute("aria-label"); 63 64 65 66 67 68 69 70 71 72 73 74…" at bounding box center [374, 194] width 409 height 238
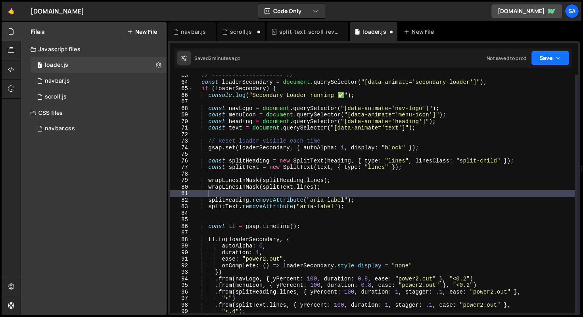
click at [543, 58] on button "Save" at bounding box center [550, 58] width 38 height 14
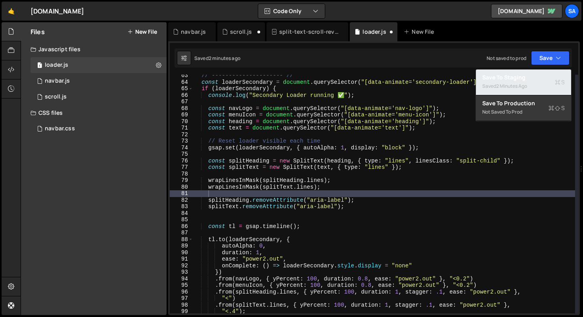
click at [527, 88] on div "2 minutes ago" at bounding box center [511, 85] width 31 height 7
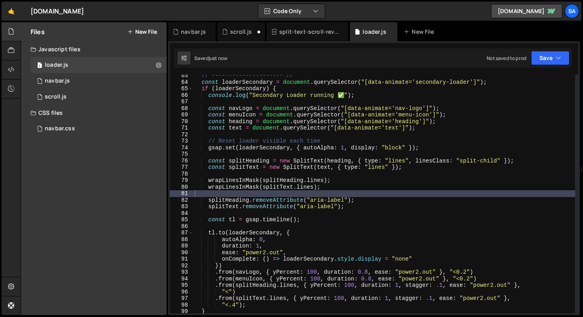
click at [384, 194] on div "// --------------------- // const loaderSecondary = document . querySelector ( …" at bounding box center [384, 197] width 382 height 251
click at [349, 201] on div "// --------------------- // const loaderSecondary = document . querySelector ( …" at bounding box center [384, 197] width 382 height 251
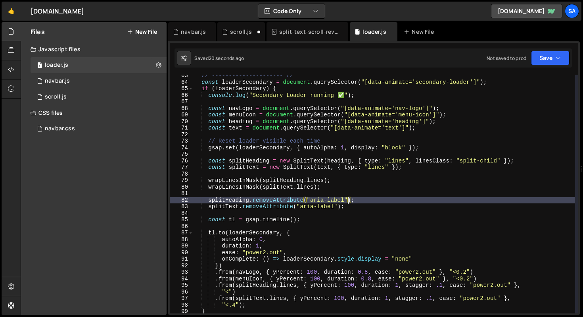
drag, startPoint x: 360, startPoint y: 209, endPoint x: 363, endPoint y: 204, distance: 5.6
click at [360, 209] on div "// --------------------- // const loaderSecondary = document . querySelector ( …" at bounding box center [384, 197] width 382 height 251
type textarea "splitText.removeAttribute("aria-label");"
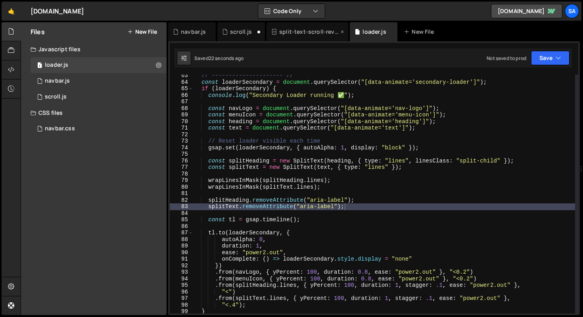
click at [309, 30] on div "split-text-scroll-reveal.js" at bounding box center [308, 32] width 59 height 8
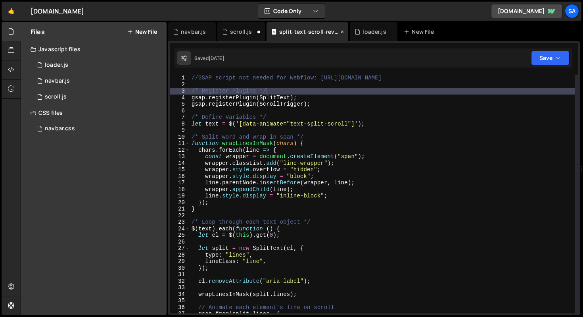
click at [341, 30] on icon at bounding box center [343, 32] width 6 height 8
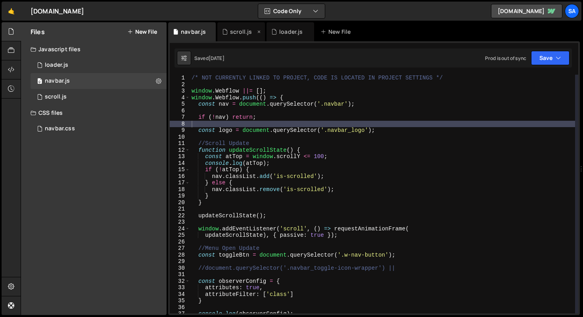
scroll to position [4391, 0]
click at [234, 32] on div "scroll.js" at bounding box center [241, 32] width 22 height 8
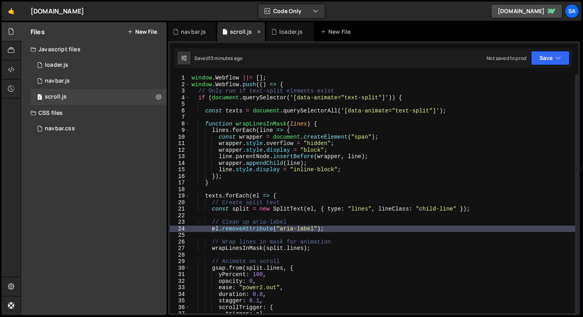
scroll to position [0, 0]
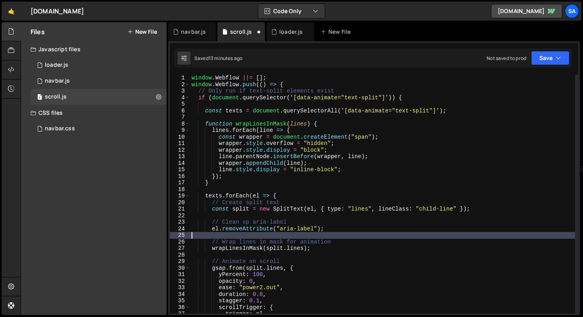
click at [338, 232] on div "window . Webflow ||= [ ] ; window . Webflow . push (( ) => { // Only run if tex…" at bounding box center [382, 200] width 385 height 251
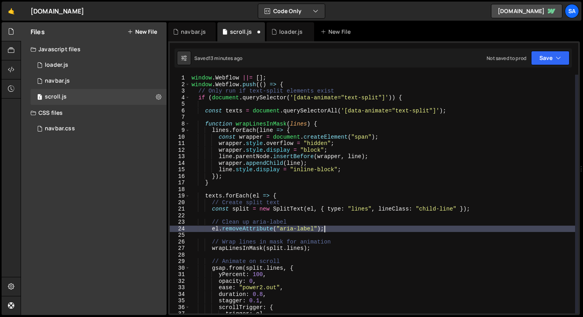
click at [338, 229] on div "window . Webflow ||= [ ] ; window . Webflow . push (( ) => { // Only run if tex…" at bounding box center [382, 200] width 385 height 251
type textarea "el.removeAttribute("aria-label");"
click at [284, 30] on div "loader.js" at bounding box center [290, 32] width 23 height 8
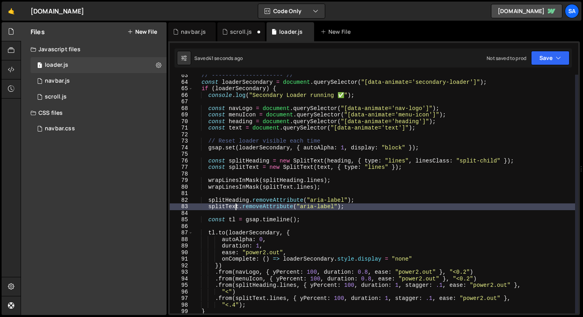
click at [236, 204] on div "// --------------------- // const loaderSecondary = document . querySelector ( …" at bounding box center [384, 197] width 382 height 251
click at [230, 207] on div "// --------------------- // const loaderSecondary = document . querySelector ( …" at bounding box center [384, 197] width 382 height 251
click at [220, 213] on div "// --------------------- // const loaderSecondary = document . querySelector ( …" at bounding box center [384, 197] width 382 height 251
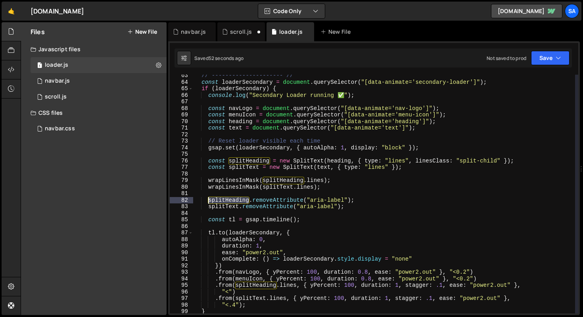
drag, startPoint x: 249, startPoint y: 200, endPoint x: 210, endPoint y: 200, distance: 39.3
click at [210, 200] on div "// --------------------- // const loaderSecondary = document . querySelector ( …" at bounding box center [384, 197] width 382 height 251
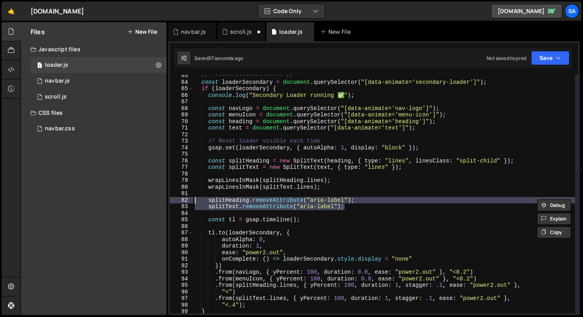
drag, startPoint x: 363, startPoint y: 209, endPoint x: 183, endPoint y: 198, distance: 180.8
click at [183, 198] on div "splitHeading.removeAttribute("aria-label"); 63 64 65 66 67 68 69 70 71 72 73 74…" at bounding box center [374, 194] width 409 height 238
type textarea "splitHeading.removeAttribute("aria-label"); splitText.removeAttribute("aria-lab…"
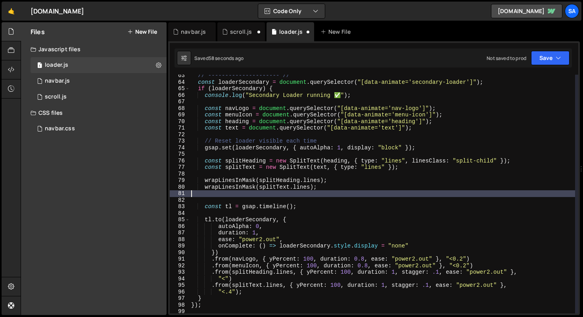
type textarea "wrapLinesInMask(splitText.lines);"
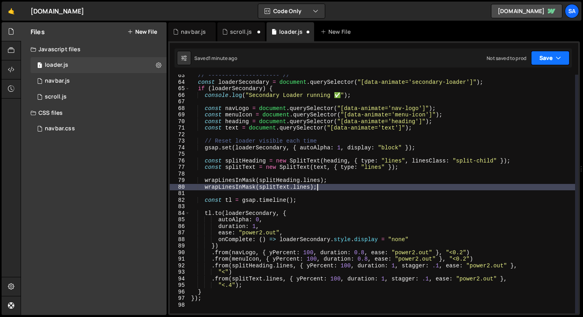
click at [538, 56] on button "Save" at bounding box center [550, 58] width 38 height 14
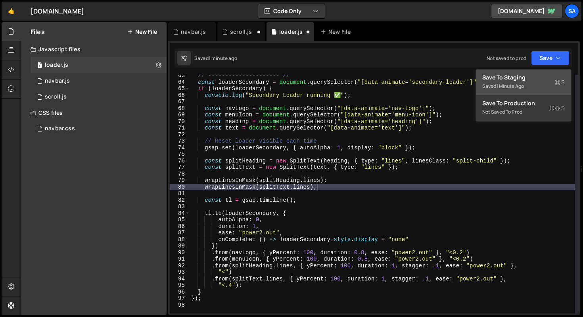
click at [513, 82] on div "Saved 1 minute ago" at bounding box center [523, 86] width 82 height 10
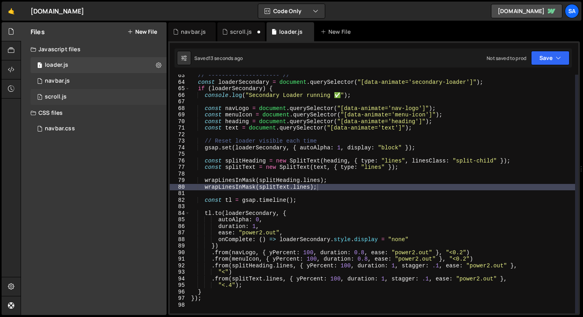
click at [92, 94] on div "1 scroll.js 0" at bounding box center [99, 97] width 136 height 16
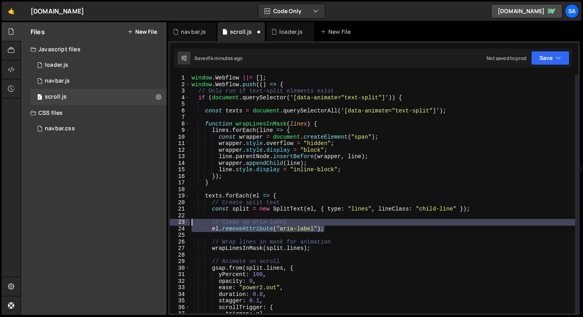
drag, startPoint x: 331, startPoint y: 230, endPoint x: 167, endPoint y: 221, distance: 164.0
click at [167, 221] on div "Files New File Javascript files 1 loader.js 0 0 navbar.js 0 1 scroll.js 0 CSS f…" at bounding box center [302, 168] width 562 height 293
type textarea "// Clean up aria-label el.removeAttribute("aria-label");"
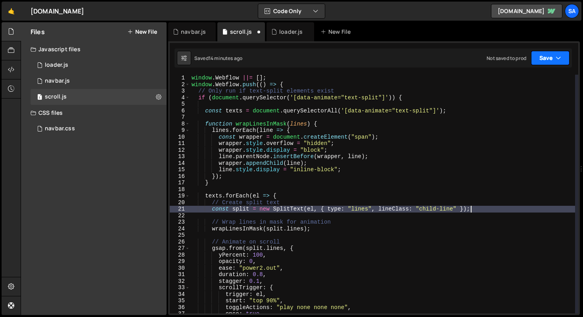
click at [538, 58] on button "Save" at bounding box center [550, 58] width 38 height 14
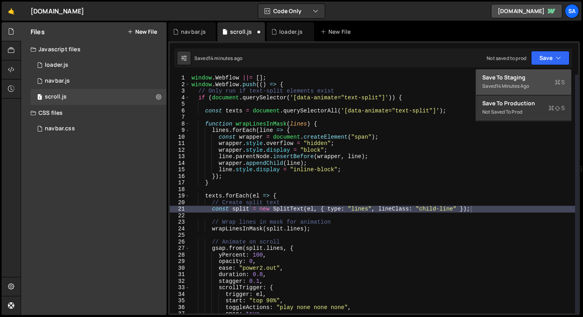
click at [500, 81] on div "Saved 14 minutes ago" at bounding box center [523, 86] width 82 height 10
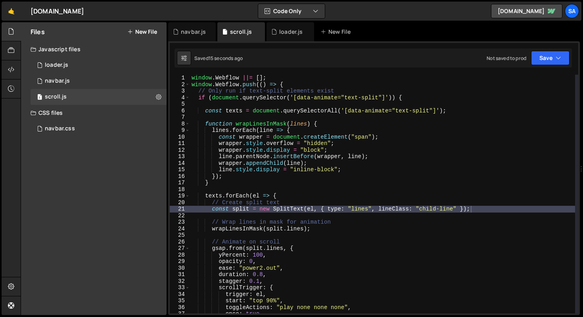
click at [414, 137] on div "window . Webflow ||= [ ] ; window . Webflow . push (( ) => { // Only run if tex…" at bounding box center [382, 200] width 385 height 251
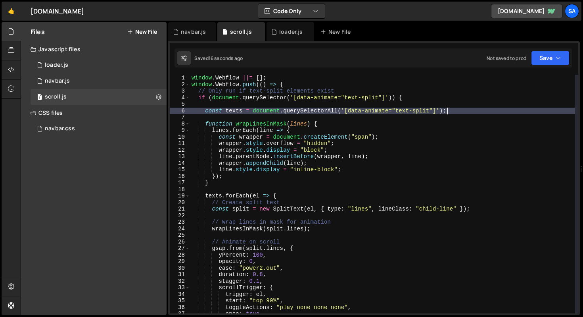
click at [447, 113] on div "window . Webflow ||= [ ] ; window . Webflow . push (( ) => { // Only run if tex…" at bounding box center [382, 200] width 385 height 251
click at [374, 97] on div "window . Webflow ||= [ ] ; window . Webflow . push (( ) => { // Only run if tex…" at bounding box center [382, 200] width 385 height 251
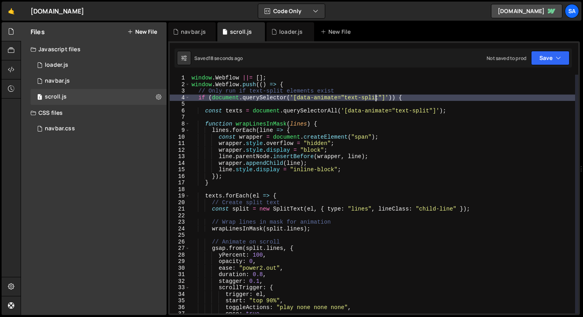
click at [433, 97] on div "window . Webflow ||= [ ] ; window . Webflow . push (( ) => { // Only run if tex…" at bounding box center [382, 200] width 385 height 251
click at [438, 95] on div "window . Webflow ||= [ ] ; window . Webflow . push (( ) => { // Only run if tex…" at bounding box center [382, 200] width 385 height 251
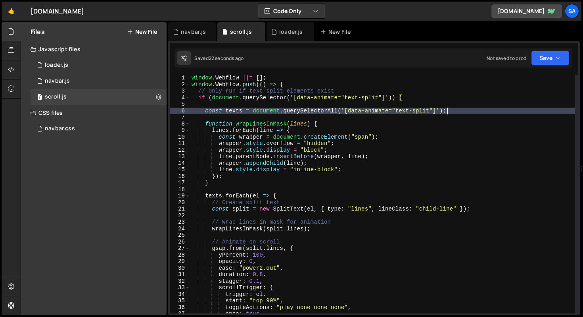
click at [483, 108] on div "window . Webflow ||= [ ] ; window . Webflow . push (( ) => { // Only run if tex…" at bounding box center [382, 200] width 385 height 251
click at [350, 165] on div "window . Webflow ||= [ ] ; window . Webflow . push (( ) => { // Only run if tex…" at bounding box center [382, 200] width 385 height 251
type textarea "wrapper.appendChild(line);"
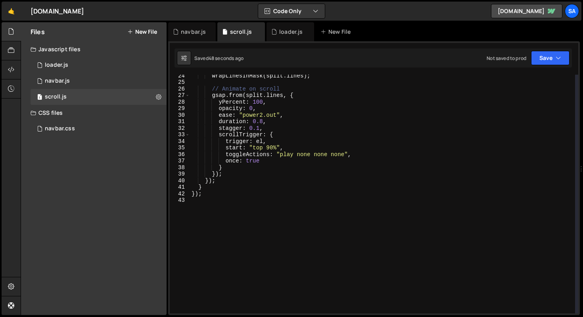
scroll to position [13, 0]
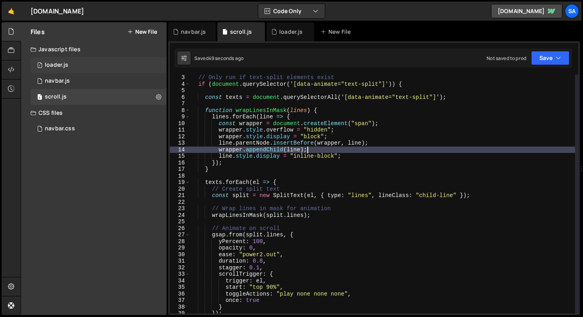
click at [77, 68] on div "1 loader.js 0" at bounding box center [99, 65] width 136 height 16
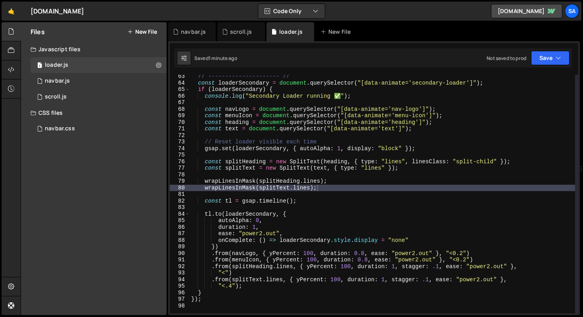
scroll to position [407, 0]
type textarea "console.log("Secondary Loader running ✅");"
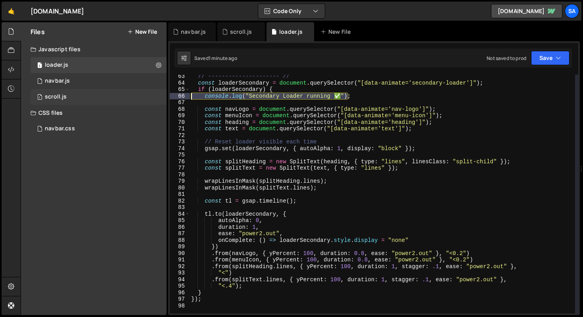
drag, startPoint x: 367, startPoint y: 98, endPoint x: 161, endPoint y: 94, distance: 206.3
click at [161, 94] on div "Files New File Javascript files 1 loader.js 0 0 navbar.js 0 1 scroll.js 0 CSS f…" at bounding box center [302, 168] width 562 height 293
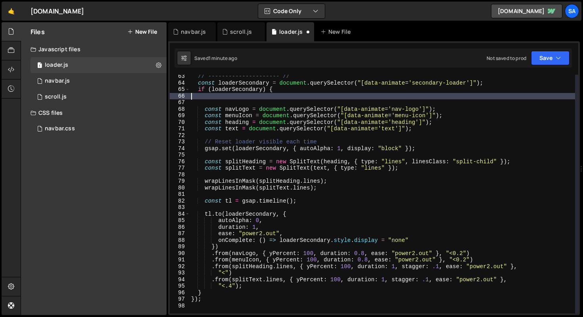
type textarea "if (loaderSecondary) {"
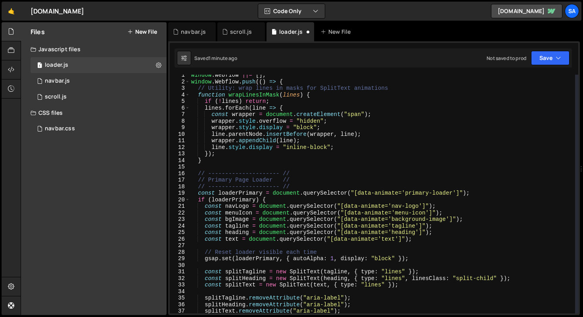
scroll to position [46, 0]
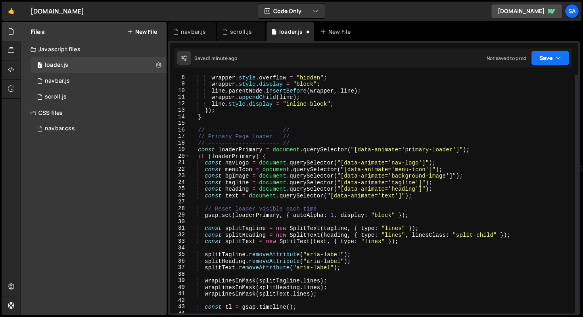
click at [554, 60] on button "Save" at bounding box center [550, 58] width 38 height 14
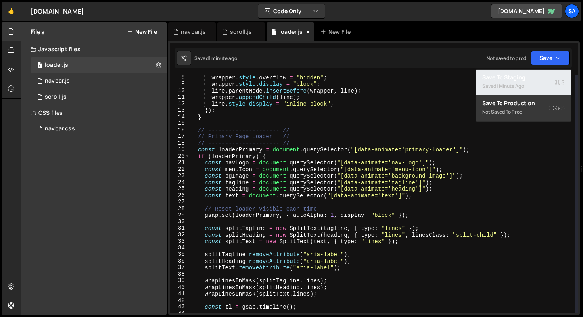
click at [507, 92] on button "Save to Staging S Saved 1 minute ago" at bounding box center [523, 82] width 95 height 26
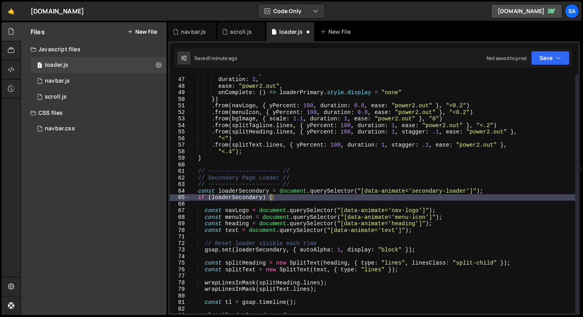
scroll to position [299, 0]
click at [67, 93] on div "1 scroll.js 0" at bounding box center [99, 97] width 136 height 16
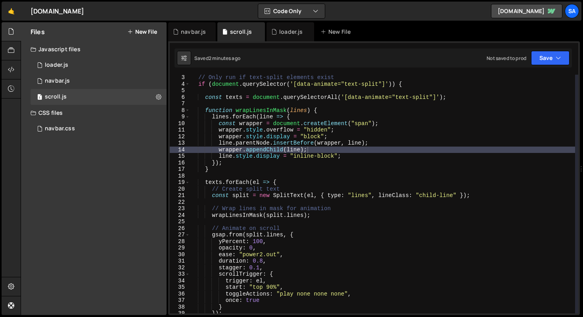
type textarea "const wrapper = document.createElement("span");"
click at [393, 124] on div "// Only run if text-split elements exist if ( document . querySelector ( '[data…" at bounding box center [382, 199] width 385 height 251
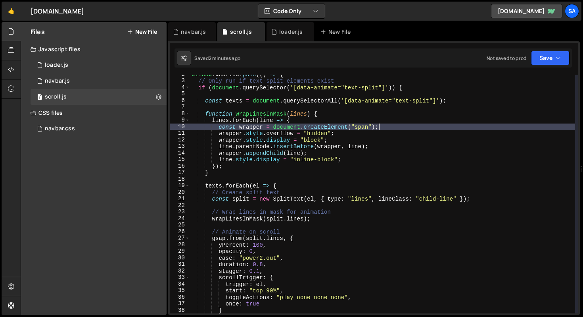
scroll to position [0, 0]
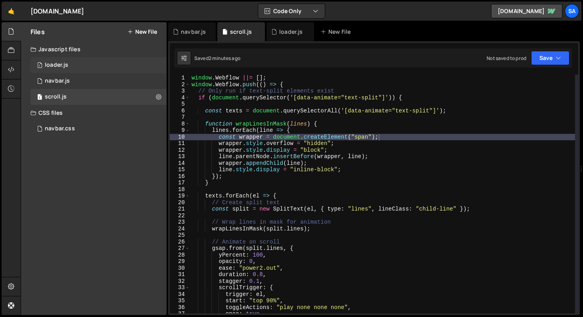
click at [74, 70] on div "1 loader.js 0" at bounding box center [99, 65] width 136 height 16
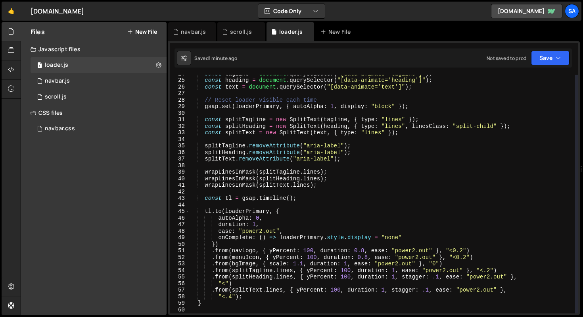
scroll to position [106, 0]
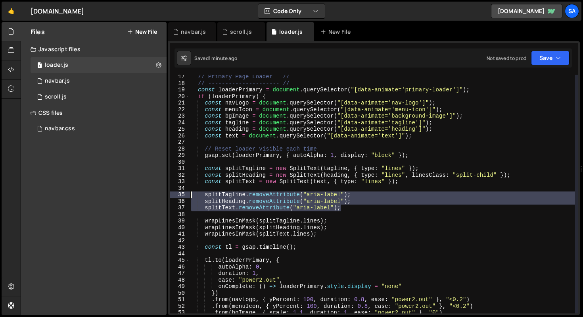
drag, startPoint x: 360, startPoint y: 208, endPoint x: 172, endPoint y: 194, distance: 188.6
click at [172, 194] on div "splitText.removeAttribute("aria-label"); 17 18 19 20 21 22 23 24 25 26 27 28 29…" at bounding box center [374, 194] width 409 height 238
type textarea "splitTagline.removeAttribute("aria-label"); splitHeading.removeAttribute("aria-…"
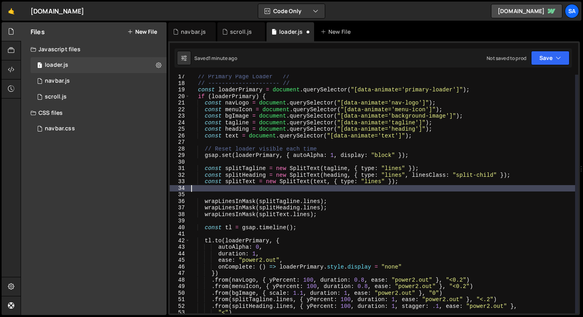
type textarea "const splitText = new SplitText(text, { type: "lines" });"
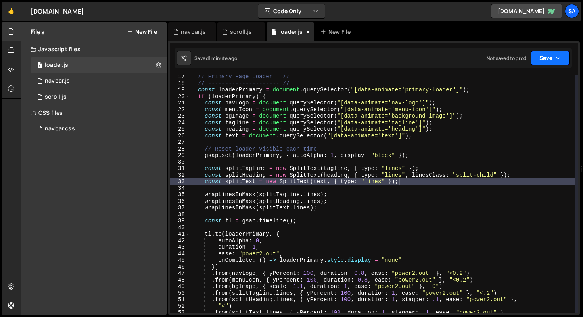
click at [549, 59] on button "Save" at bounding box center [550, 58] width 38 height 14
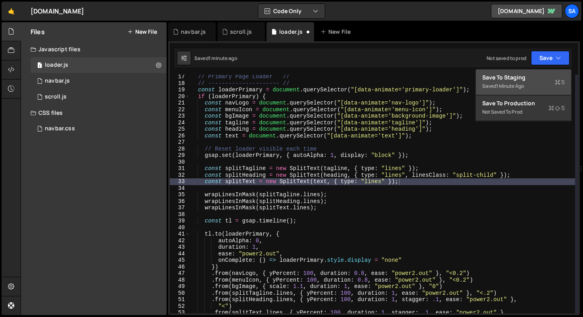
click at [523, 79] on div "Save to Staging S" at bounding box center [523, 77] width 82 height 8
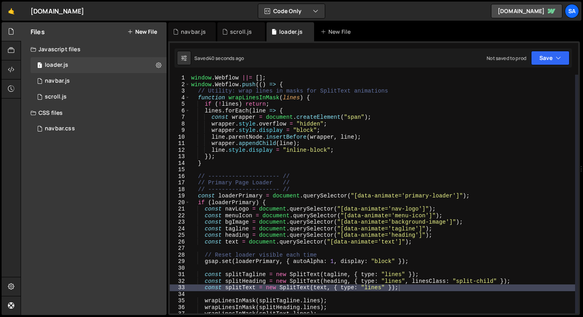
scroll to position [0, 0]
click at [60, 96] on div "scroll.js" at bounding box center [56, 96] width 22 height 7
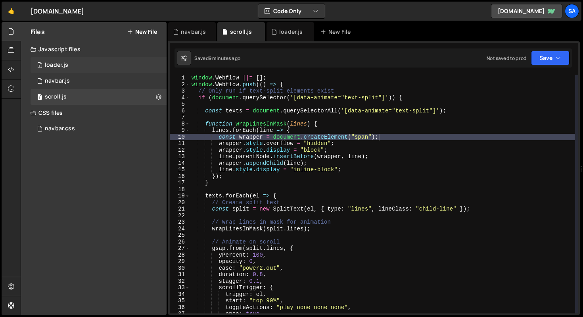
click at [73, 68] on div "1 loader.js 0" at bounding box center [99, 65] width 136 height 16
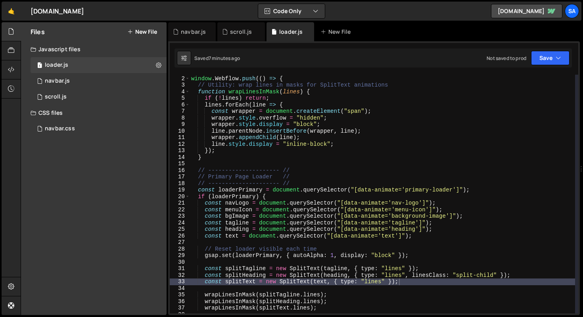
scroll to position [9, 0]
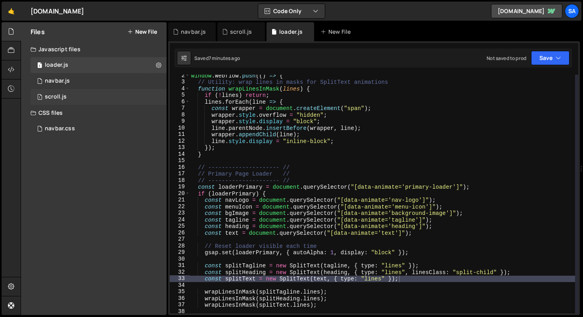
click at [81, 98] on div "1 scroll.js 0" at bounding box center [99, 97] width 136 height 16
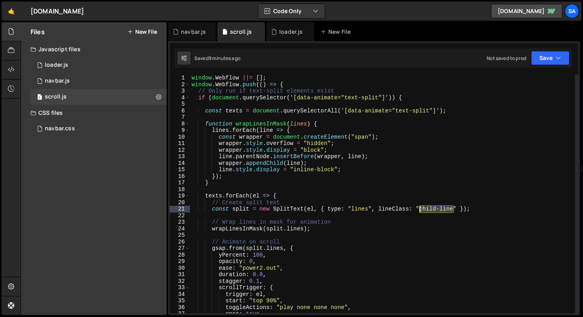
drag, startPoint x: 453, startPoint y: 209, endPoint x: 420, endPoint y: 207, distance: 33.8
click at [420, 207] on div "window . Webflow ||= [ ] ; window . Webflow . push (( ) => { // Only run if tex…" at bounding box center [382, 200] width 385 height 251
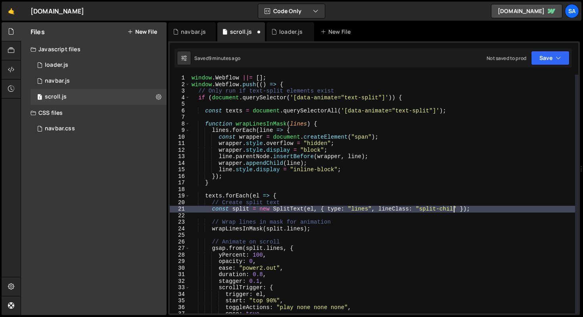
scroll to position [0, 18]
type textarea "const split = new SplitText(el, { type: "lines", lineClass: "split-child" });"
click at [546, 58] on button "Save" at bounding box center [550, 58] width 38 height 14
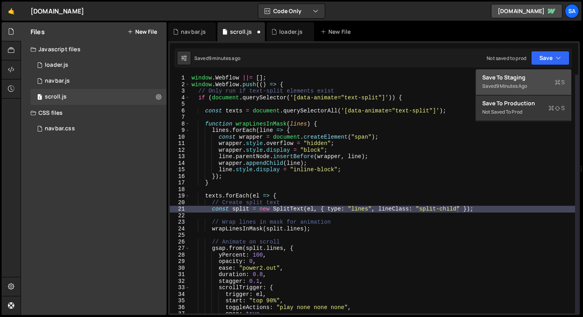
click at [529, 77] on div "Save to Staging S" at bounding box center [523, 77] width 82 height 8
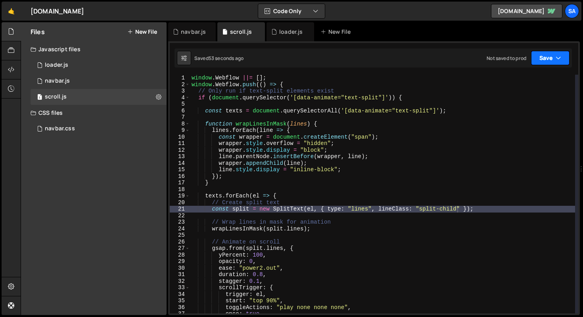
click at [542, 57] on button "Save" at bounding box center [550, 58] width 38 height 14
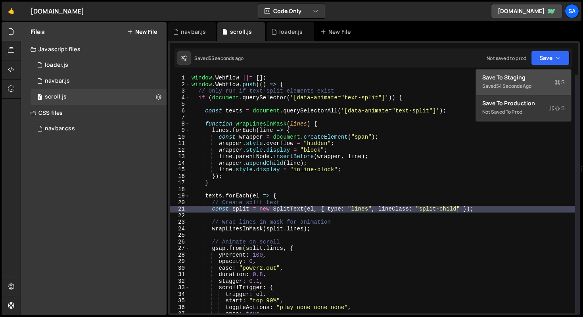
click at [548, 89] on div "Saved 54 seconds ago" at bounding box center [523, 86] width 82 height 10
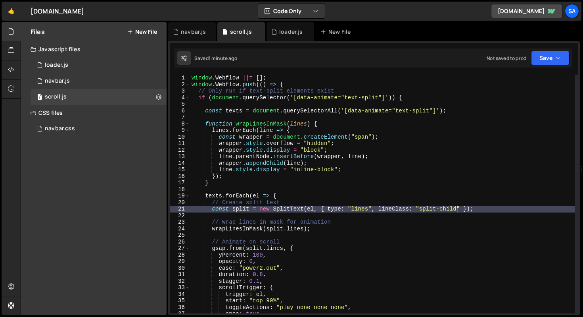
click at [452, 214] on div "window . Webflow ||= [ ] ; window . Webflow . push (( ) => { // Only run if tex…" at bounding box center [382, 200] width 385 height 251
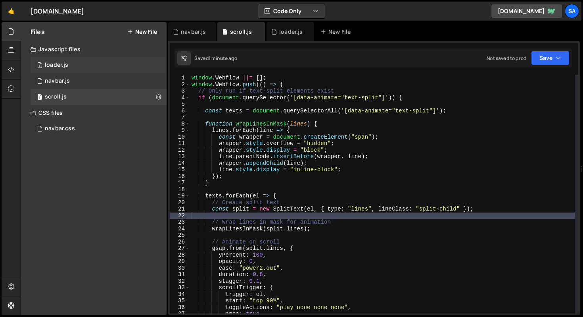
click at [72, 63] on div "1 loader.js 0" at bounding box center [99, 65] width 136 height 16
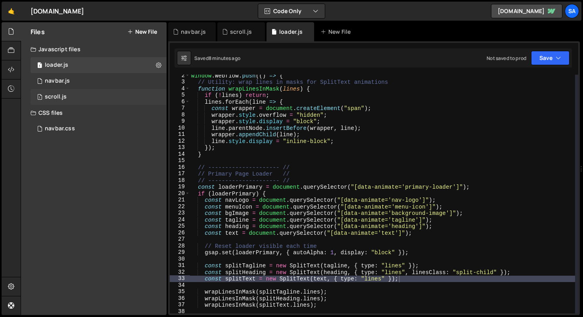
click at [65, 101] on div "1 scroll.js 0" at bounding box center [99, 97] width 136 height 16
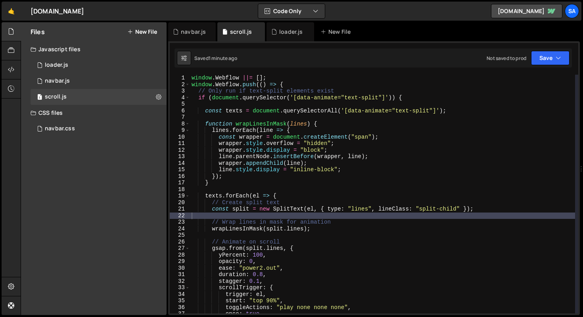
click at [392, 205] on div "window . Webflow ||= [ ] ; window . Webflow . push (( ) => { // Only run if tex…" at bounding box center [382, 200] width 385 height 251
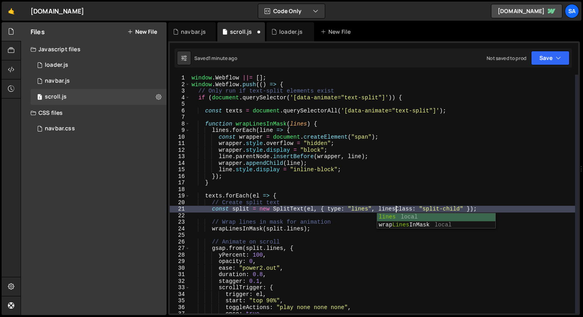
scroll to position [0, 14]
click at [535, 207] on div "window . Webflow ||= [ ] ; window . Webflow . push (( ) => { // Only run if tex…" at bounding box center [382, 200] width 385 height 251
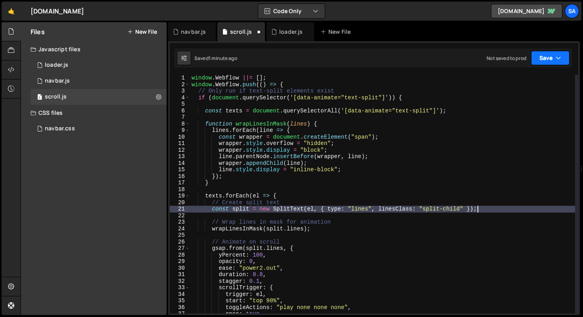
type textarea "const split = new SplitText(el, { type: "lines", linesClass: "split-child" });"
click at [548, 58] on button "Save" at bounding box center [550, 58] width 38 height 14
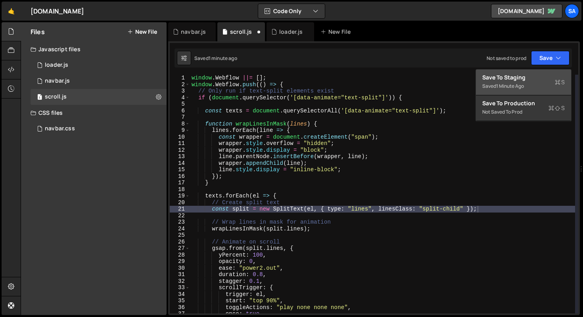
click at [535, 83] on div "Saved 1 minute ago" at bounding box center [523, 86] width 82 height 10
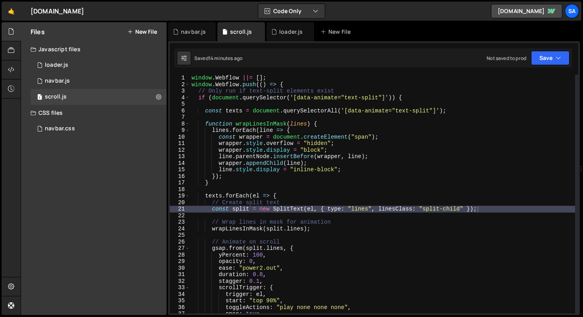
click at [134, 30] on button "New File" at bounding box center [142, 32] width 30 height 6
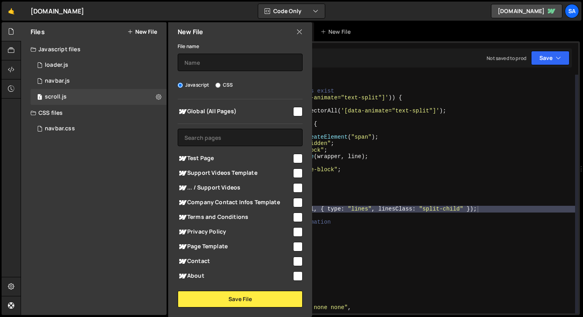
click at [100, 178] on div "Files New File Javascript files 1 loader.js 0 0 navbar.js 0 1 scroll.js 0 CSS f…" at bounding box center [94, 168] width 146 height 292
click at [76, 79] on div "0 navbar.js 0" at bounding box center [99, 81] width 136 height 16
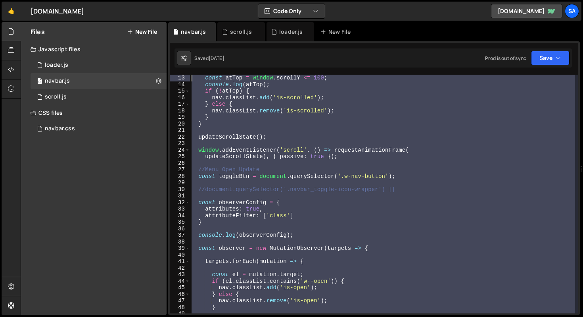
scroll to position [0, 0]
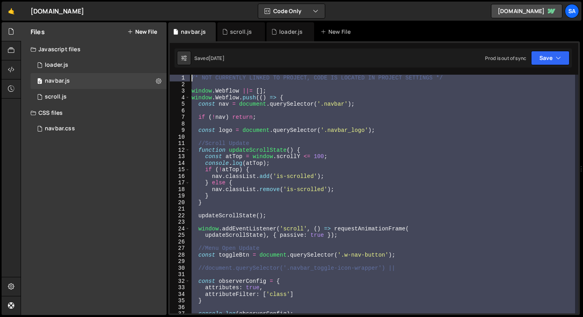
drag, startPoint x: 214, startPoint y: 220, endPoint x: 140, endPoint y: 24, distance: 209.6
click at [140, 24] on div "Files New File Javascript files 1 loader.js 0 0 navbar.js 0 1 scroll.js 0 CSS f…" at bounding box center [302, 168] width 562 height 293
paste textarea "});"
type textarea "});"
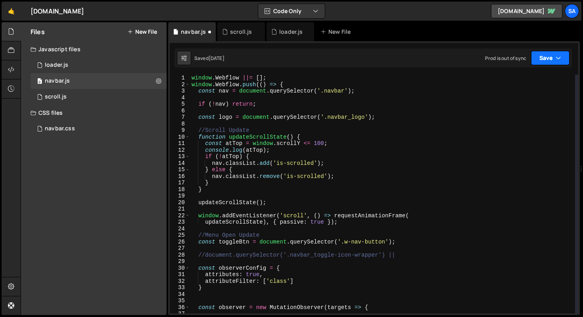
click at [549, 62] on button "Save" at bounding box center [550, 58] width 38 height 14
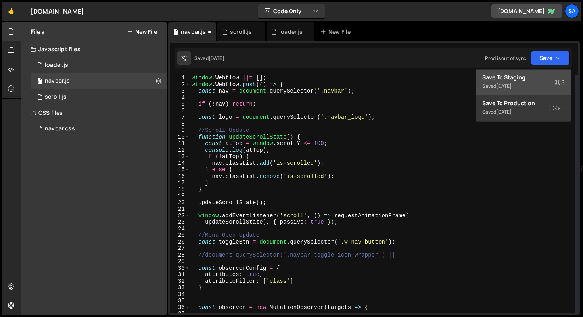
click at [512, 86] on div "1 week ago" at bounding box center [503, 85] width 15 height 7
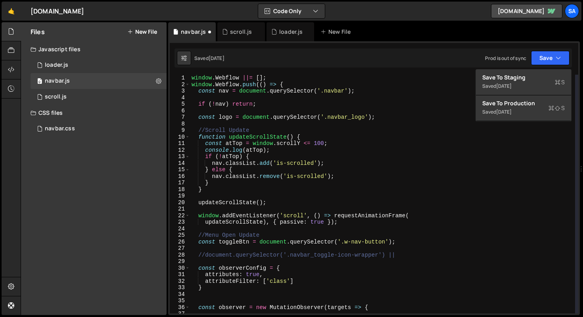
scroll to position [215, 0]
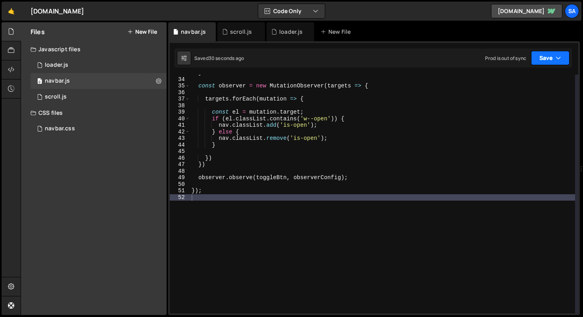
click at [549, 55] on button "Save" at bounding box center [550, 58] width 38 height 14
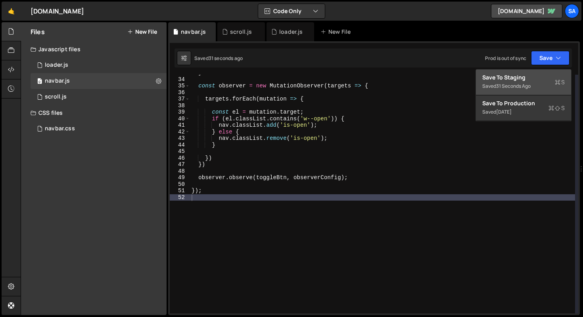
click at [535, 79] on div "Save to Staging S" at bounding box center [523, 77] width 82 height 8
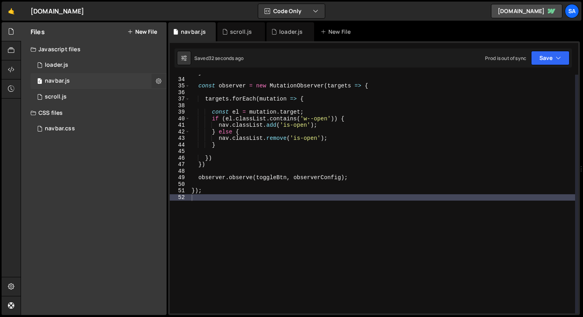
click at [160, 81] on icon at bounding box center [159, 81] width 6 height 8
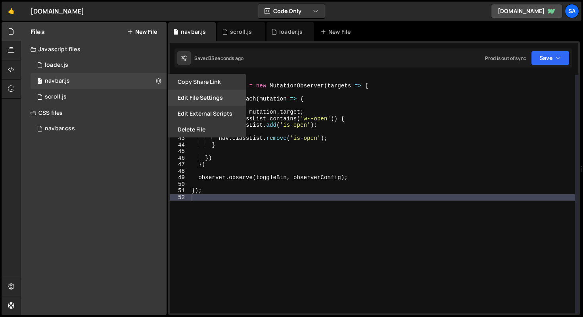
click at [215, 99] on button "Edit File Settings" at bounding box center [207, 98] width 78 height 16
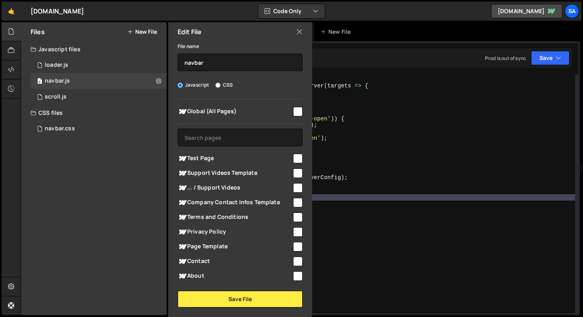
click at [294, 109] on input "checkbox" at bounding box center [298, 112] width 10 height 10
checkbox input "true"
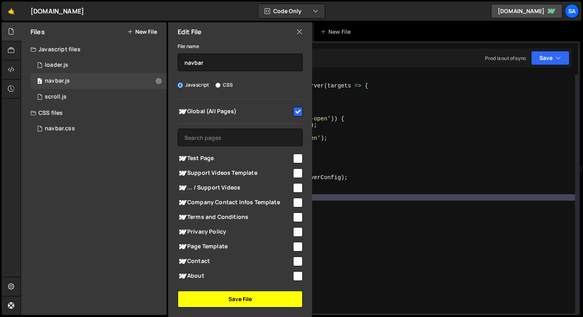
click at [256, 300] on button "Save File" at bounding box center [240, 298] width 125 height 17
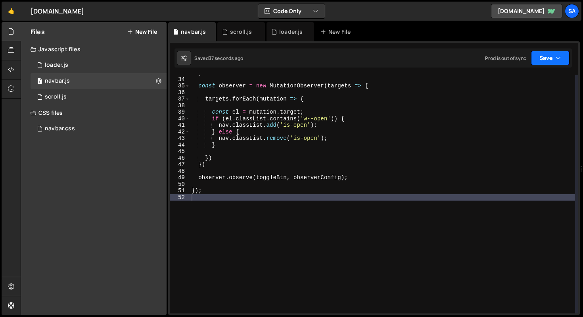
click at [549, 63] on button "Save" at bounding box center [550, 58] width 38 height 14
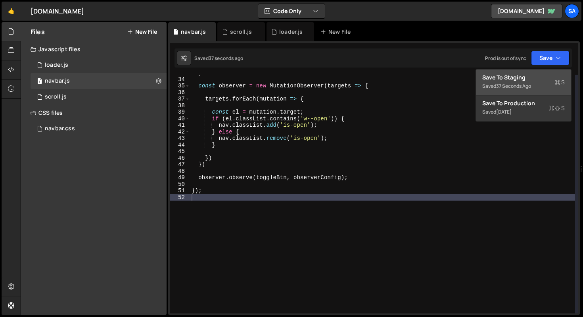
click at [528, 74] on div "Save to Staging S" at bounding box center [523, 77] width 82 height 8
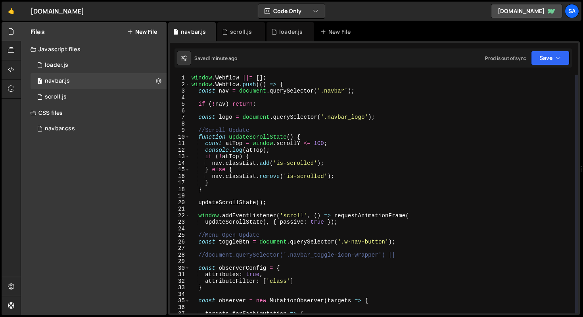
scroll to position [0, 0]
click at [146, 32] on button "New File" at bounding box center [142, 32] width 30 height 6
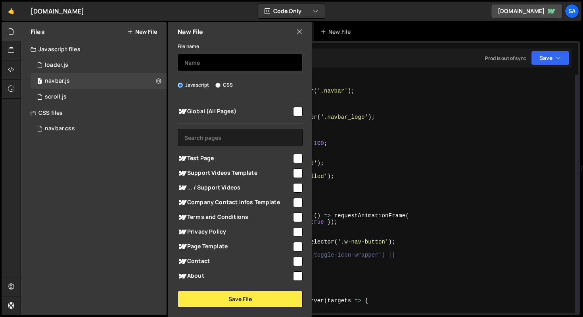
click at [222, 68] on input "text" at bounding box center [240, 62] width 125 height 17
type input "swiper"
click at [294, 107] on input "checkbox" at bounding box center [298, 112] width 10 height 10
checkbox input "true"
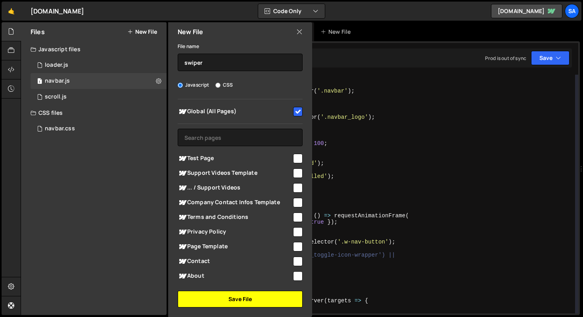
click at [243, 301] on button "Save File" at bounding box center [240, 298] width 125 height 17
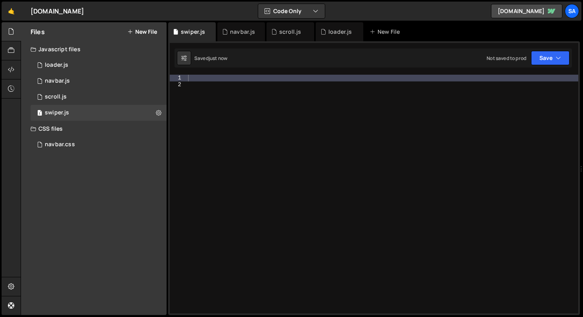
click at [233, 78] on div at bounding box center [382, 200] width 392 height 251
paste textarea "});"
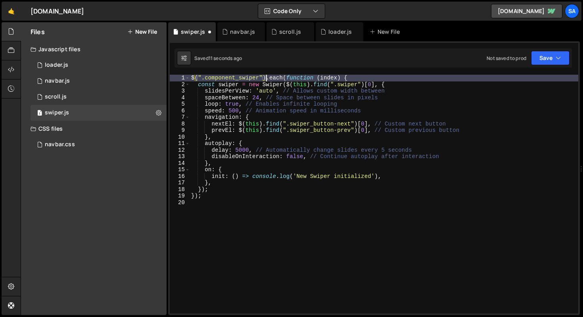
click at [265, 77] on div "$ ( ".component_swiper" ) . each ( function ( index ) { const swiper = new Swip…" at bounding box center [384, 200] width 389 height 251
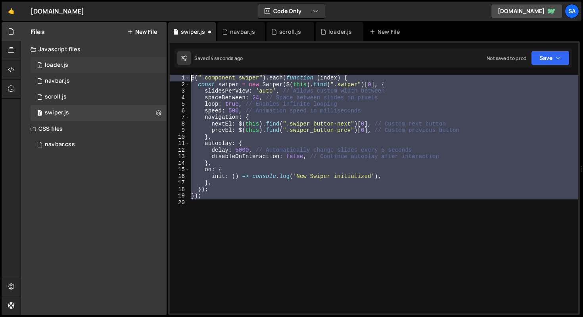
drag, startPoint x: 235, startPoint y: 202, endPoint x: 155, endPoint y: 69, distance: 154.6
click at [155, 69] on div "Files New File Javascript files 1 loader.js 0 1 navbar.js 0 1 scroll.js 0 1" at bounding box center [302, 168] width 562 height 293
click at [273, 158] on div "$ ( ".component_swiper" ) . each ( function ( index ) { const swiper = new Swip…" at bounding box center [384, 194] width 389 height 238
drag, startPoint x: 203, startPoint y: 170, endPoint x: 133, endPoint y: 61, distance: 129.7
click at [133, 61] on div "Files New File Javascript files 1 loader.js 0 1 navbar.js 0 1 scroll.js 0 1" at bounding box center [302, 168] width 562 height 293
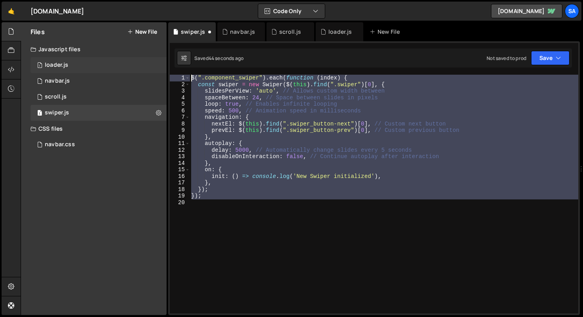
type textarea "$(".component_swiper").each(function (index) { const swiper = new Swiper($(this…"
paste textarea
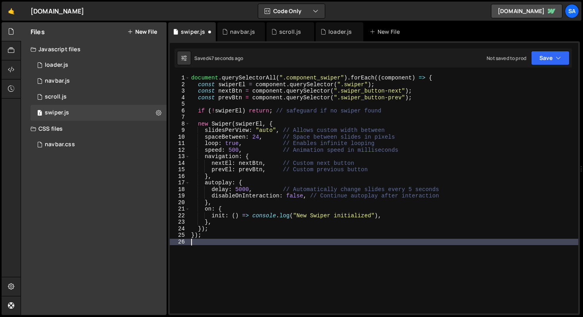
click at [192, 77] on div "document . querySelectorAll ( ".component_swiper" ) . forEach (( component ) =>…" at bounding box center [384, 200] width 389 height 251
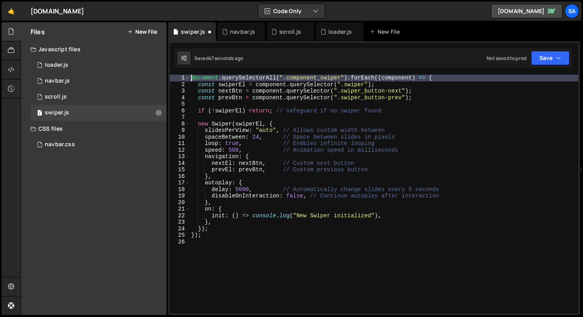
type textarea "document.querySelectorAll(".component_swiper").forEach((component) => {"
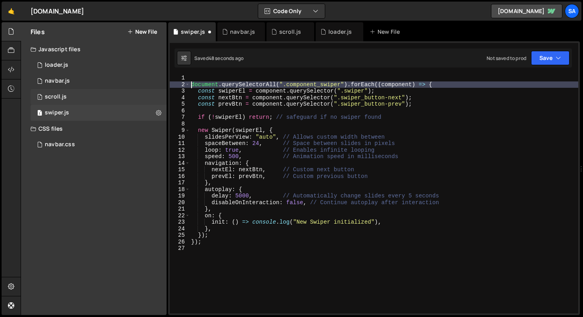
click at [82, 97] on div "1 scroll.js 0" at bounding box center [99, 97] width 136 height 16
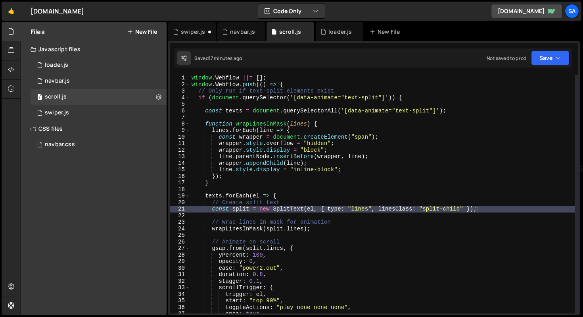
scroll to position [0, 6]
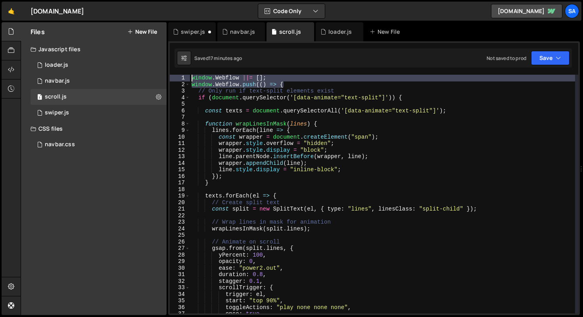
drag, startPoint x: 299, startPoint y: 82, endPoint x: 175, endPoint y: 77, distance: 124.2
click at [175, 77] on div "window.Webflow.push(() => { 1 2 3 4 5 6 7 8 9 10 11 12 13 14 15 16 17 18 19 20 …" at bounding box center [374, 194] width 409 height 238
type textarea "window.Webflow ||= []; window.Webflow.push(() => {"
click at [78, 110] on div "1 swiper.js 0" at bounding box center [99, 113] width 136 height 16
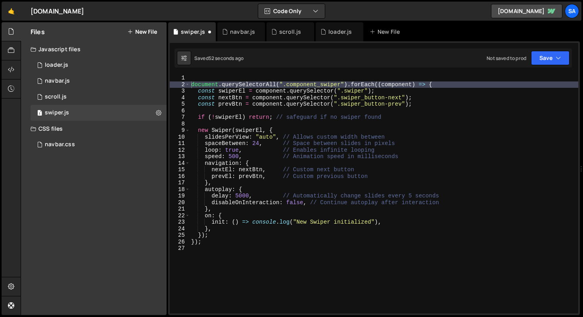
click at [194, 77] on div "document . querySelectorAll ( ".component_swiper" ) . forEach (( component ) =>…" at bounding box center [384, 200] width 389 height 251
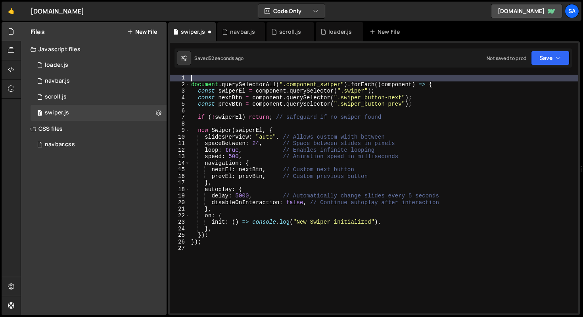
paste textarea "window.Webflow.push(() => {"
type textarea "window.Webflow.push(() => {"
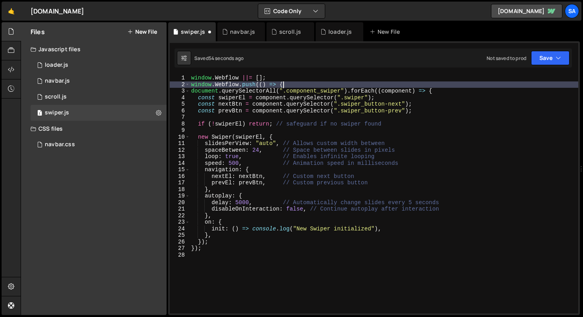
click at [203, 257] on div "window . Webflow ||= [ ] ; window . Webflow . push (( ) => { document . querySe…" at bounding box center [384, 200] width 389 height 251
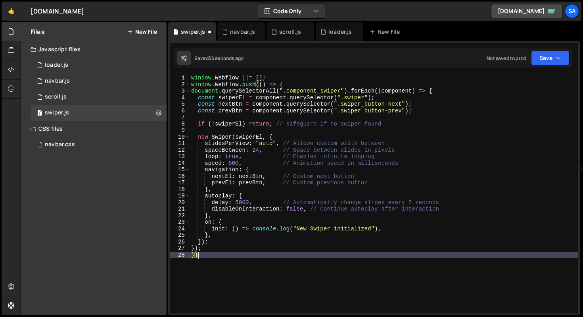
scroll to position [0, 0]
type textarea "});"
click at [551, 57] on button "Save" at bounding box center [550, 58] width 38 height 14
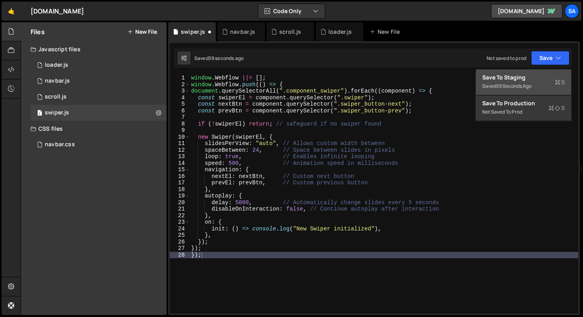
click at [519, 77] on div "Save to Staging S" at bounding box center [523, 77] width 82 height 8
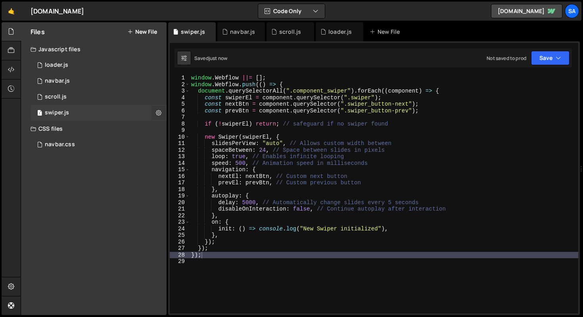
click at [159, 113] on icon at bounding box center [159, 113] width 6 height 8
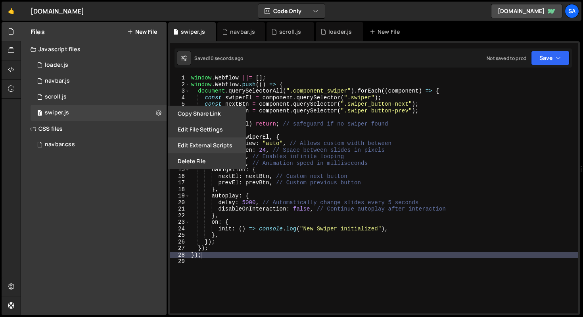
click at [213, 141] on button "Edit External Scripts" at bounding box center [207, 145] width 78 height 16
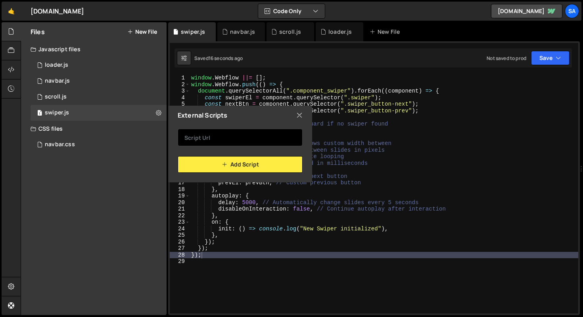
click at [229, 134] on input "text" at bounding box center [240, 137] width 125 height 17
paste input "https://cdn.jsdelivr.net/npm/swiper@11/swiper-bundle.min.js"
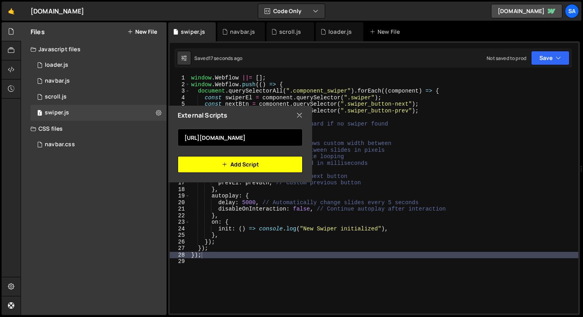
type input "https://cdn.jsdelivr.net/npm/swiper@11/swiper-bundle.min.js"
click at [242, 163] on button "Add Script" at bounding box center [240, 164] width 125 height 17
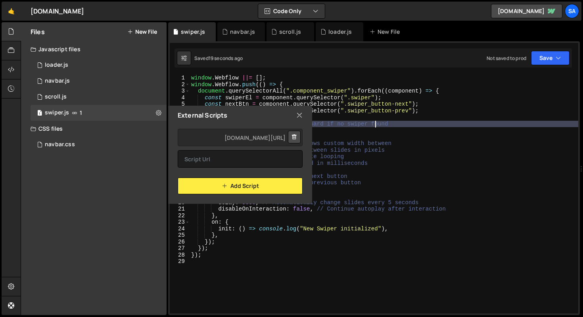
click at [375, 124] on div "window . Webflow ||= [ ] ; window . Webflow . push (( ) => { document . querySe…" at bounding box center [384, 200] width 389 height 251
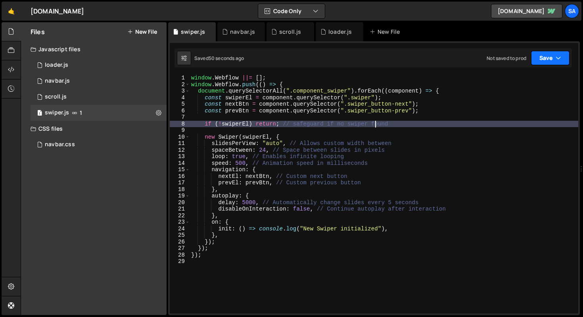
click at [543, 58] on button "Save" at bounding box center [550, 58] width 38 height 14
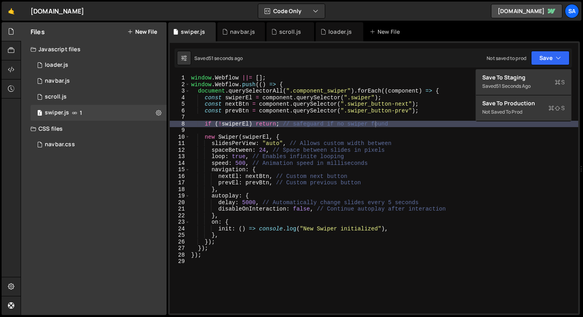
click at [391, 134] on div "window . Webflow ||= [ ] ; window . Webflow . push (( ) => { document . querySe…" at bounding box center [384, 200] width 389 height 251
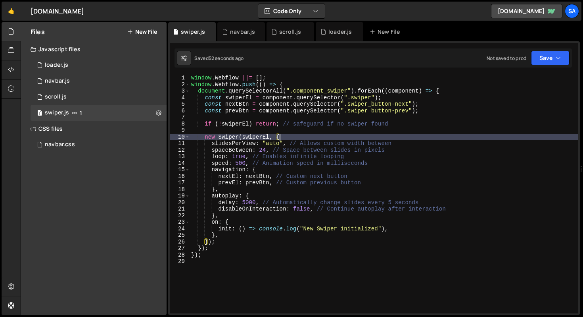
click at [399, 141] on div "window . Webflow ||= [ ] ; window . Webflow . push (( ) => { document . querySe…" at bounding box center [384, 200] width 389 height 251
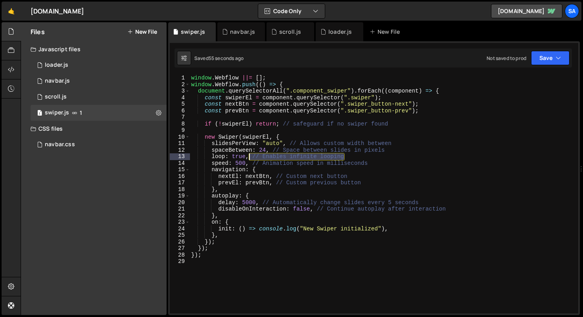
drag, startPoint x: 360, startPoint y: 156, endPoint x: 251, endPoint y: 157, distance: 109.1
click at [251, 157] on div "window . Webflow ||= [ ] ; window . Webflow . push (( ) => { document . querySe…" at bounding box center [384, 200] width 389 height 251
drag, startPoint x: 391, startPoint y: 161, endPoint x: 253, endPoint y: 162, distance: 138.0
click at [253, 162] on div "window . Webflow ||= [ ] ; window . Webflow . push (( ) => { document . querySe…" at bounding box center [384, 200] width 389 height 251
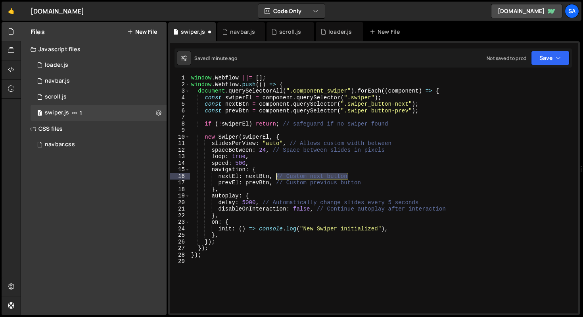
drag, startPoint x: 361, startPoint y: 175, endPoint x: 276, endPoint y: 176, distance: 84.9
click at [276, 176] on div "window . Webflow ||= [ ] ; window . Webflow . push (( ) => { document . querySe…" at bounding box center [384, 200] width 389 height 251
drag, startPoint x: 379, startPoint y: 182, endPoint x: 276, endPoint y: 184, distance: 103.1
click at [276, 184] on div "window . Webflow ||= [ ] ; window . Webflow . push (( ) => { document . querySe…" at bounding box center [384, 200] width 389 height 251
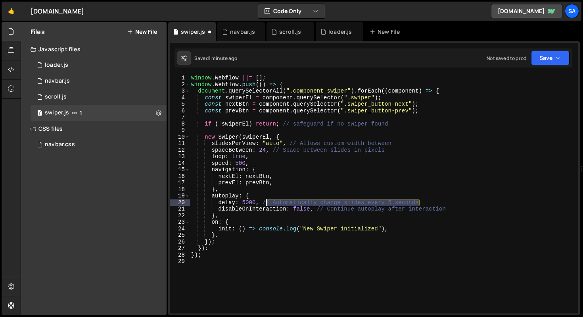
drag, startPoint x: 429, startPoint y: 200, endPoint x: 268, endPoint y: 202, distance: 161.4
click at [267, 203] on div "window . Webflow ||= [ ] ; window . Webflow . push (( ) => { document . querySe…" at bounding box center [384, 200] width 389 height 251
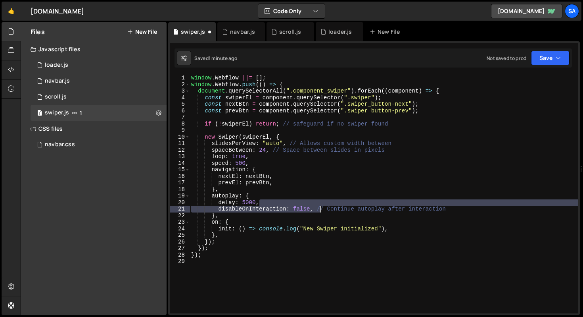
drag, startPoint x: 465, startPoint y: 205, endPoint x: 321, endPoint y: 209, distance: 143.6
click at [321, 209] on div "window . Webflow ||= [ ] ; window . Webflow . push (( ) => { document . querySe…" at bounding box center [384, 200] width 389 height 251
click at [332, 209] on div "window . Webflow ||= [ ] ; window . Webflow . push (( ) => { document . querySe…" at bounding box center [384, 200] width 389 height 251
click at [455, 204] on div "window . Webflow ||= [ ] ; window . Webflow . push (( ) => { document . querySe…" at bounding box center [384, 200] width 389 height 251
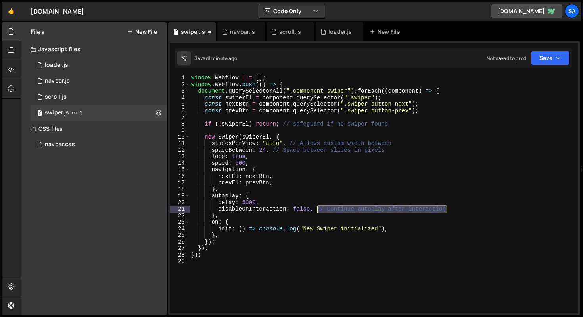
drag, startPoint x: 455, startPoint y: 207, endPoint x: 317, endPoint y: 211, distance: 138.1
click at [317, 211] on div "window . Webflow ||= [ ] ; window . Webflow . push (( ) => { document . querySe…" at bounding box center [384, 200] width 389 height 251
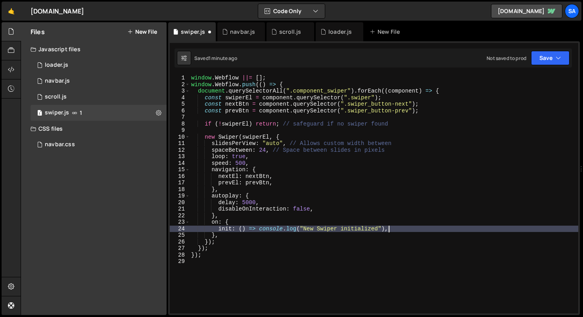
click at [432, 229] on div "window . Webflow ||= [ ] ; window . Webflow . push (( ) => { document . querySe…" at bounding box center [384, 200] width 389 height 251
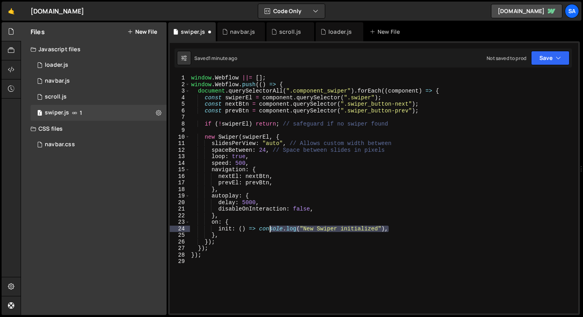
drag, startPoint x: 417, startPoint y: 228, endPoint x: 268, endPoint y: 230, distance: 149.1
click at [268, 230] on div "window . Webflow ||= [ ] ; window . Webflow . push (( ) => { document . querySe…" at bounding box center [384, 200] width 389 height 251
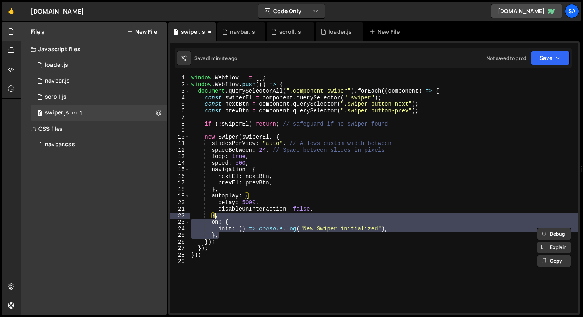
drag, startPoint x: 230, startPoint y: 236, endPoint x: 215, endPoint y: 214, distance: 26.3
click at [215, 214] on div "window . Webflow ||= [ ] ; window . Webflow . push (( ) => { document . querySe…" at bounding box center [384, 200] width 389 height 251
click at [238, 240] on div "window . Webflow ||= [ ] ; window . Webflow . push (( ) => { document . querySe…" at bounding box center [384, 200] width 389 height 251
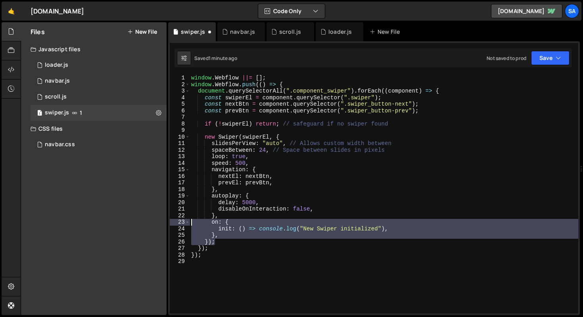
drag, startPoint x: 234, startPoint y: 240, endPoint x: 184, endPoint y: 221, distance: 53.6
click at [184, 221] on div "}); 1 2 3 4 5 6 7 8 9 10 11 12 13 14 15 16 17 18 19 20 21 22 23 24 25 26 27 28 …" at bounding box center [374, 194] width 409 height 238
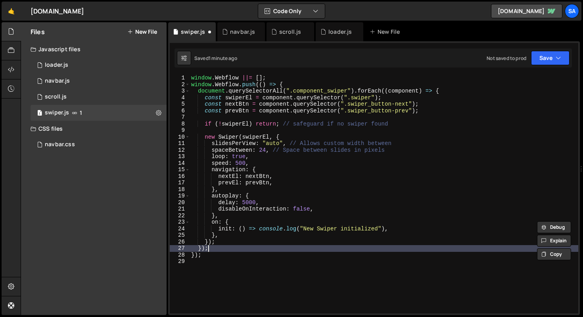
click at [207, 245] on div "window . Webflow ||= [ ] ; window . Webflow . push (( ) => { document . querySe…" at bounding box center [384, 200] width 389 height 251
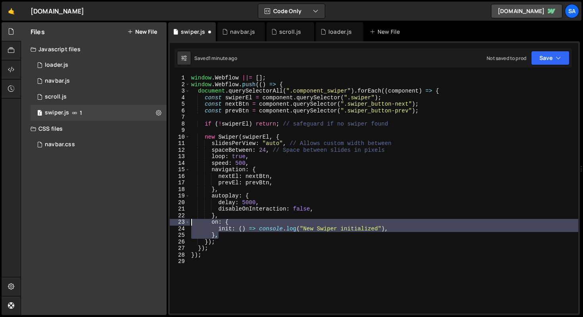
drag, startPoint x: 226, startPoint y: 235, endPoint x: 167, endPoint y: 222, distance: 60.1
click at [167, 222] on div "Files New File Javascript files 1 loader.js 0 1 navbar.js 0 1 scroll.js 0 1" at bounding box center [302, 168] width 562 height 293
type textarea "on: { init: () => console.log("New Swiper initialized"),"
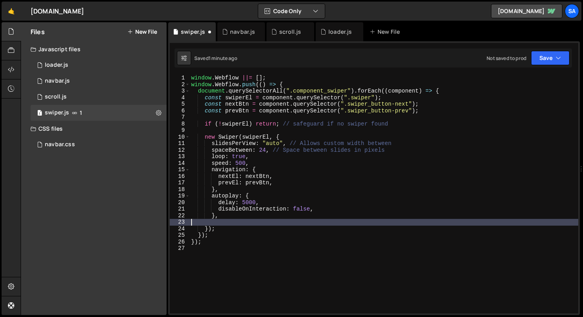
type textarea "},"
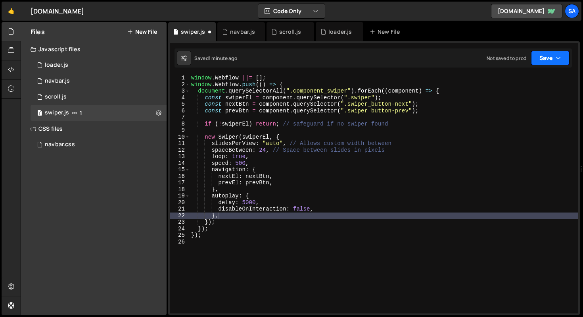
drag, startPoint x: 530, startPoint y: 56, endPoint x: 542, endPoint y: 55, distance: 11.6
click at [530, 56] on div "Not saved to prod Upgrade to Edit Save Save to Staging S Saved 1 minute ago Sav…" at bounding box center [528, 58] width 83 height 14
click at [542, 55] on button "Save" at bounding box center [550, 58] width 38 height 14
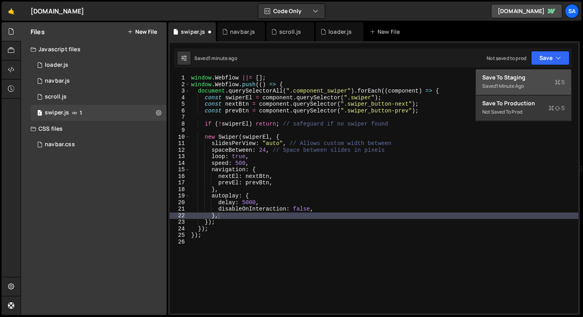
click at [530, 78] on div "Save to Staging S" at bounding box center [523, 77] width 82 height 8
